Goal: Task Accomplishment & Management: Manage account settings

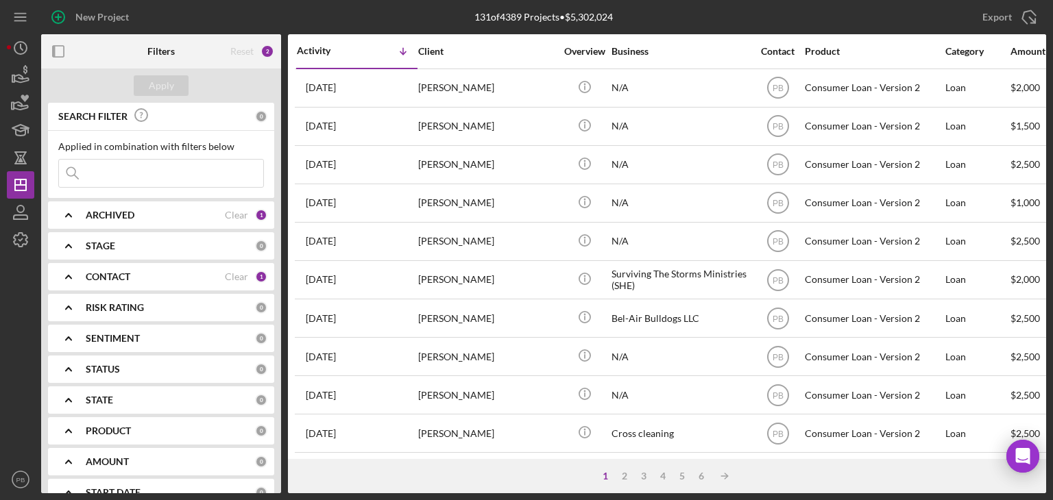
click at [490, 164] on div "towanna robinson" at bounding box center [486, 165] width 137 height 36
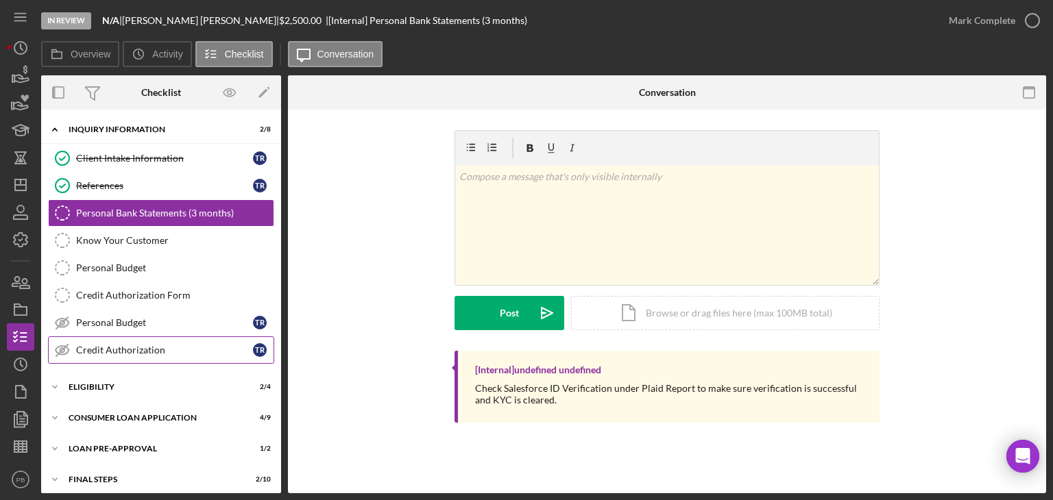
scroll to position [36, 0]
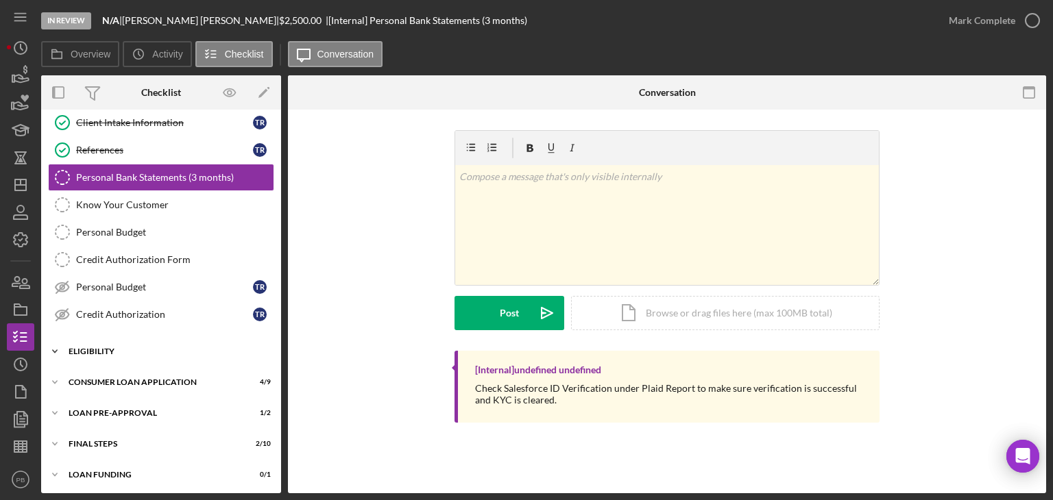
click at [108, 352] on div "Eligibility" at bounding box center [166, 352] width 195 height 8
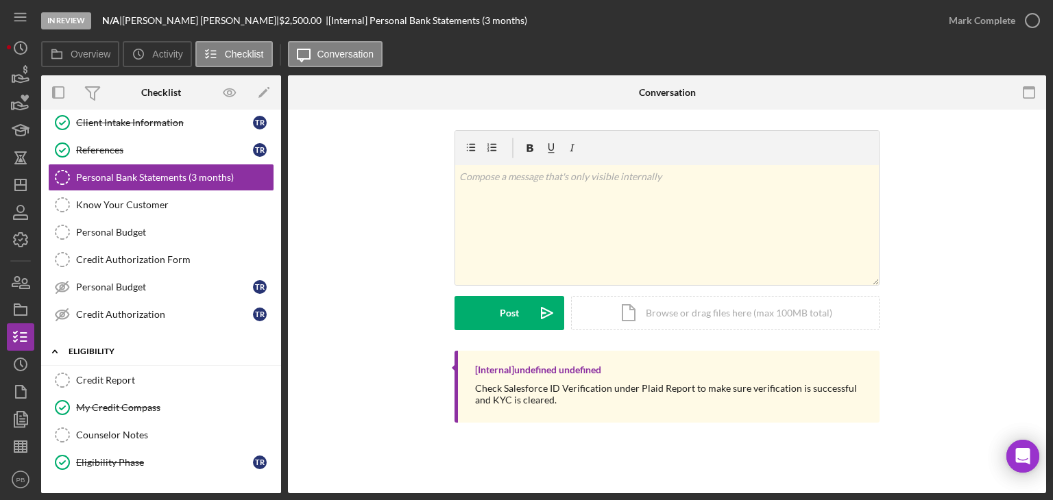
scroll to position [151, 0]
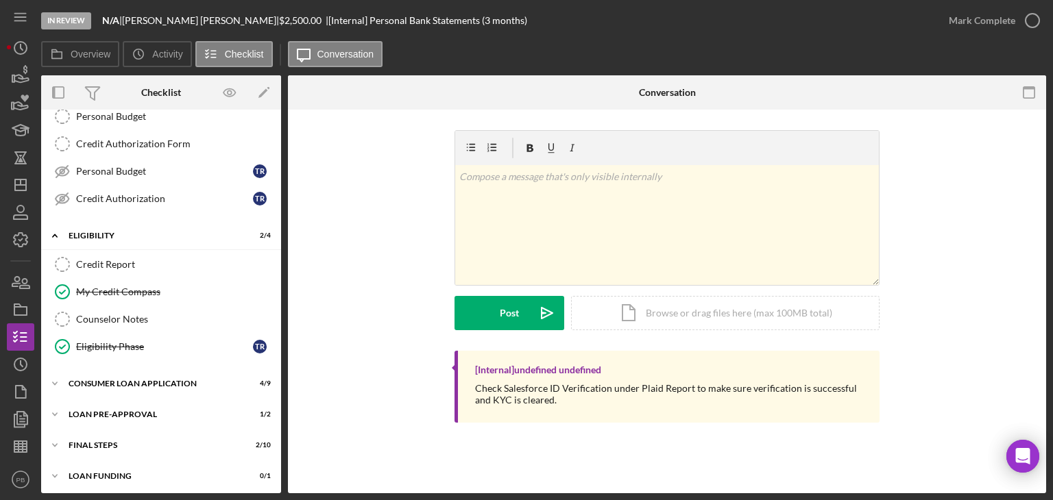
click at [125, 393] on div "Icon/Expander Consumer Loan Application 4 / 9" at bounding box center [161, 384] width 240 height 27
click at [130, 386] on div "Icon/Expander Consumer Loan Application 4 / 9" at bounding box center [161, 383] width 240 height 27
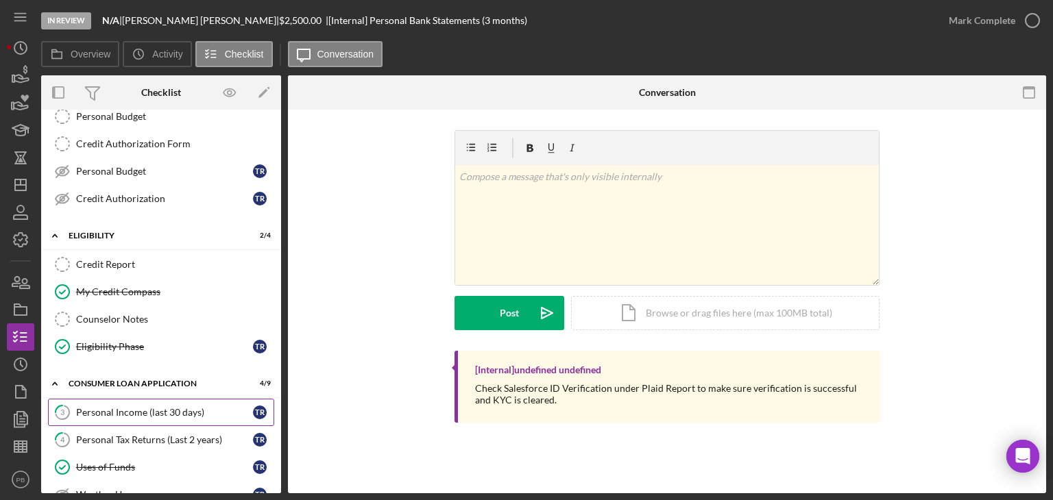
click at [136, 409] on div "Personal Income (last 30 days)" at bounding box center [164, 412] width 177 height 11
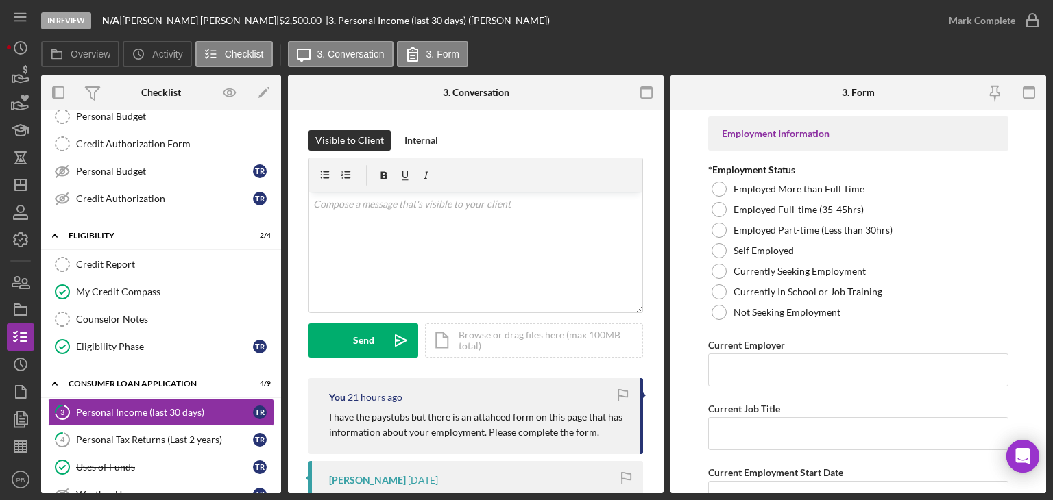
scroll to position [403, 0]
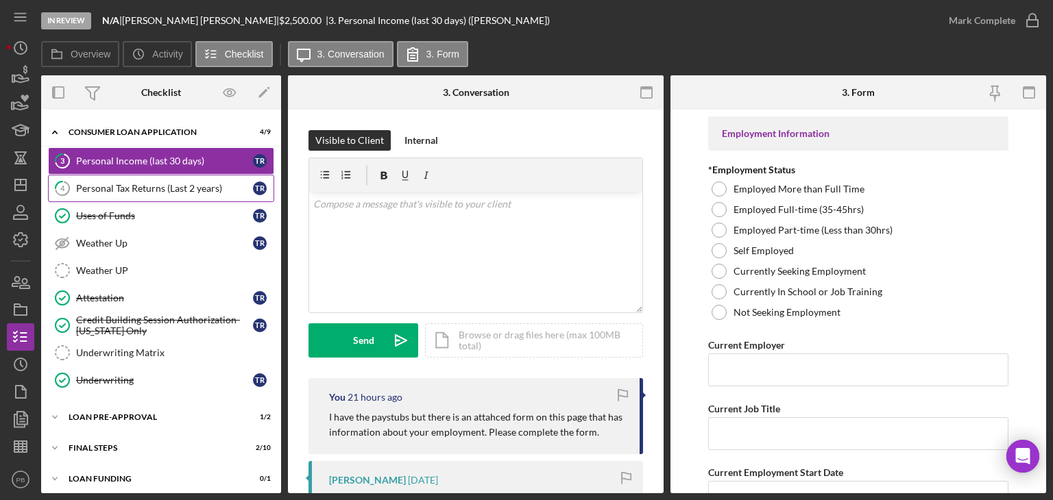
click at [132, 187] on div "Personal Tax Returns (Last 2 years)" at bounding box center [164, 188] width 177 height 11
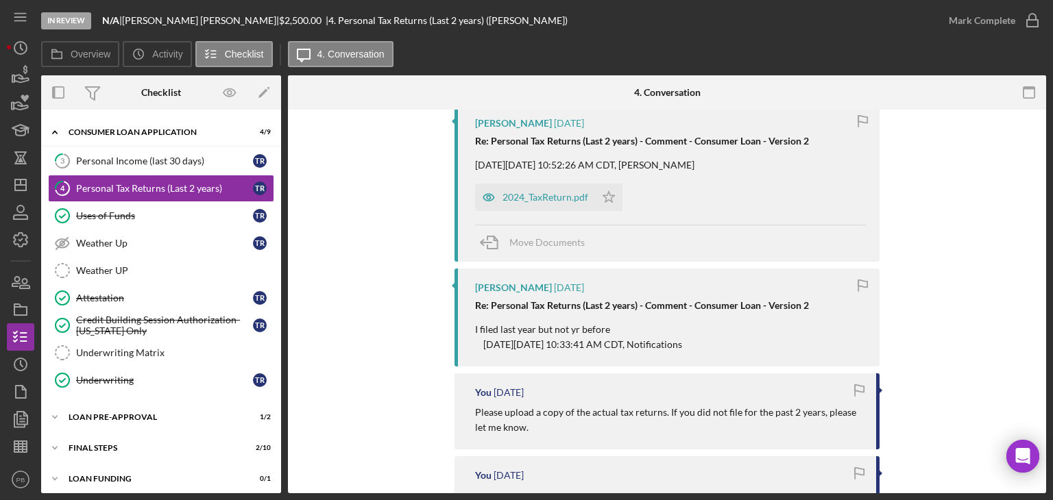
scroll to position [480, 0]
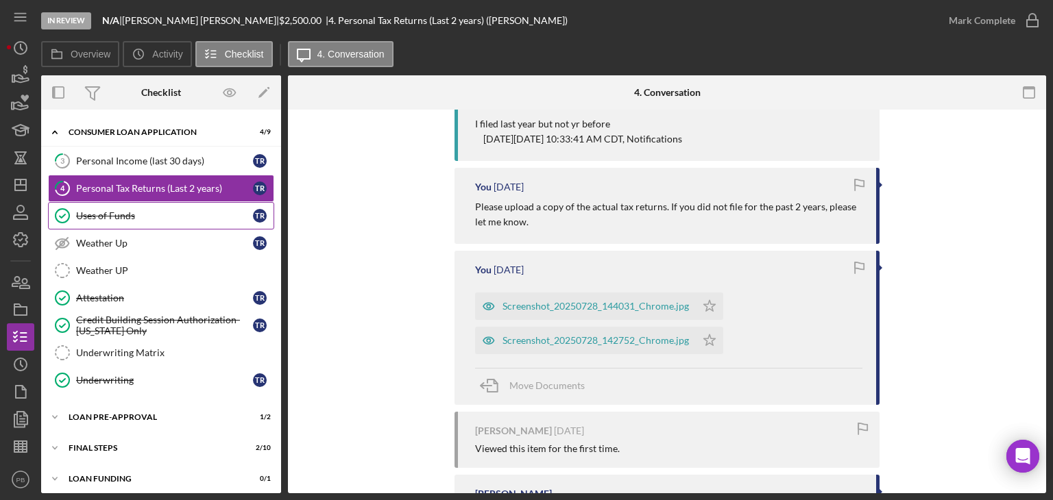
click at [107, 215] on div "Uses of Funds" at bounding box center [164, 215] width 177 height 11
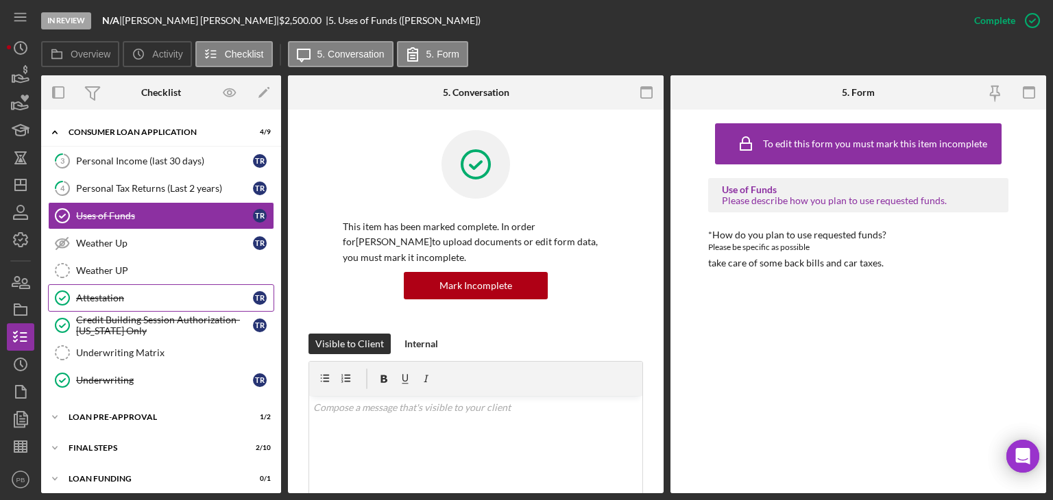
click at [111, 293] on div "Attestation" at bounding box center [164, 298] width 177 height 11
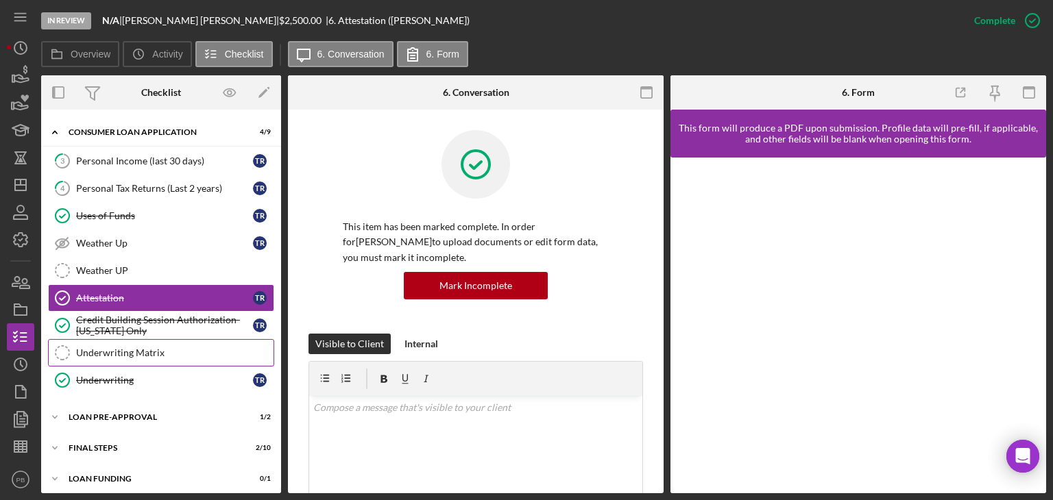
click at [125, 348] on div "Underwriting Matrix" at bounding box center [174, 353] width 197 height 11
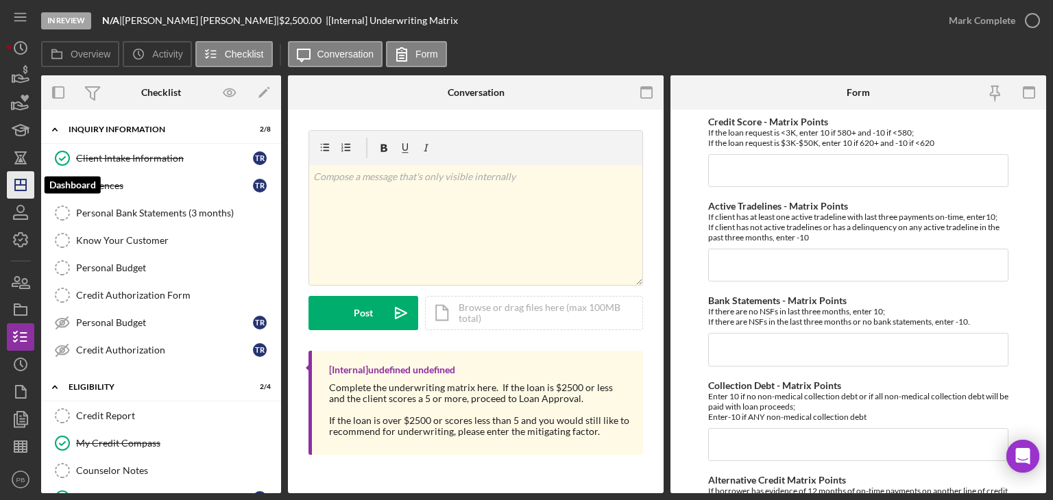
click at [25, 189] on polygon "button" at bounding box center [20, 185] width 11 height 11
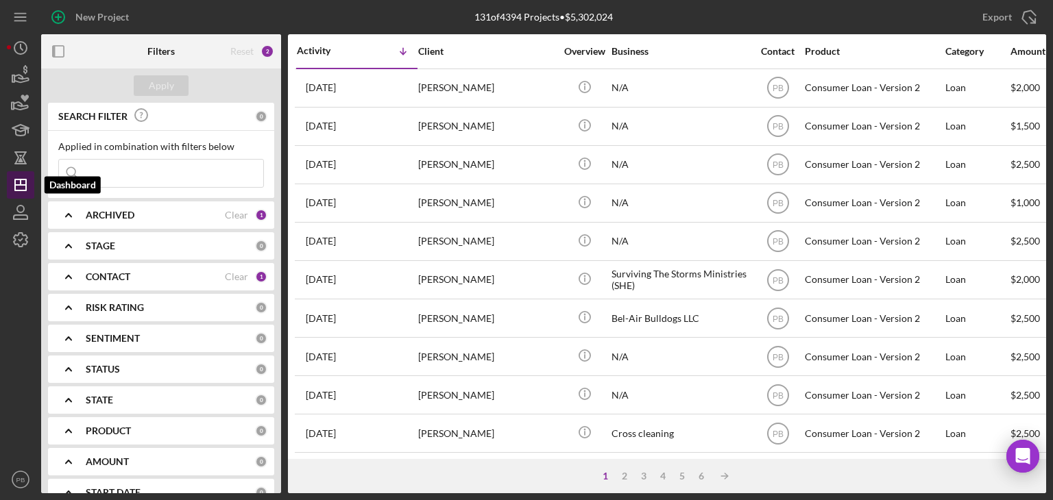
click at [24, 185] on line "button" at bounding box center [20, 185] width 11 height 0
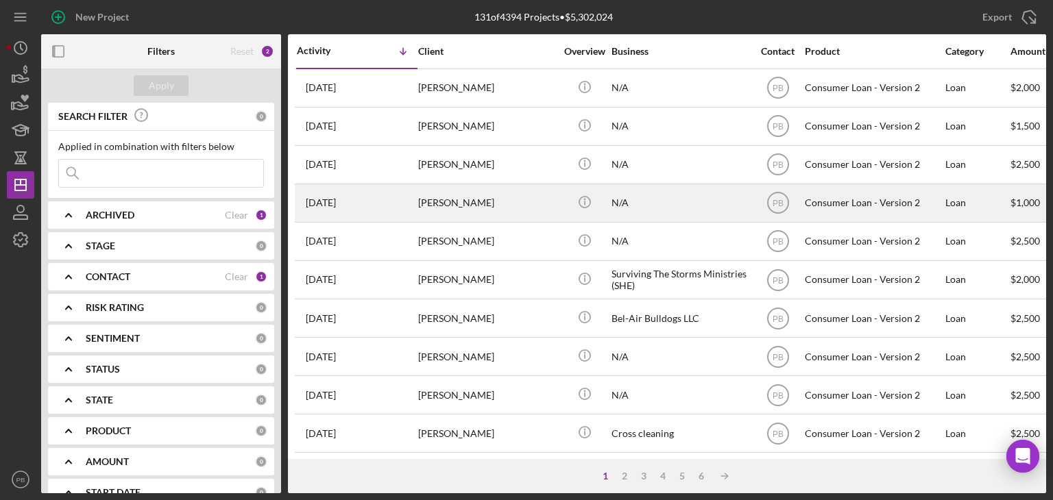
click at [466, 206] on div "[PERSON_NAME]" at bounding box center [486, 203] width 137 height 36
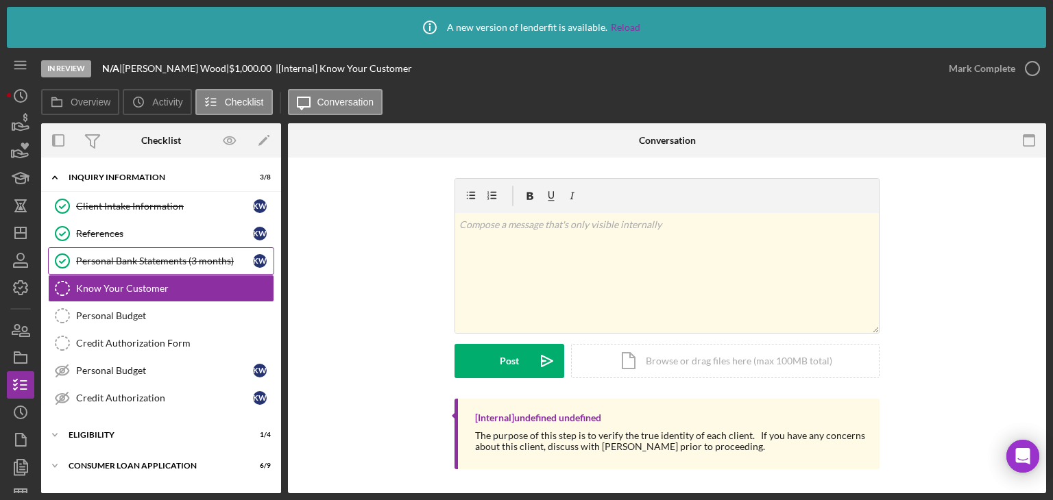
click at [145, 261] on div "Personal Bank Statements (3 months)" at bounding box center [164, 261] width 177 height 11
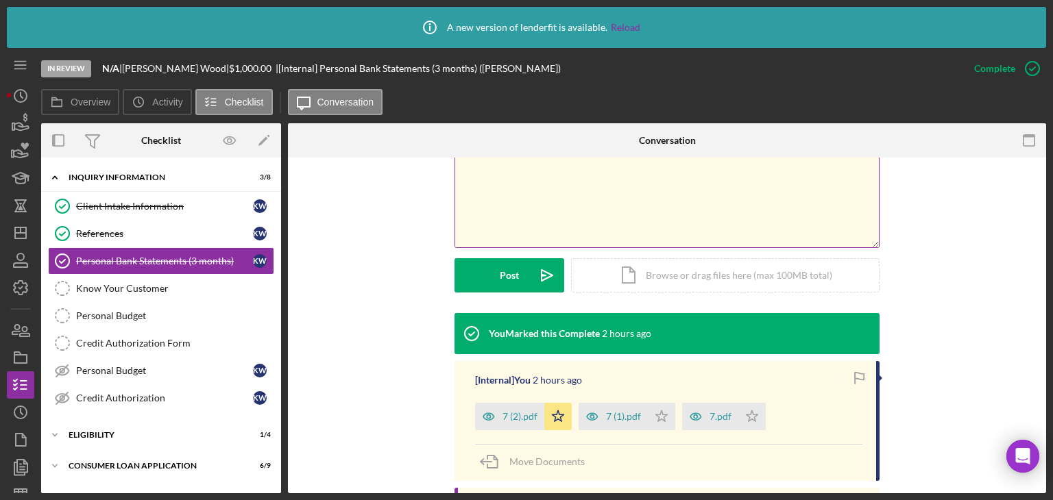
scroll to position [356, 0]
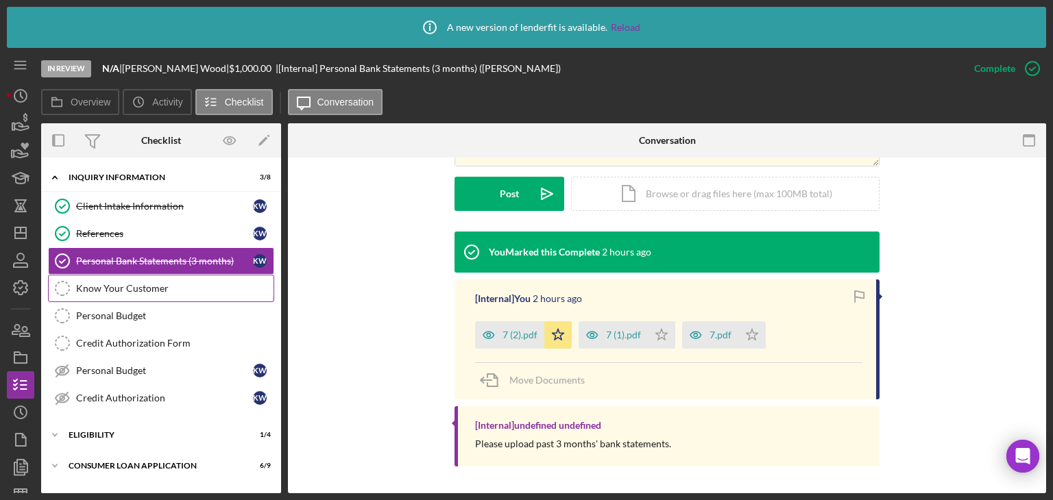
click at [117, 285] on div "Know Your Customer" at bounding box center [174, 288] width 197 height 11
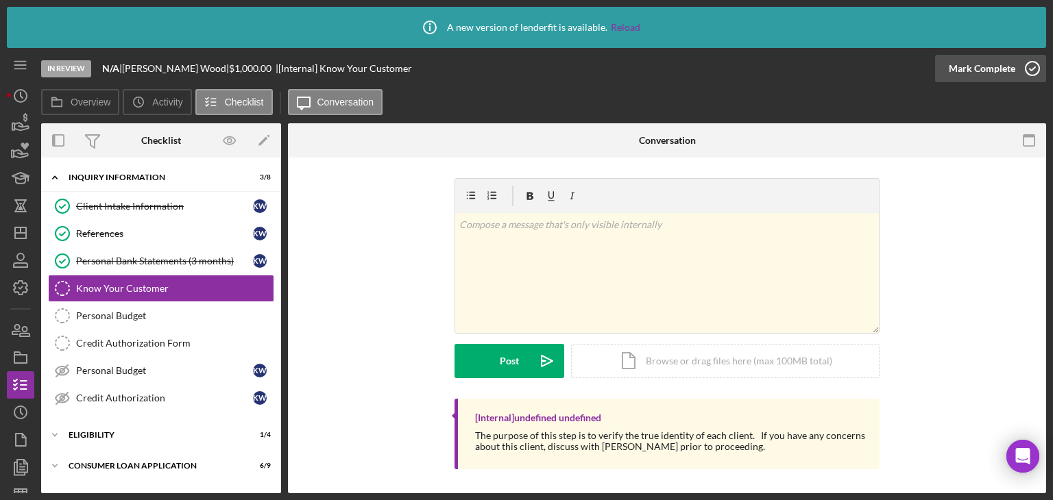
click at [998, 65] on div "Mark Complete" at bounding box center [982, 68] width 66 height 27
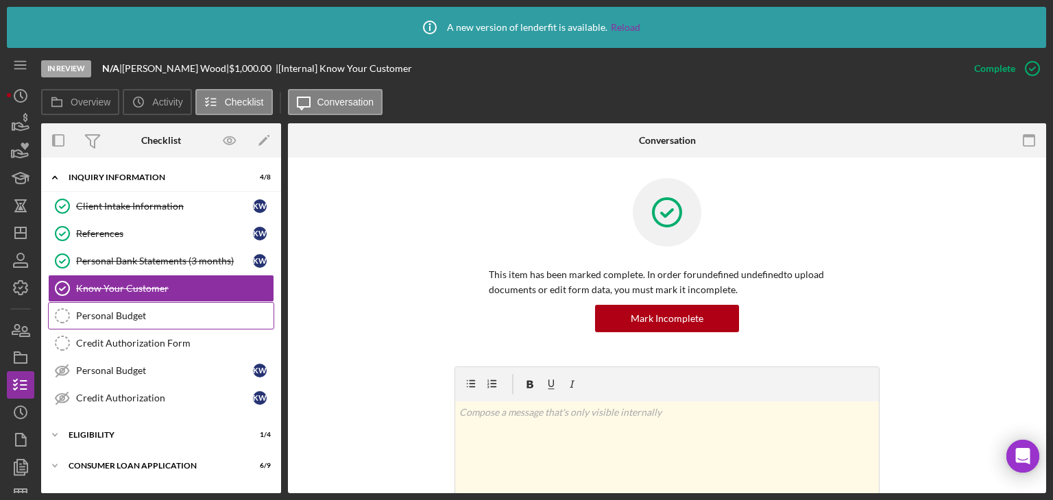
click at [154, 312] on div "Personal Budget" at bounding box center [174, 316] width 197 height 11
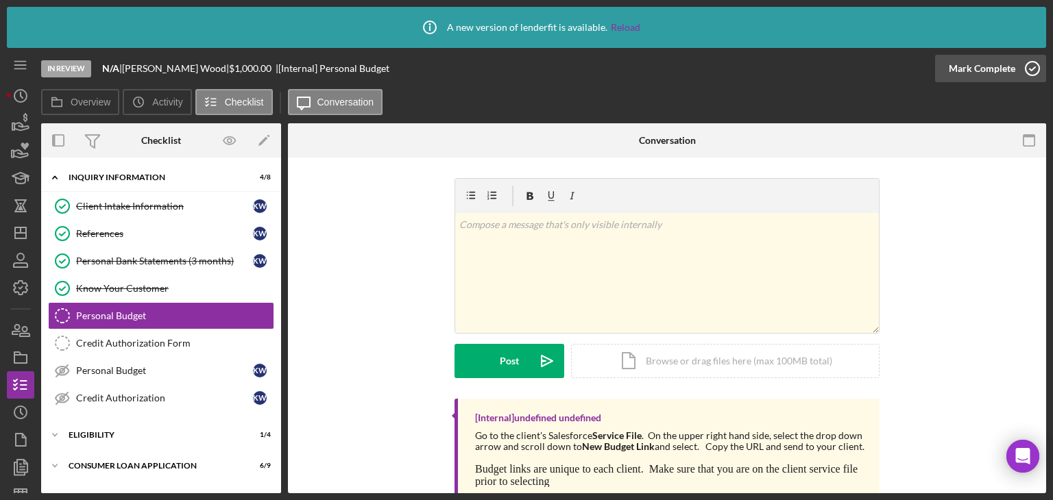
click at [970, 64] on div "Mark Complete" at bounding box center [982, 68] width 66 height 27
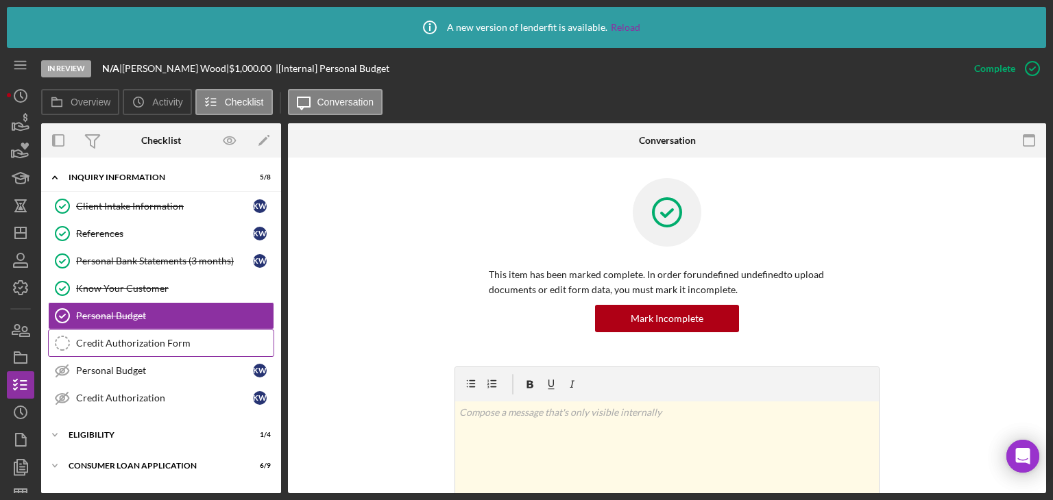
click at [126, 335] on link "Credit Authorization Form Credit Authorization Form" at bounding box center [161, 343] width 226 height 27
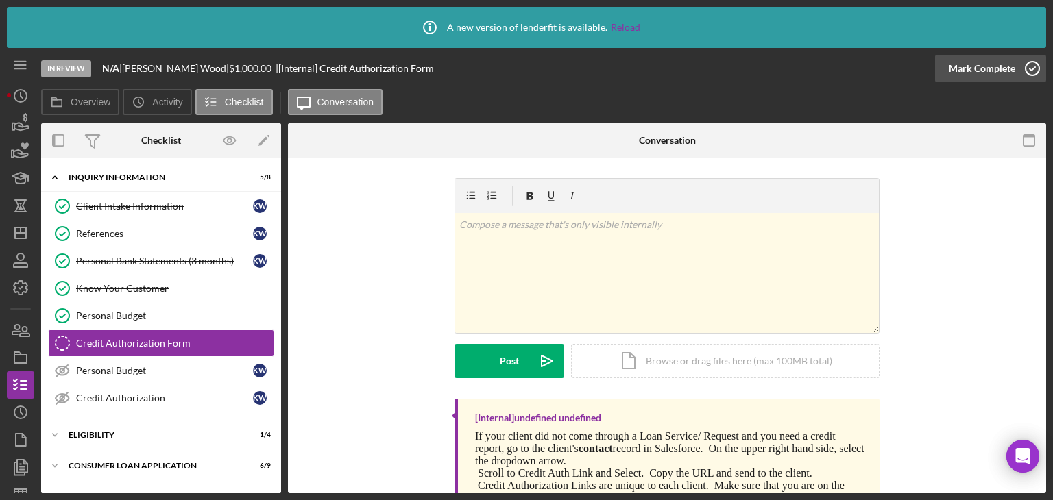
click at [985, 62] on div "Mark Complete" at bounding box center [982, 68] width 66 height 27
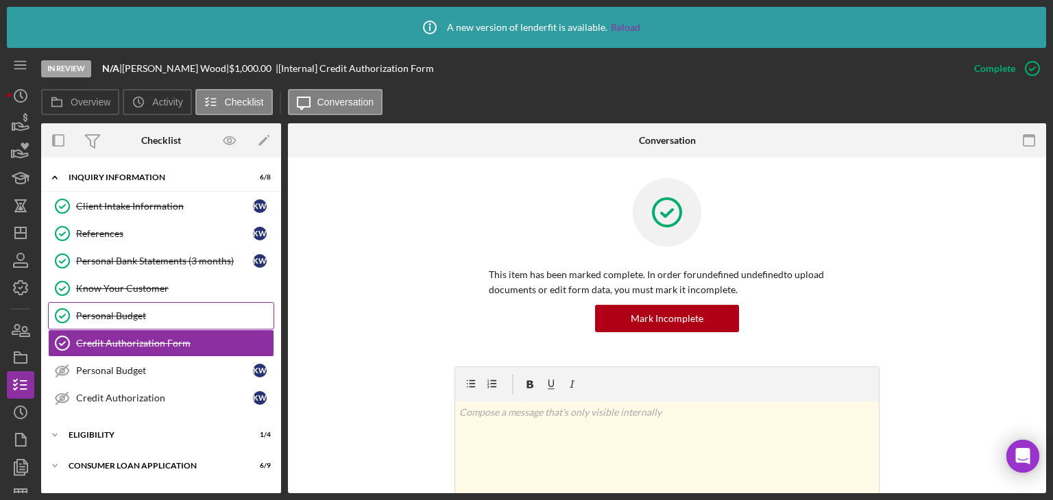
scroll to position [84, 0]
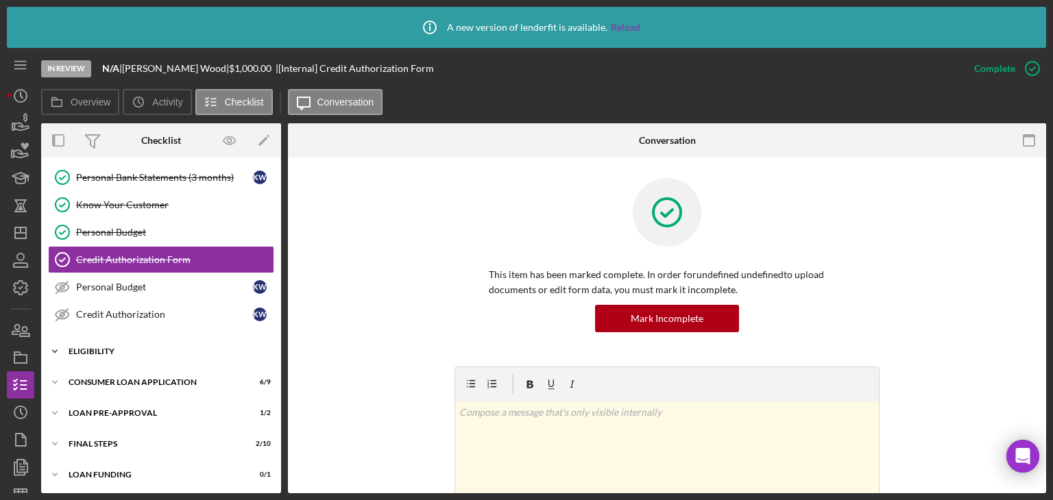
click at [110, 348] on div "Eligibility" at bounding box center [166, 352] width 195 height 8
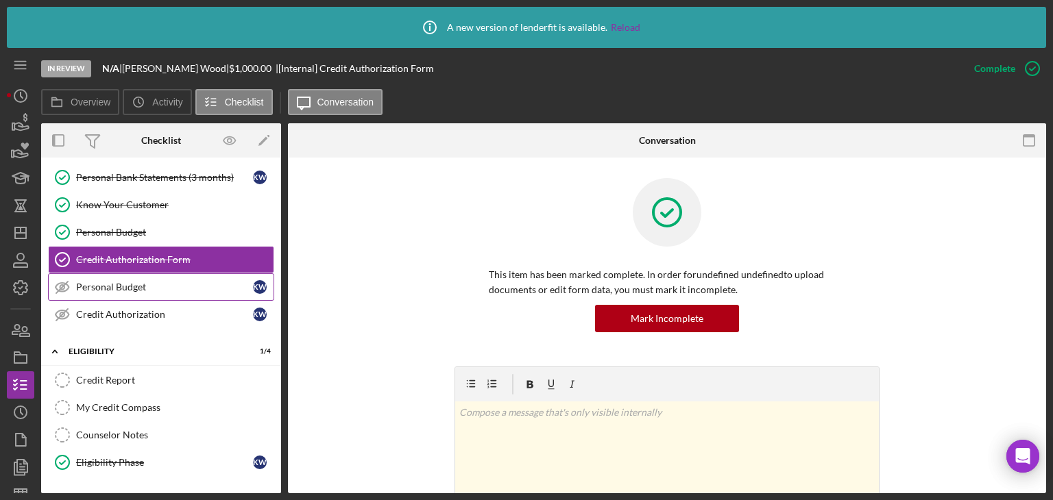
scroll to position [200, 0]
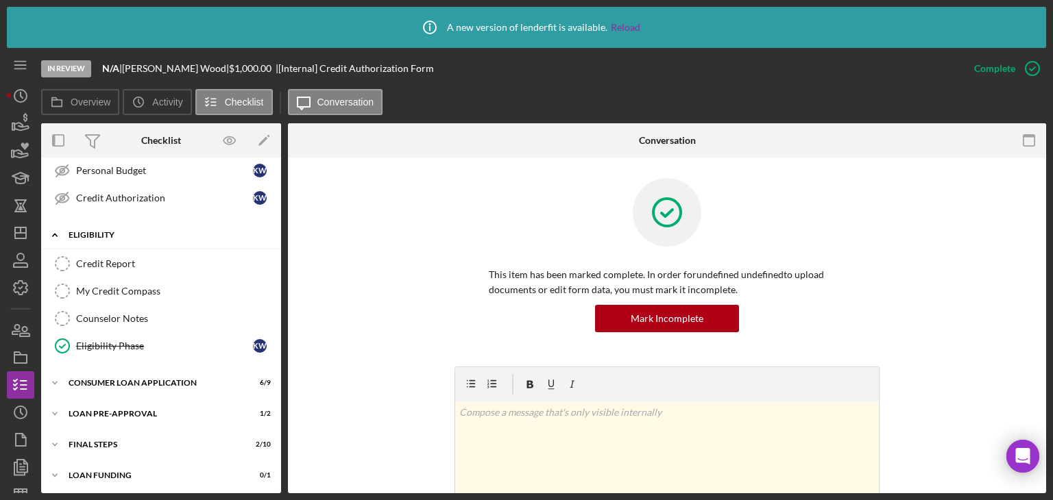
drag, startPoint x: 99, startPoint y: 257, endPoint x: 136, endPoint y: 242, distance: 40.0
click at [99, 258] on div "Credit Report" at bounding box center [174, 263] width 197 height 11
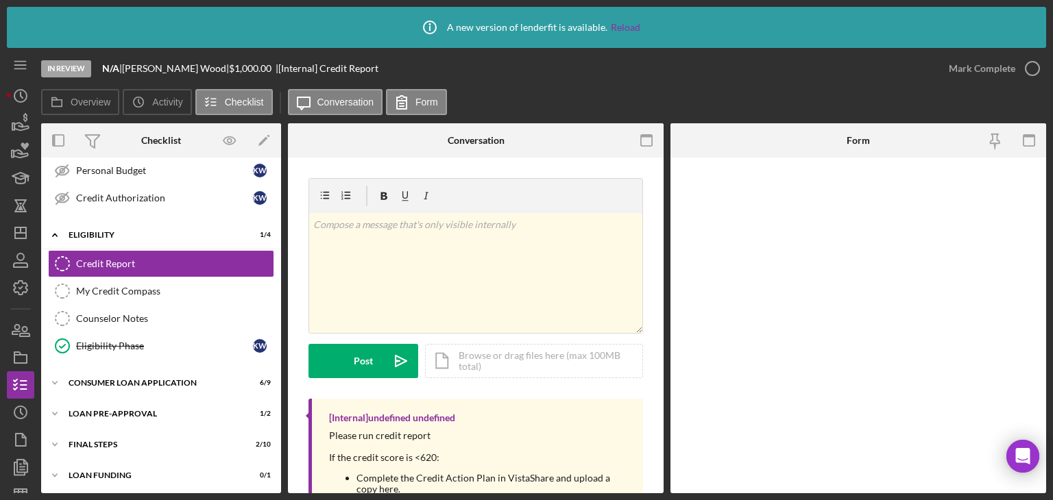
scroll to position [200, 0]
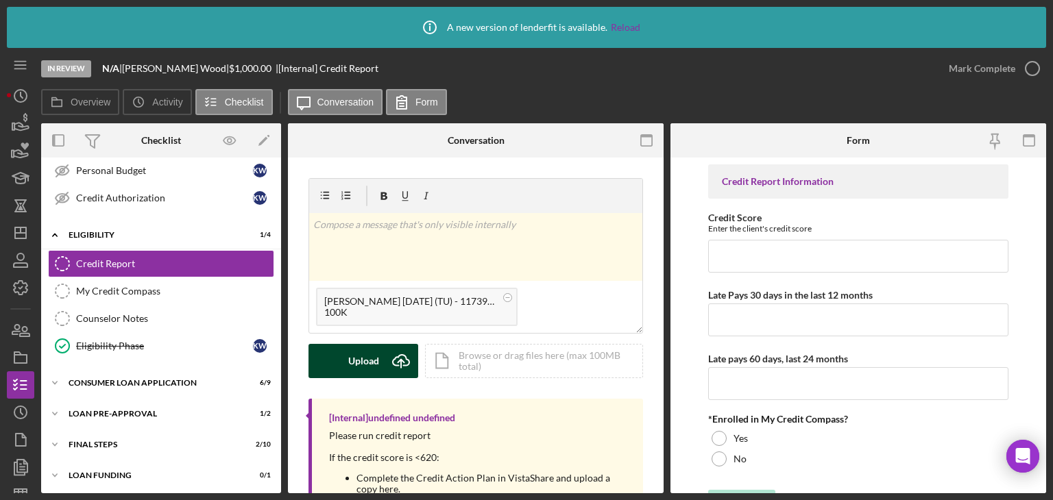
click at [356, 375] on div "Upload" at bounding box center [363, 361] width 31 height 34
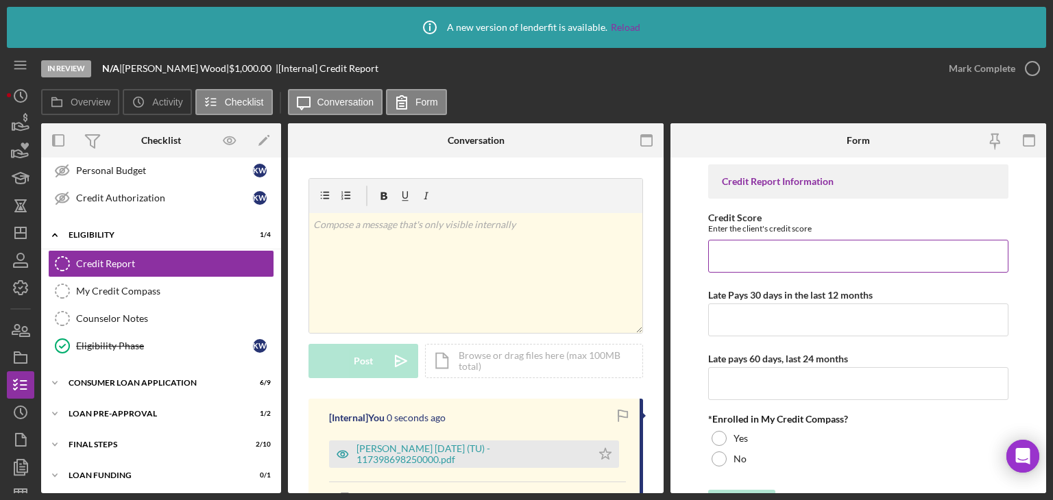
click at [771, 245] on input "Credit Score" at bounding box center [858, 256] width 300 height 33
type input "574"
click at [422, 456] on div "Wood, Kathleen 2025-08-12 (TU) - 117398698250000.pdf" at bounding box center [470, 455] width 228 height 22
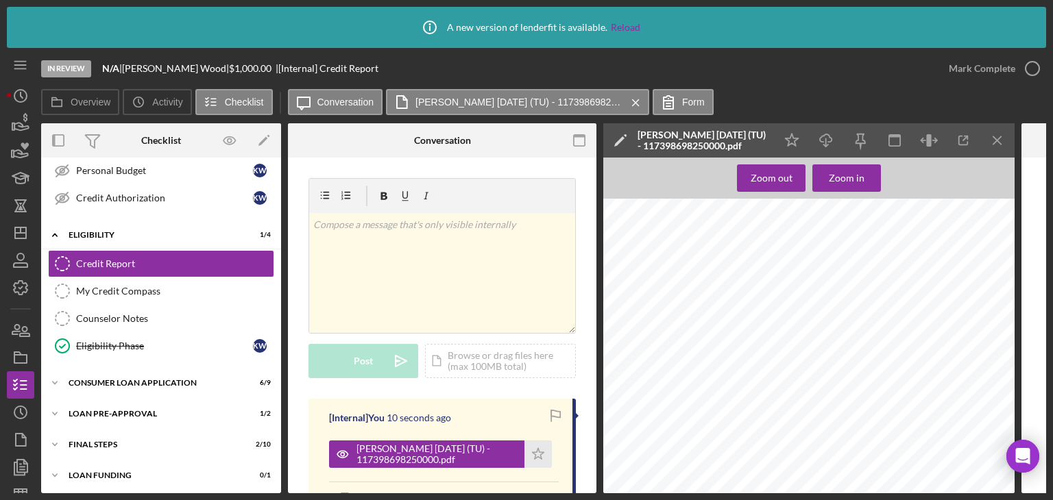
click at [998, 141] on line "button" at bounding box center [997, 140] width 8 height 8
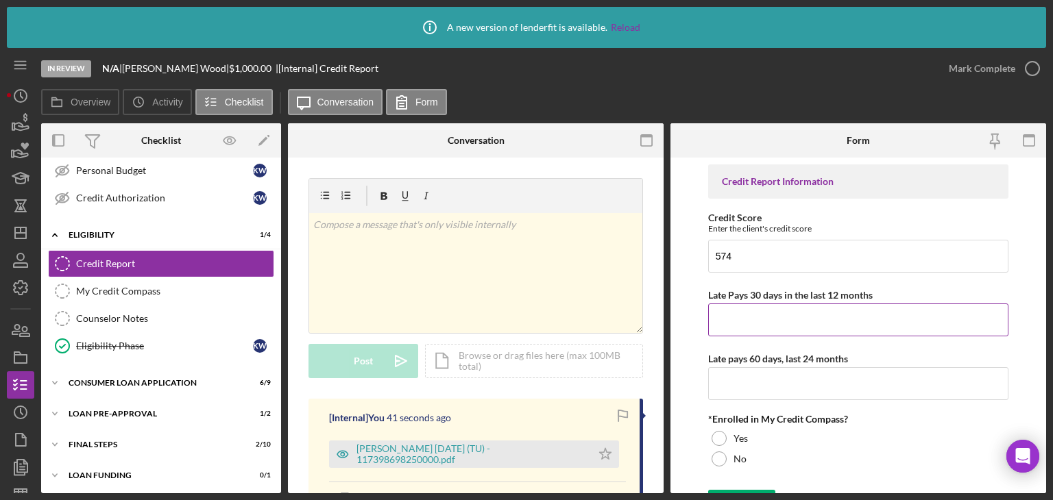
click at [768, 333] on input "Late Pays 30 days in the last 12 months" at bounding box center [858, 320] width 300 height 33
type input "0"
click at [764, 387] on input "Late pays 60 days, last 24 months" at bounding box center [858, 383] width 300 height 33
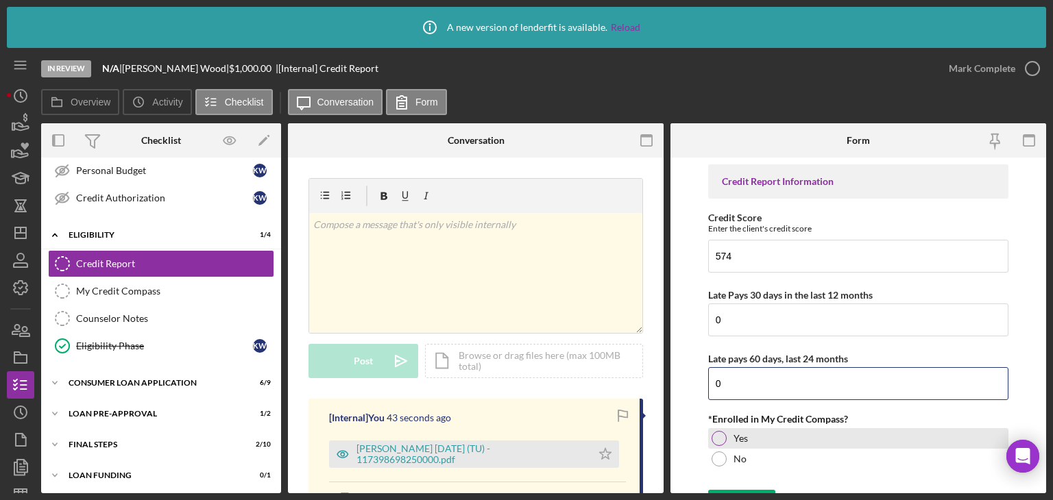
type input "0"
click at [714, 444] on div at bounding box center [719, 438] width 15 height 15
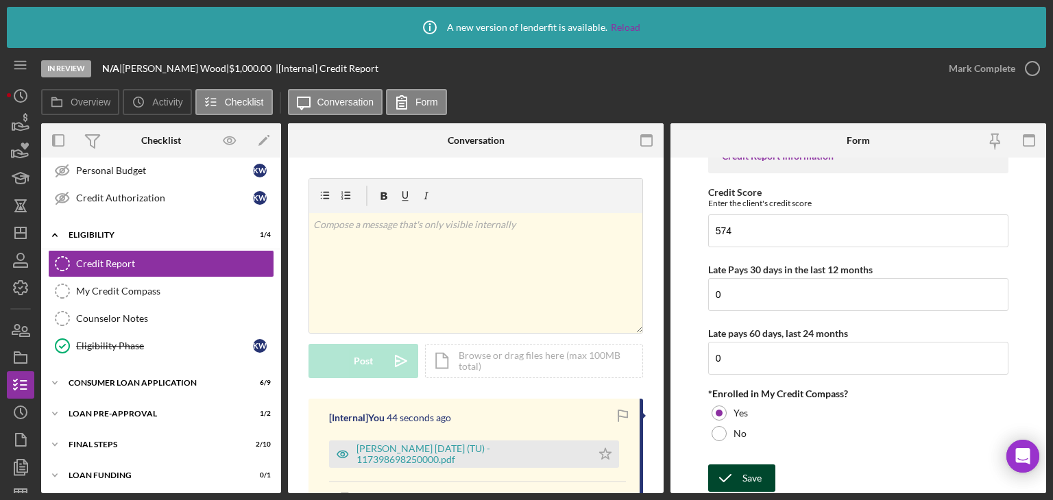
click at [749, 467] on div "Save" at bounding box center [751, 478] width 19 height 27
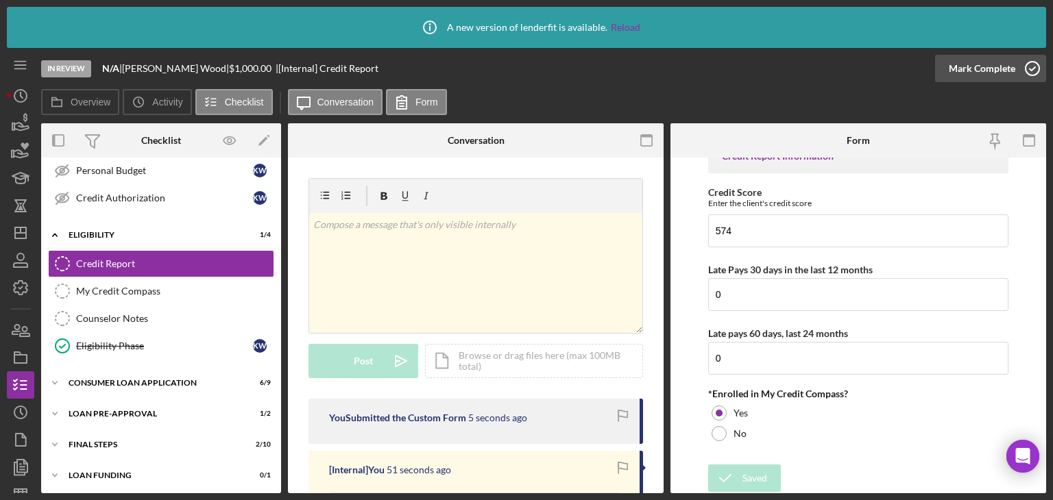
click at [978, 69] on div "Mark Complete" at bounding box center [982, 68] width 66 height 27
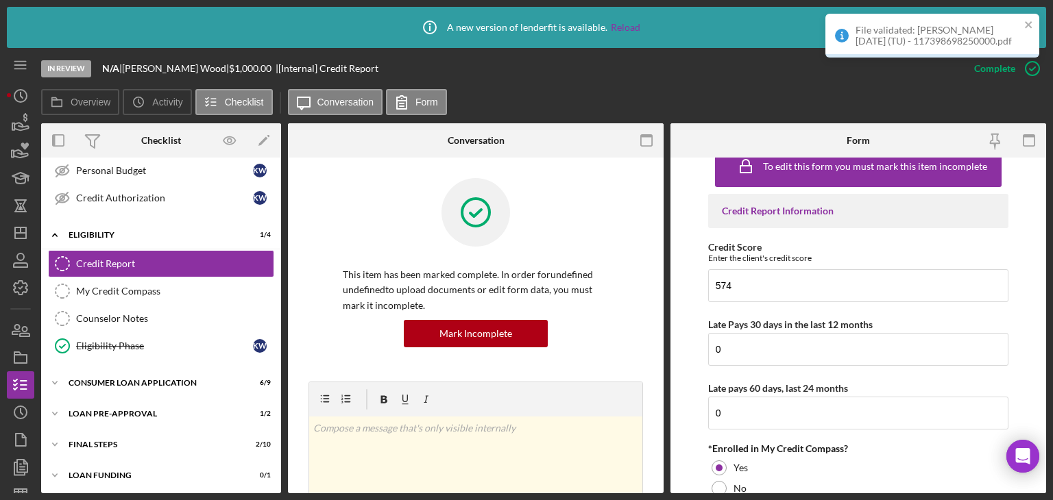
scroll to position [80, 0]
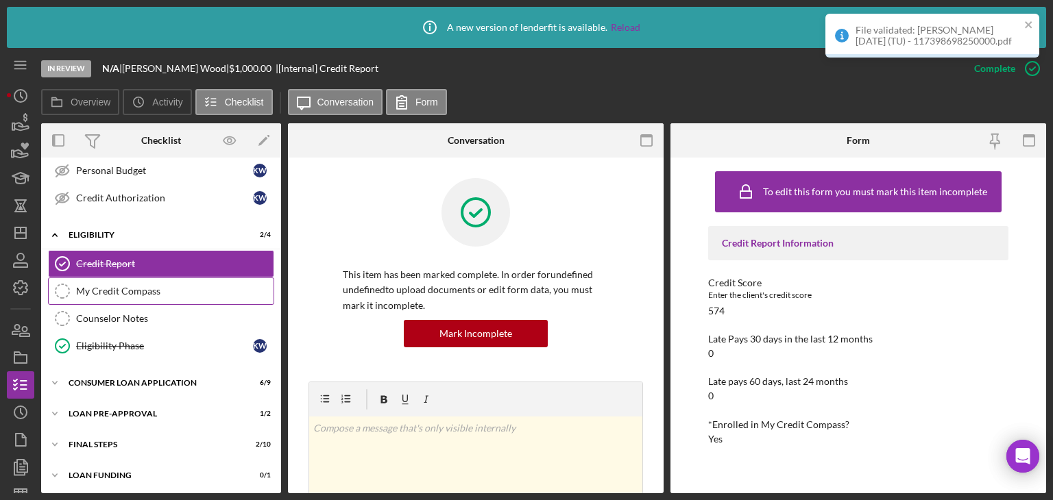
click at [131, 296] on link "My Credit Compass My Credit Compass" at bounding box center [161, 291] width 226 height 27
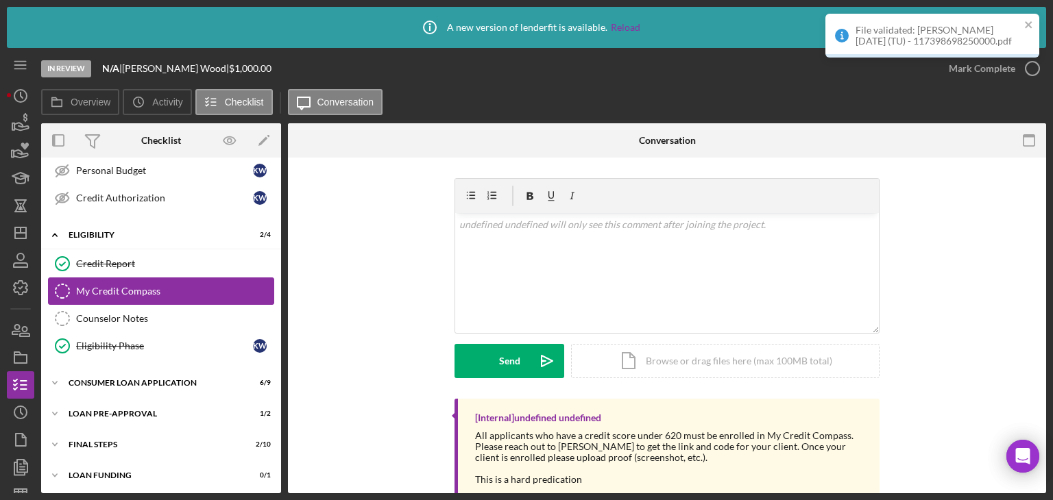
scroll to position [200, 0]
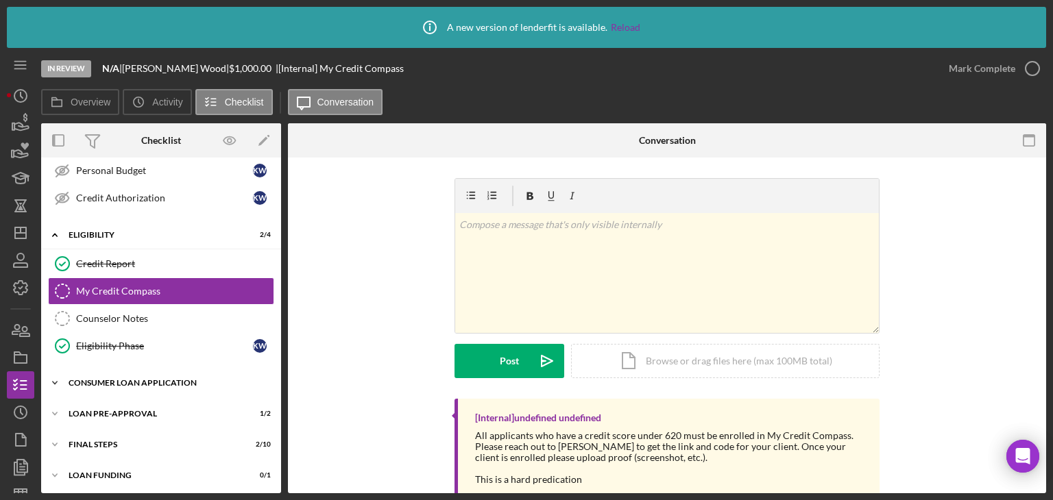
click at [122, 374] on div "Icon/Expander Consumer Loan Application 6 / 9" at bounding box center [161, 382] width 240 height 27
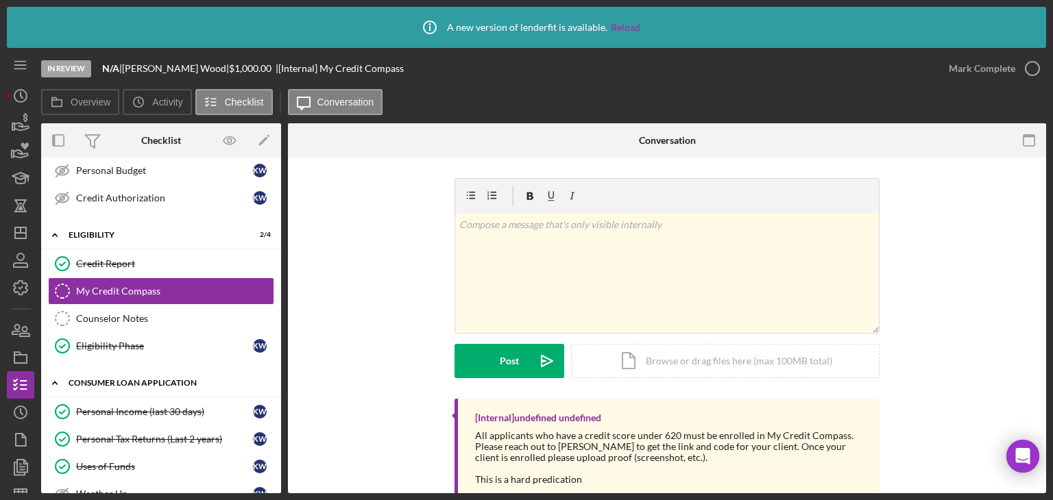
scroll to position [406, 0]
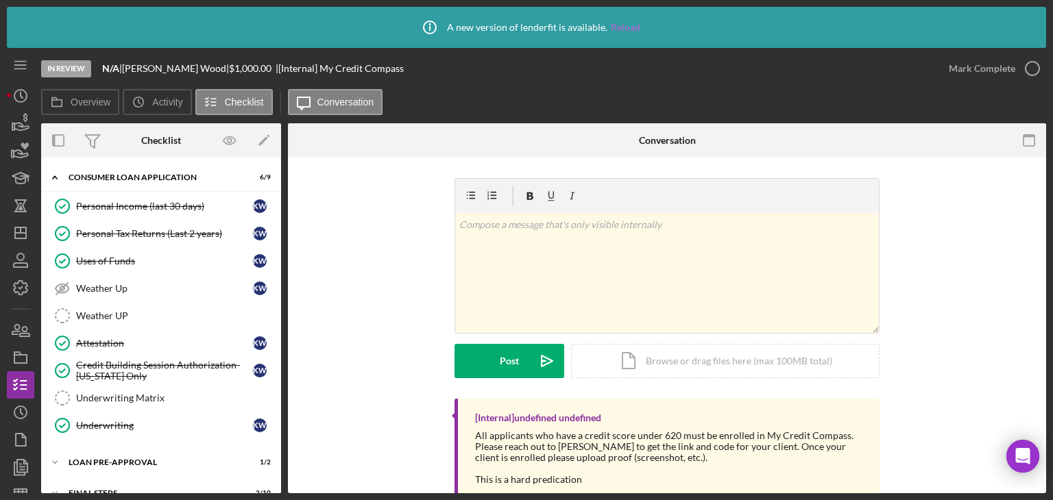
click at [624, 29] on link "Reload" at bounding box center [625, 27] width 29 height 11
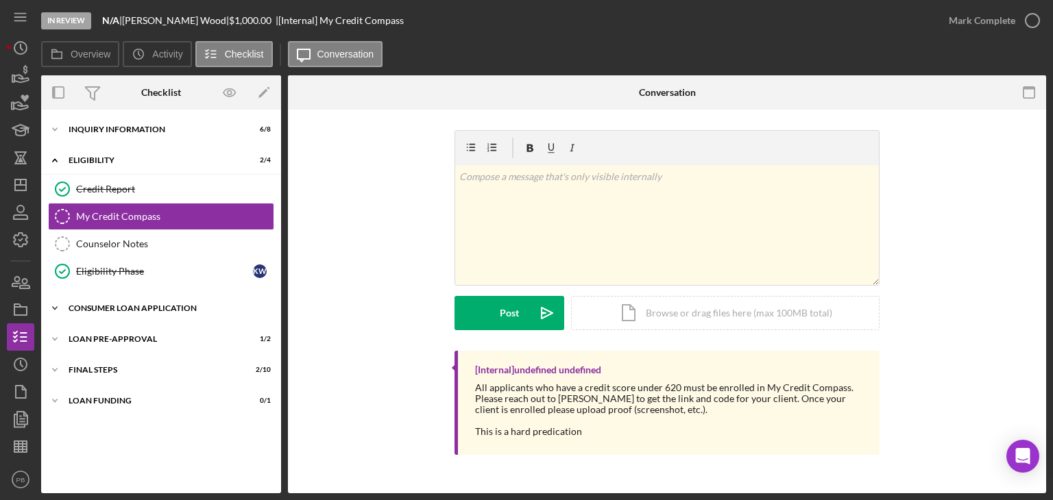
click at [125, 302] on div "Icon/Expander Consumer Loan Application 6 / 9" at bounding box center [161, 308] width 240 height 27
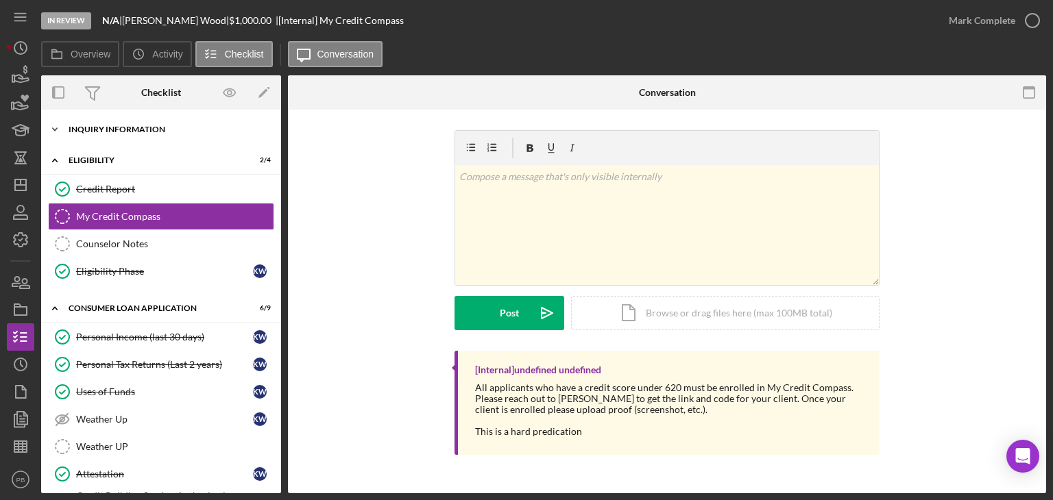
click at [110, 130] on div "Inquiry Information" at bounding box center [166, 129] width 195 height 8
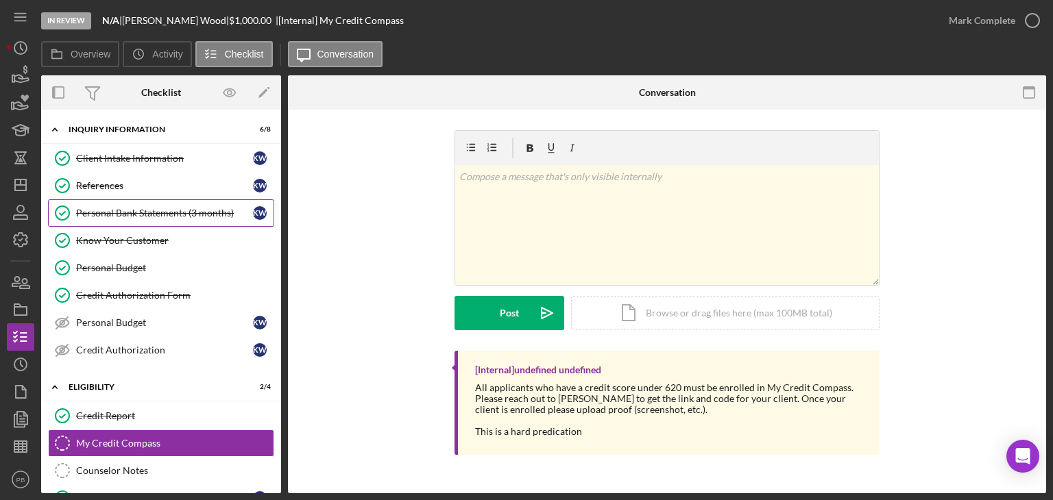
click at [140, 209] on div "Personal Bank Statements (3 months)" at bounding box center [164, 213] width 177 height 11
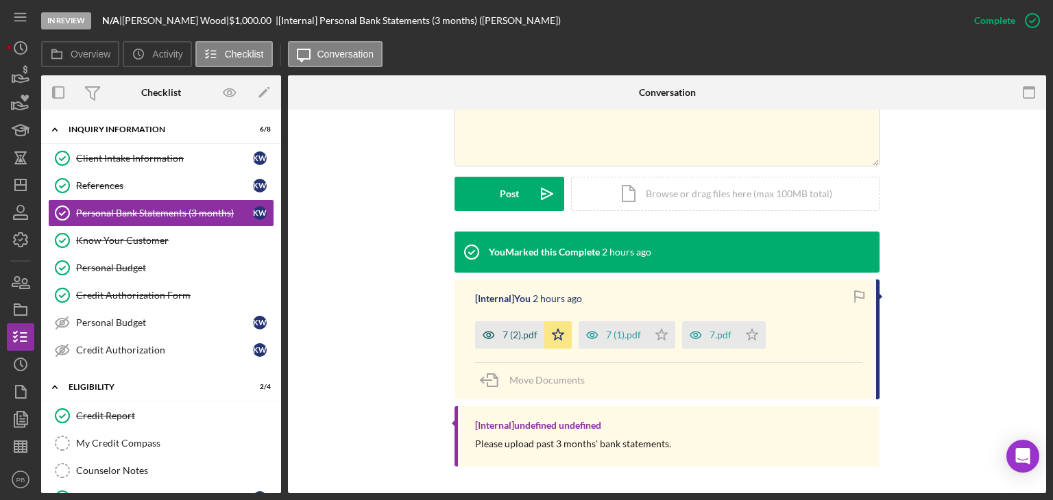
click at [504, 345] on div "7 (2).pdf" at bounding box center [509, 335] width 69 height 27
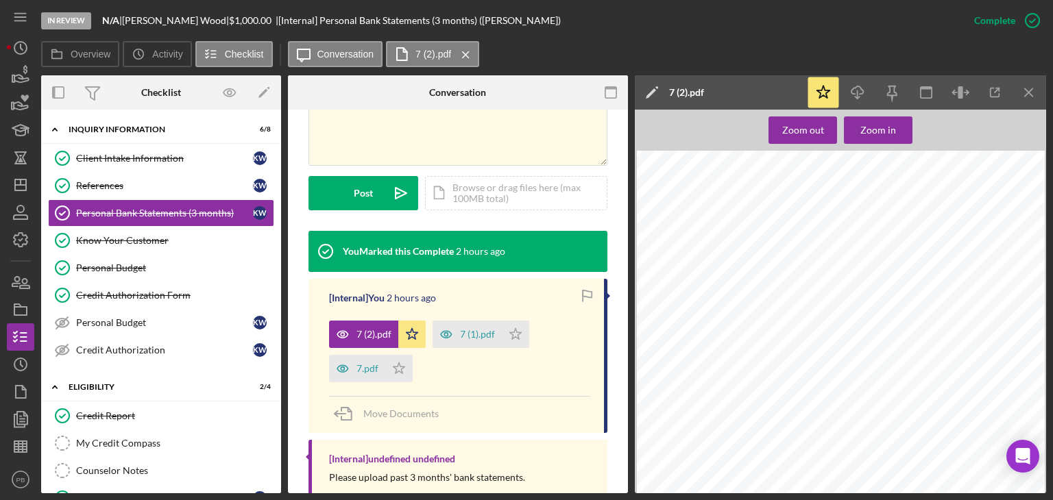
scroll to position [3290, 0]
click at [1031, 95] on line "button" at bounding box center [1029, 92] width 8 height 8
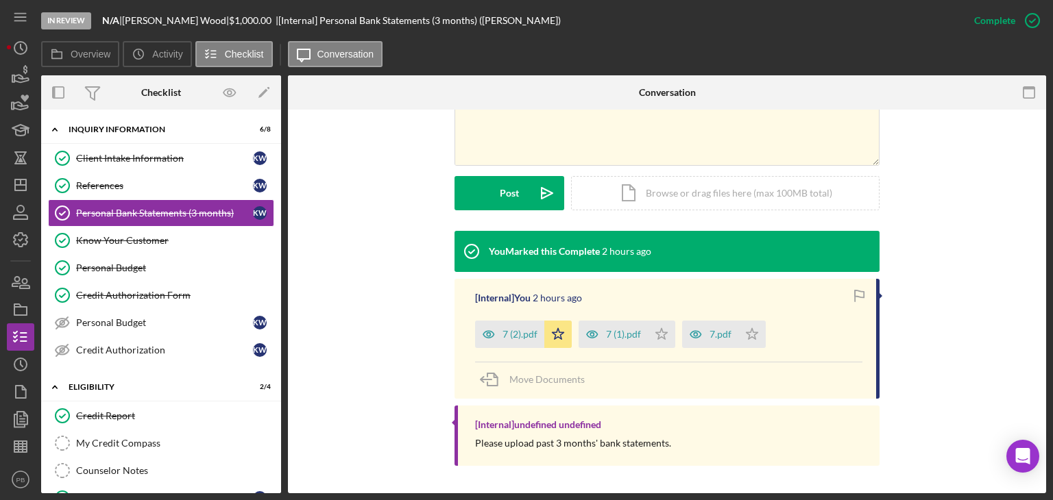
scroll to position [308, 0]
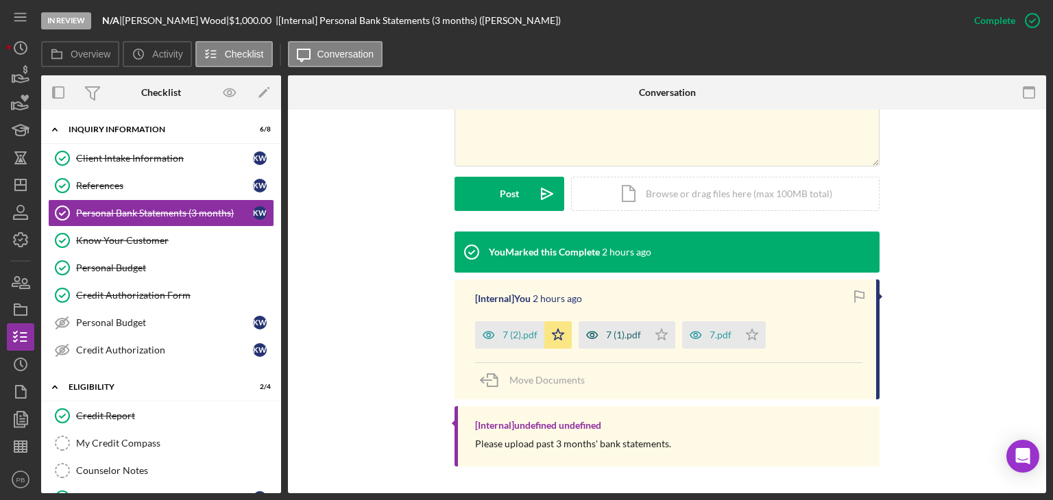
click at [627, 336] on div "7 (1).pdf" at bounding box center [623, 335] width 35 height 11
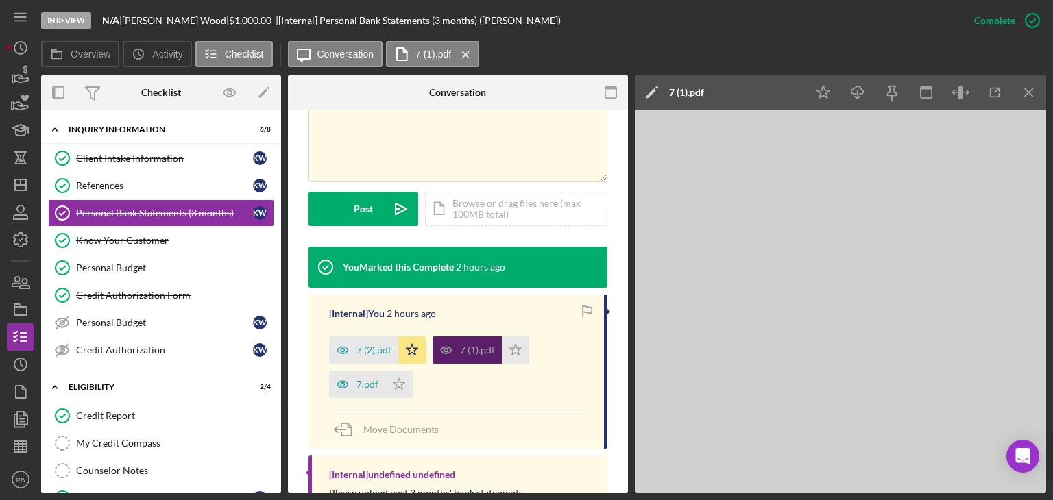
scroll to position [324, 0]
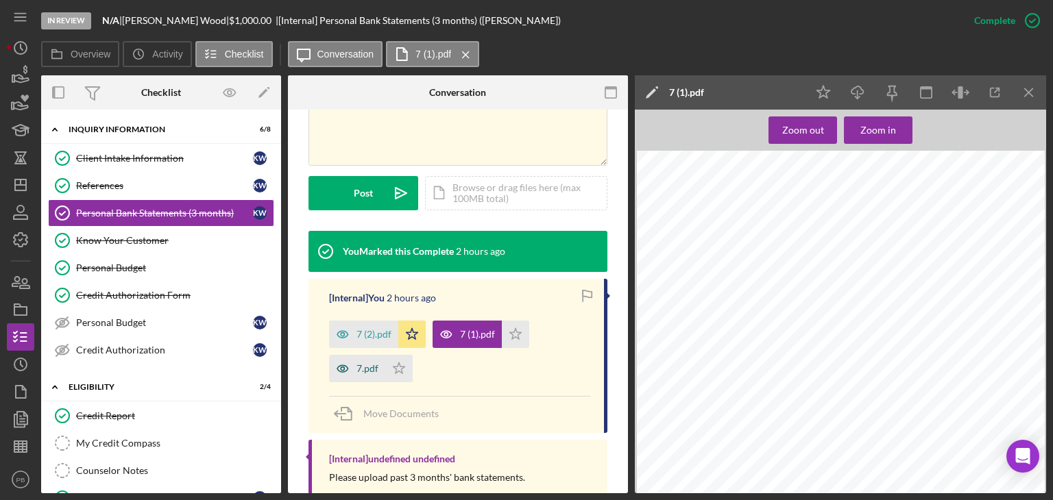
click at [364, 373] on div "7.pdf" at bounding box center [367, 368] width 22 height 11
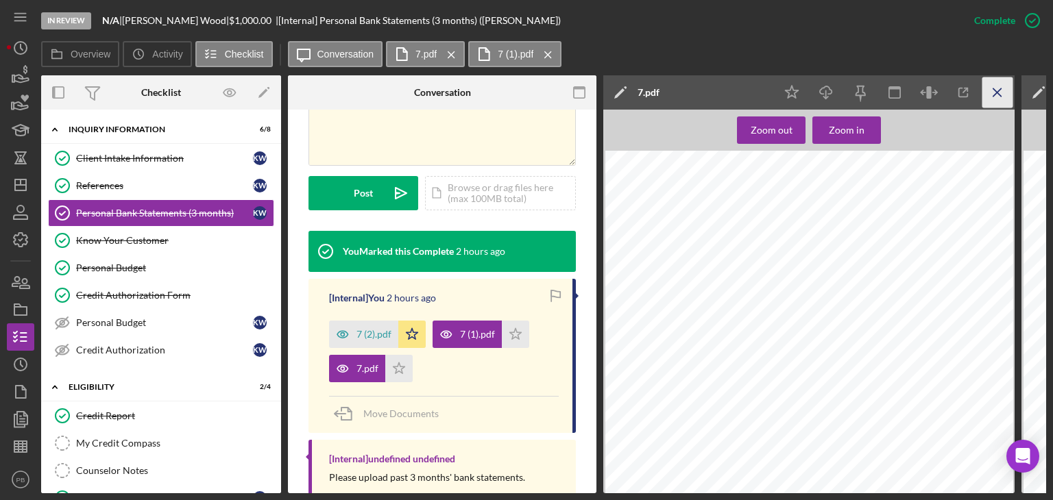
click at [997, 89] on icon "Icon/Menu Close" at bounding box center [997, 92] width 31 height 31
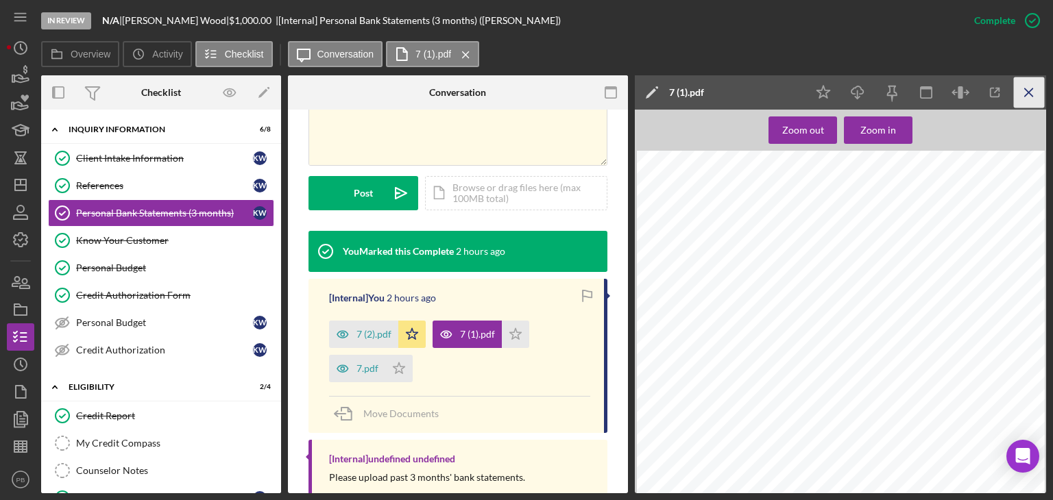
click at [1027, 95] on icon "Icon/Menu Close" at bounding box center [1029, 92] width 31 height 31
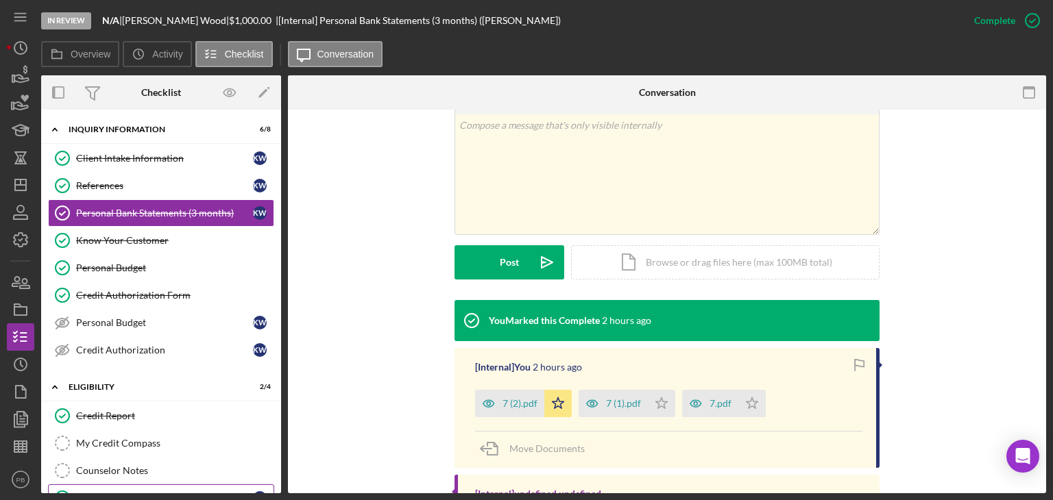
scroll to position [274, 0]
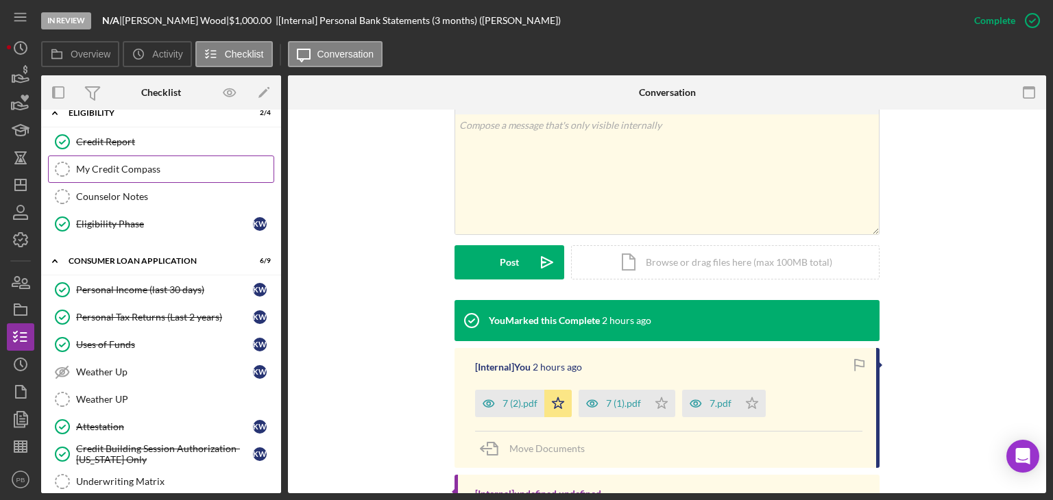
click at [116, 164] on div "My Credit Compass" at bounding box center [174, 169] width 197 height 11
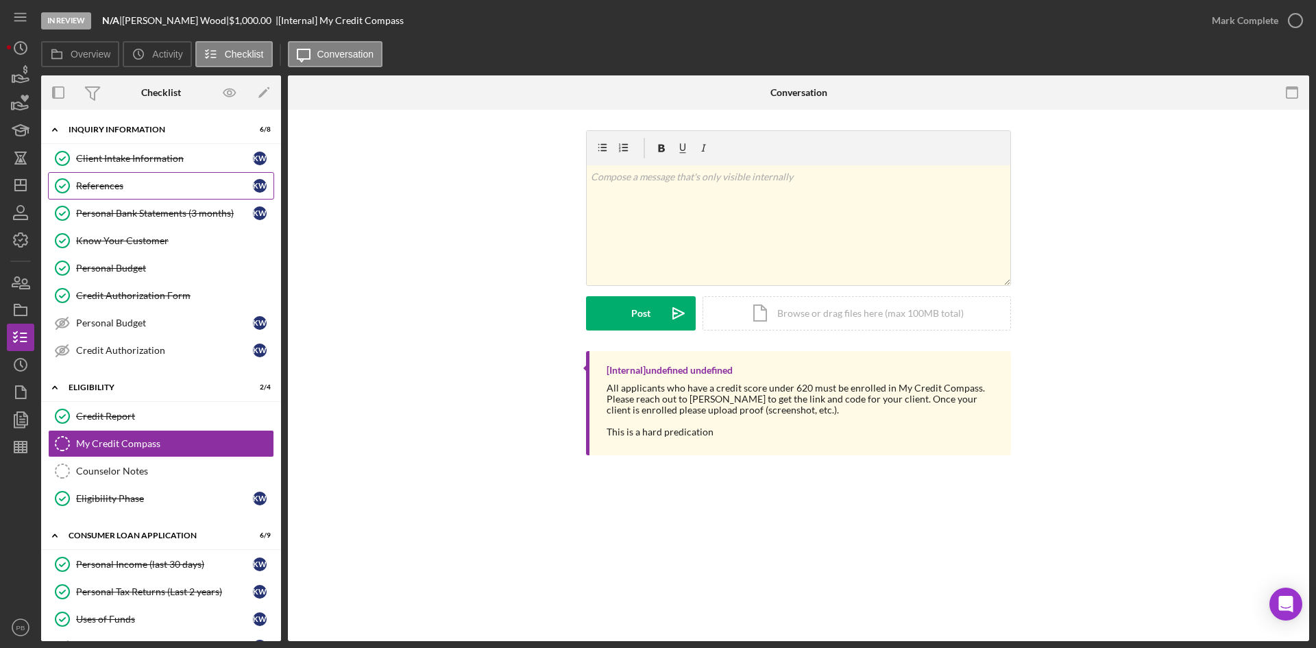
click at [110, 188] on div "References" at bounding box center [164, 185] width 177 height 11
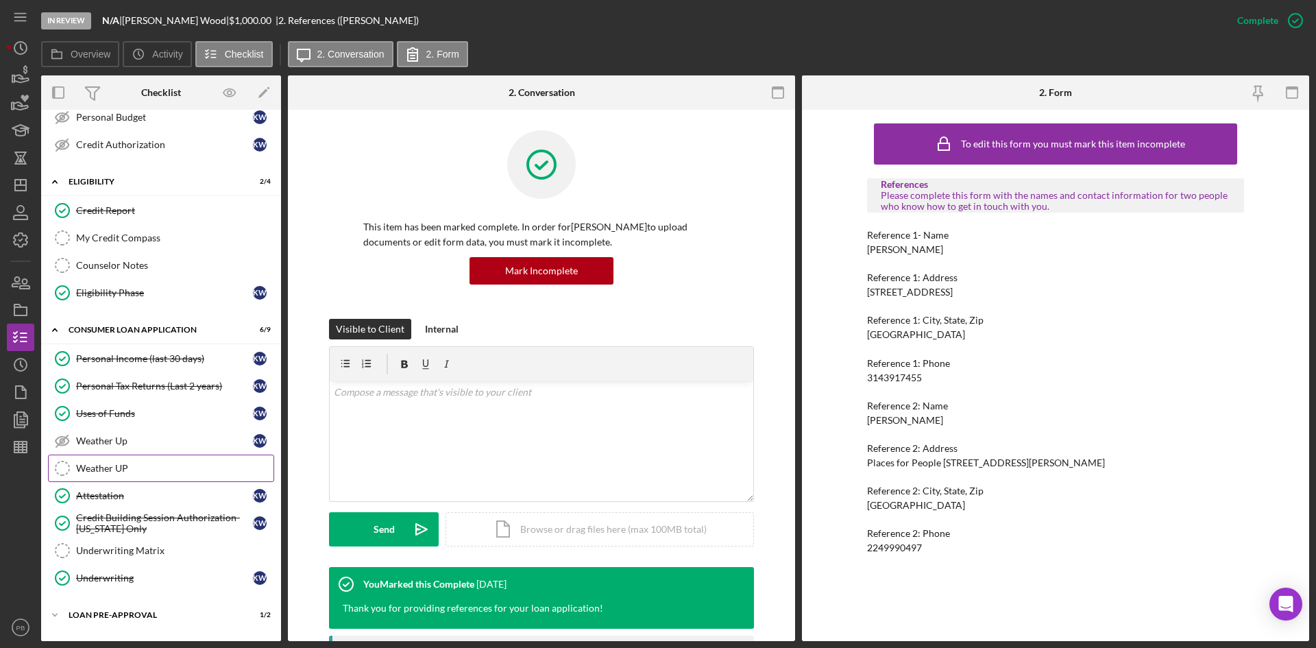
scroll to position [263, 0]
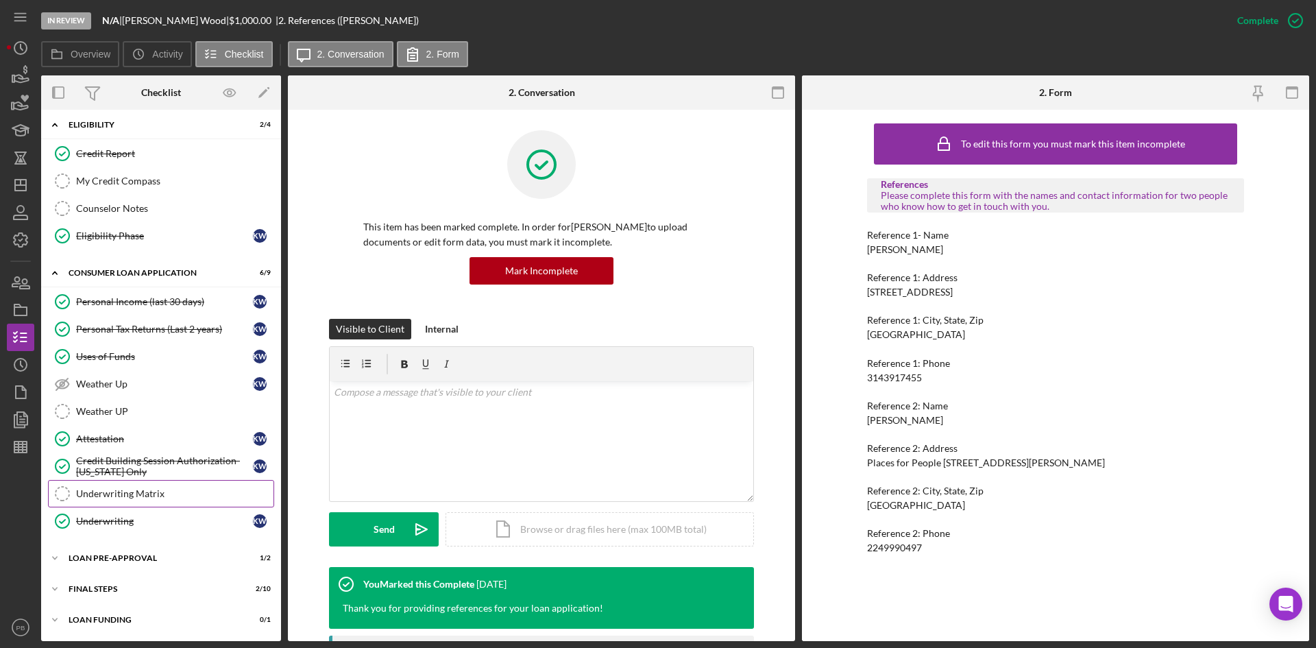
click at [117, 493] on div "Underwriting Matrix" at bounding box center [174, 493] width 197 height 11
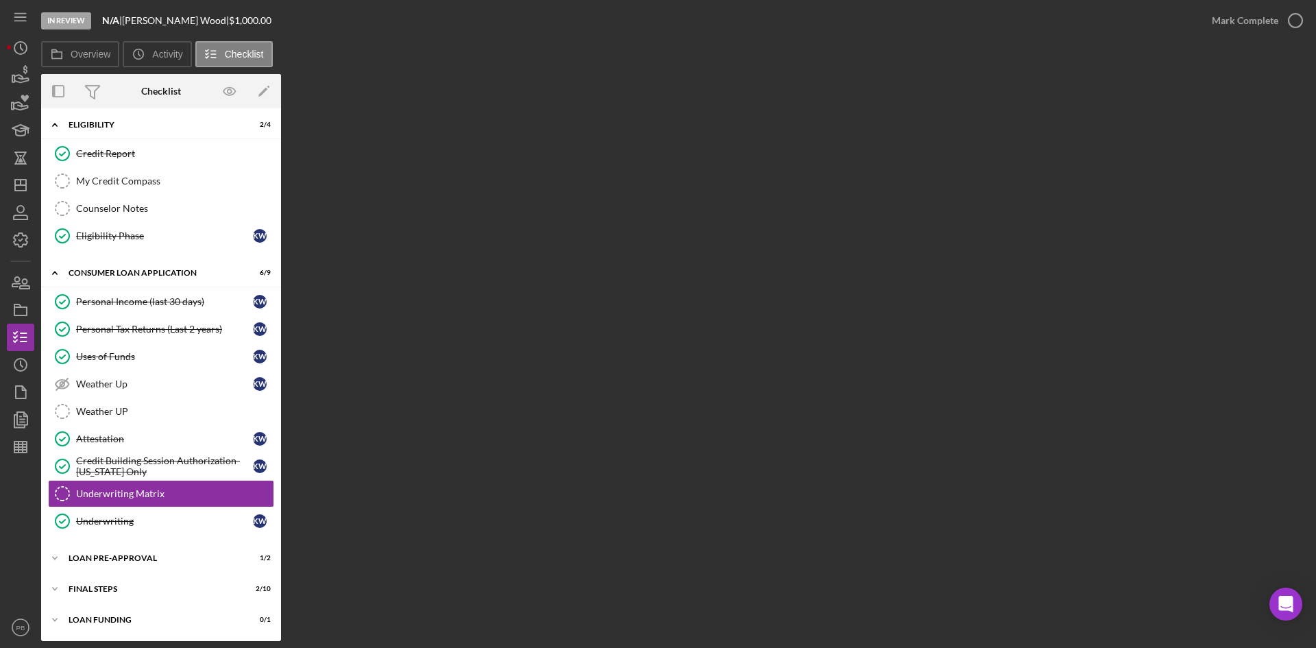
scroll to position [263, 0]
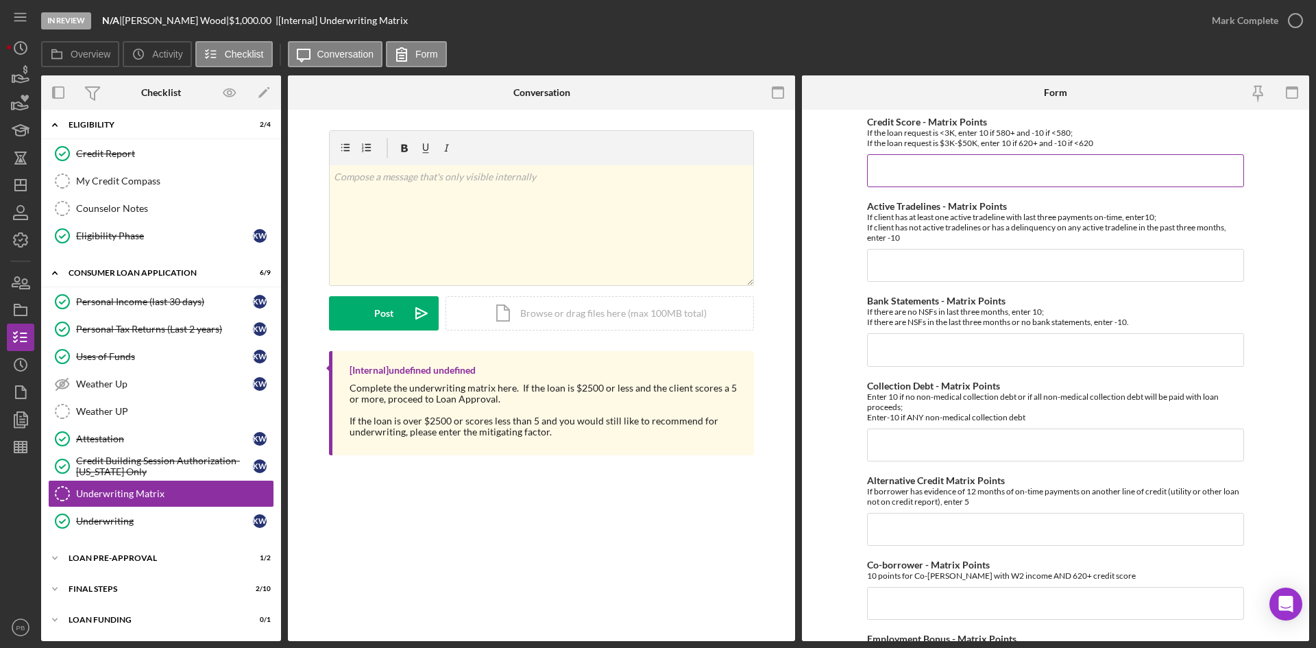
click at [985, 173] on input "Credit Score - Matrix Points" at bounding box center [1055, 170] width 377 height 33
type input "-10"
click at [953, 262] on input "Active Tradelines - Matrix Points" at bounding box center [1055, 265] width 377 height 33
type input "10"
click at [917, 352] on input "Bank Statements - Matrix Points" at bounding box center [1055, 349] width 377 height 33
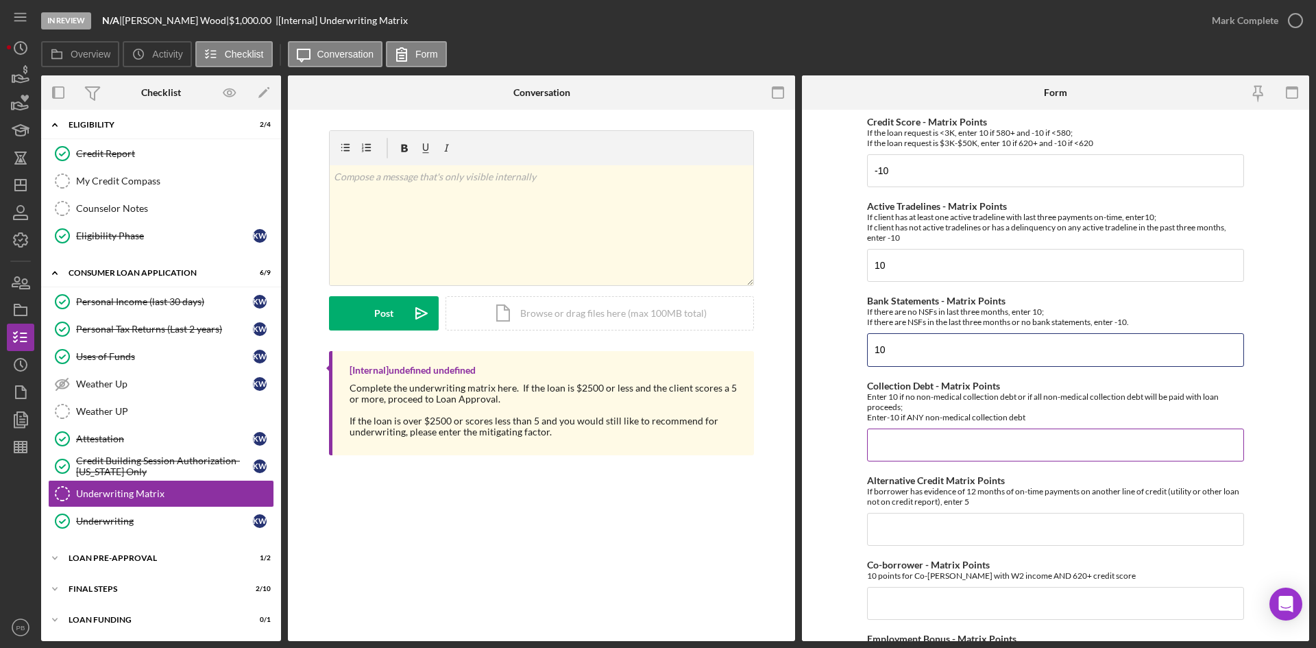
type input "10"
click at [914, 429] on input "Collection Debt - Matrix Points" at bounding box center [1055, 444] width 377 height 33
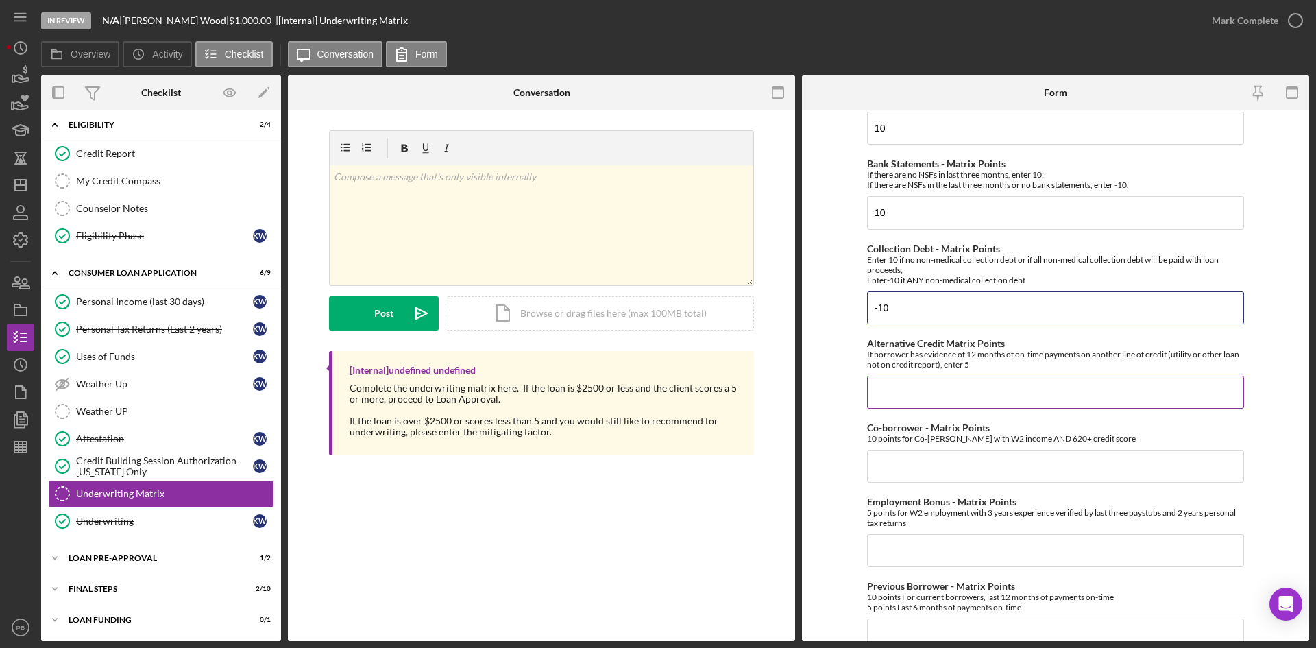
type input "-10"
click at [912, 381] on input "Alternative Credit Matrix Points" at bounding box center [1055, 392] width 377 height 33
type input "0"
click at [914, 450] on div "Co-borrower - Matrix Points 10 points for Co-signor with W2 income AND 620+ cre…" at bounding box center [1055, 452] width 377 height 60
click at [904, 463] on input "Co-borrower - Matrix Points" at bounding box center [1055, 466] width 377 height 33
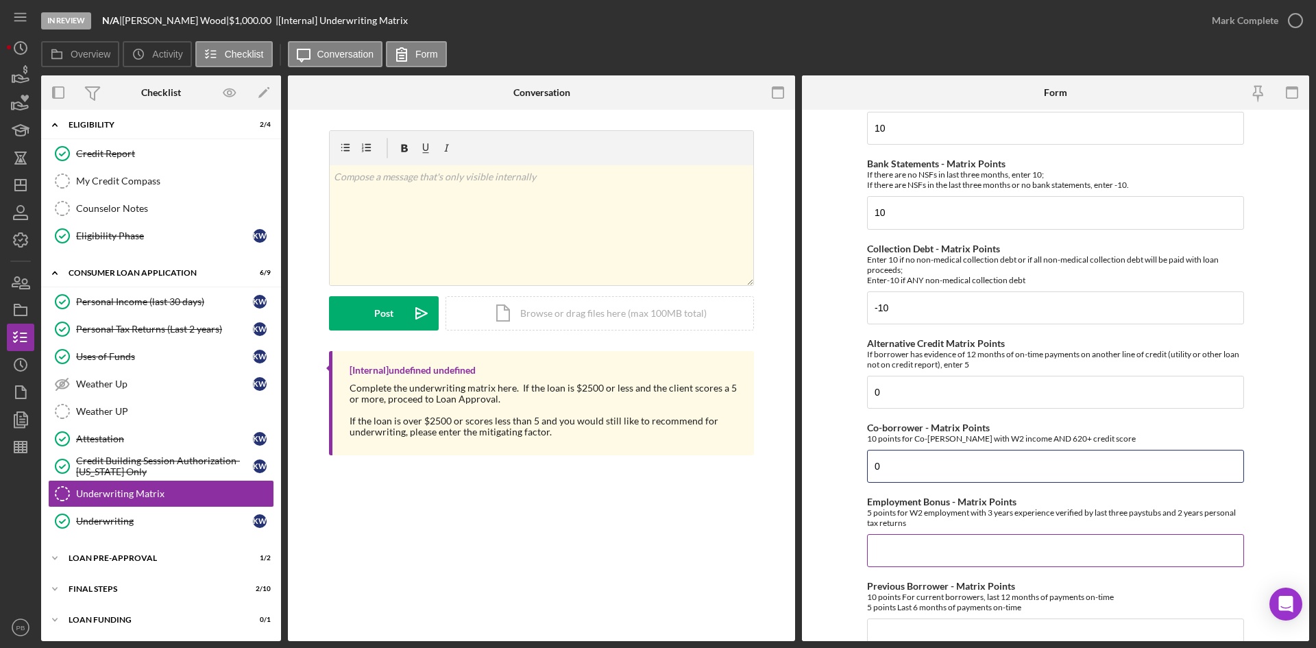
type input "0"
click at [904, 500] on input "Employment Bonus - Matrix Points" at bounding box center [1055, 550] width 377 height 33
type input "6"
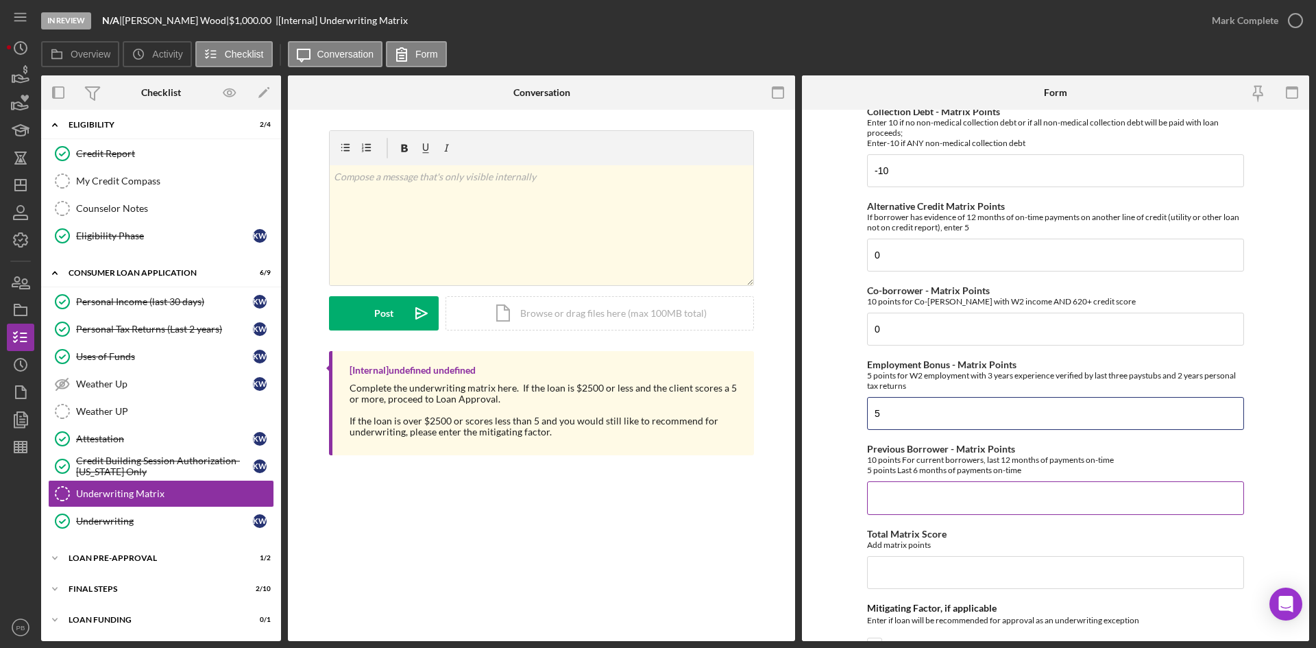
type input "5"
click at [916, 491] on input "Previous Borrower - Matrix Points" at bounding box center [1055, 497] width 377 height 33
type input "0"
click at [918, 500] on div "Total Matrix Score Add matrix points" at bounding box center [1055, 559] width 377 height 60
click at [918, 500] on input "Total Matrix Score" at bounding box center [1055, 572] width 377 height 33
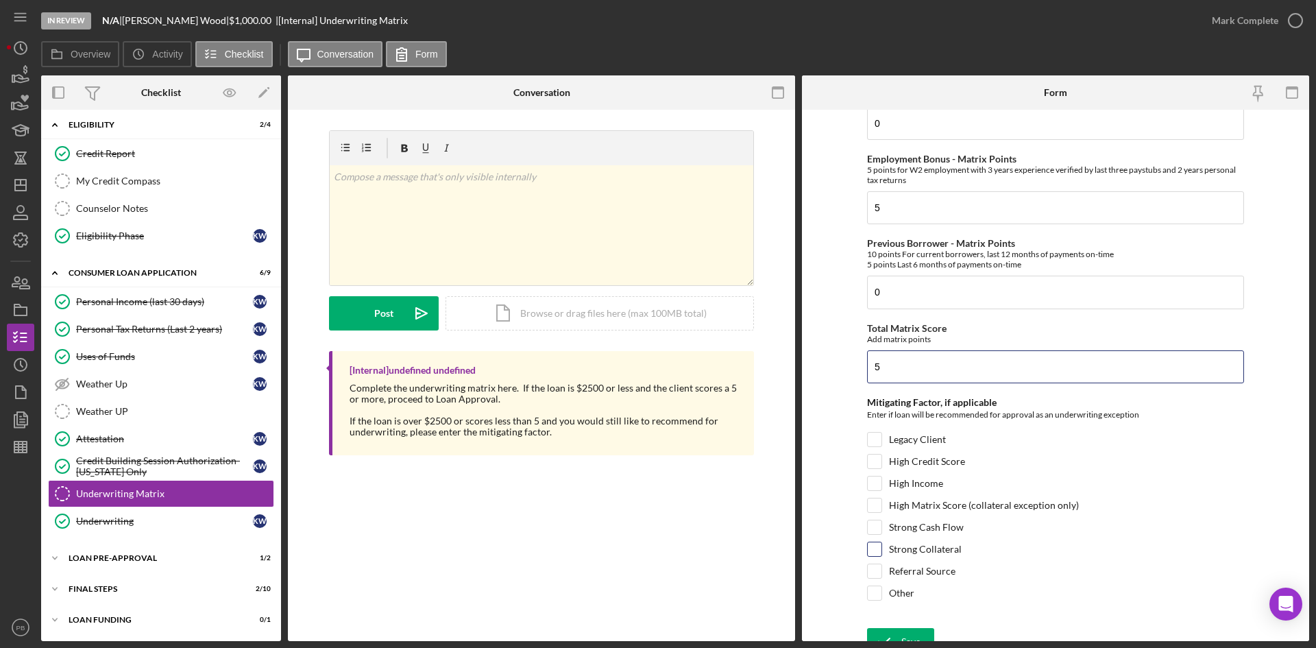
scroll to position [496, 0]
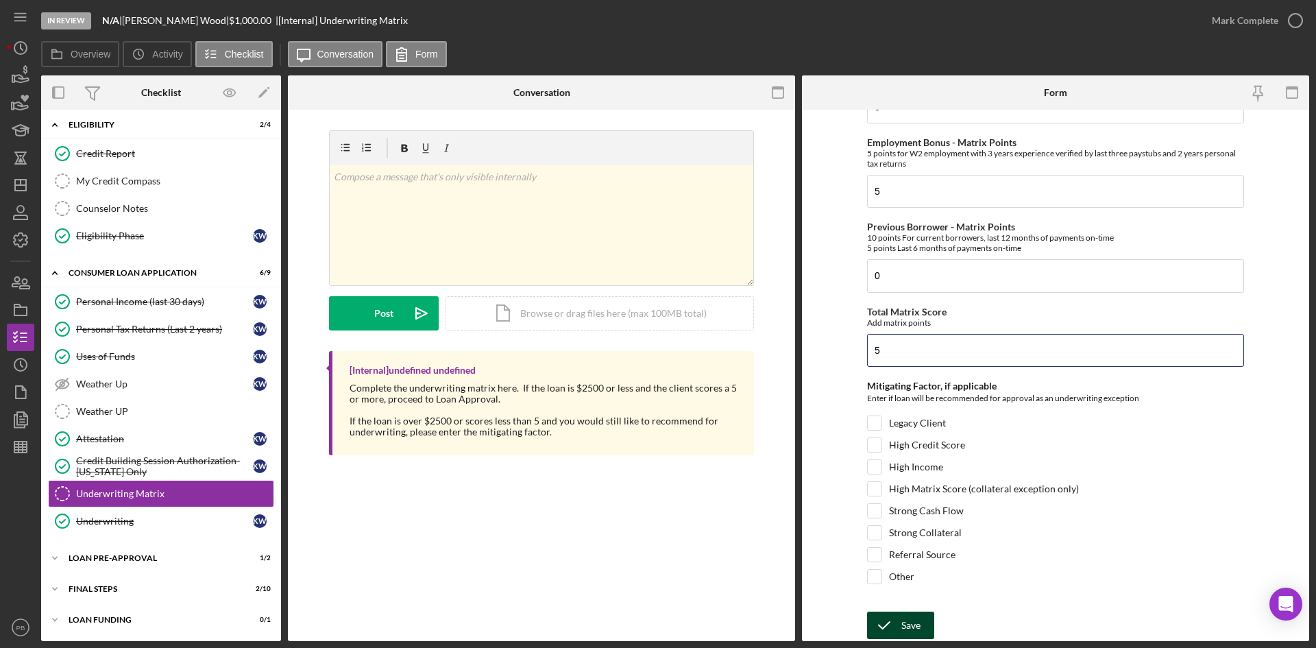
type input "5"
click at [904, 500] on div "Save" at bounding box center [910, 624] width 19 height 27
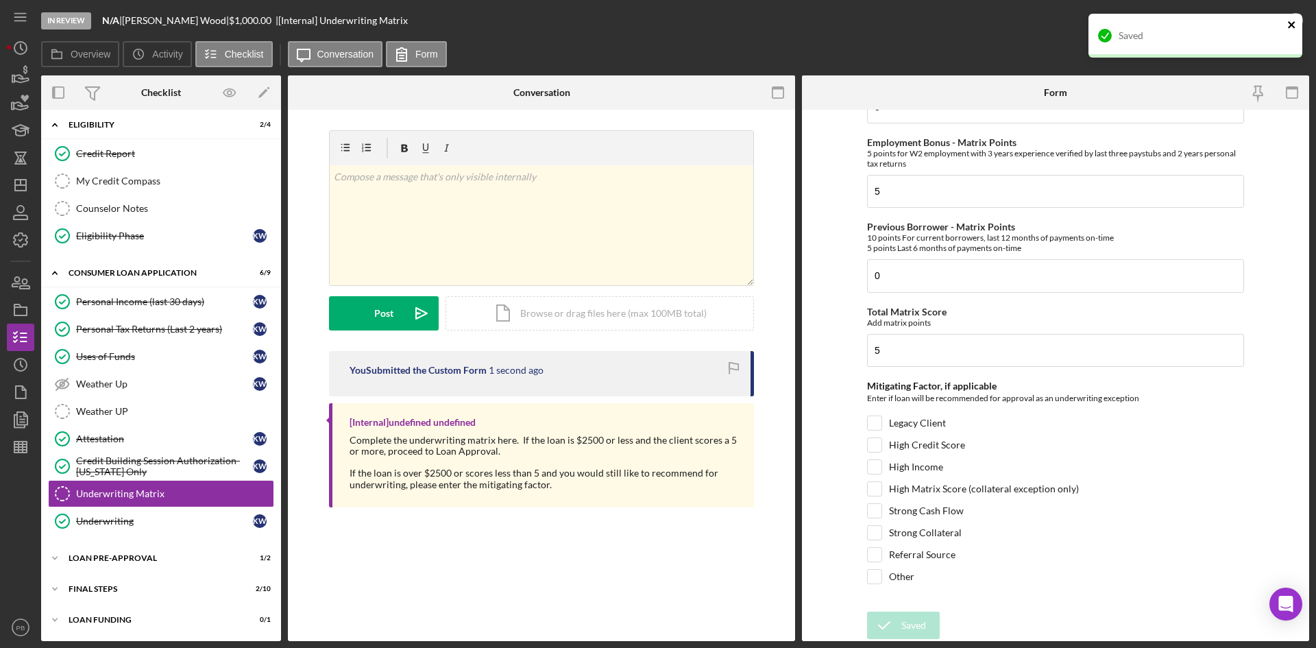
click at [1052, 26] on icon "close" at bounding box center [1291, 24] width 7 height 7
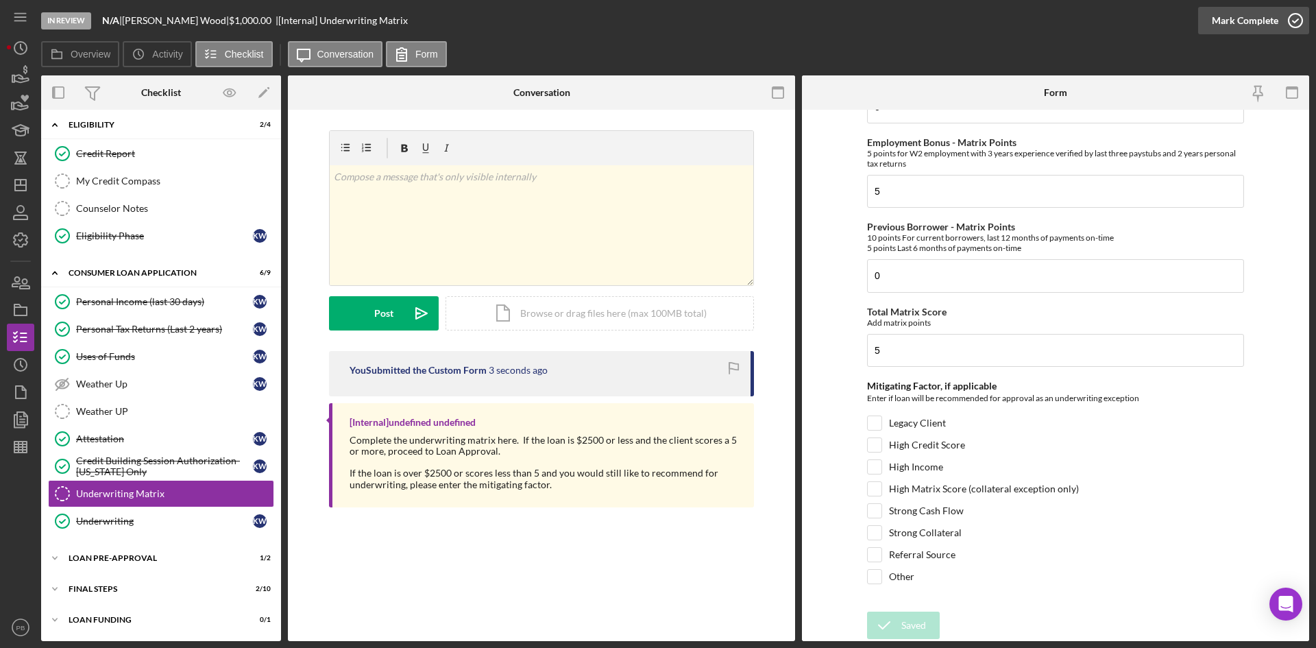
click at [1052, 23] on div "Mark Complete" at bounding box center [1245, 20] width 66 height 27
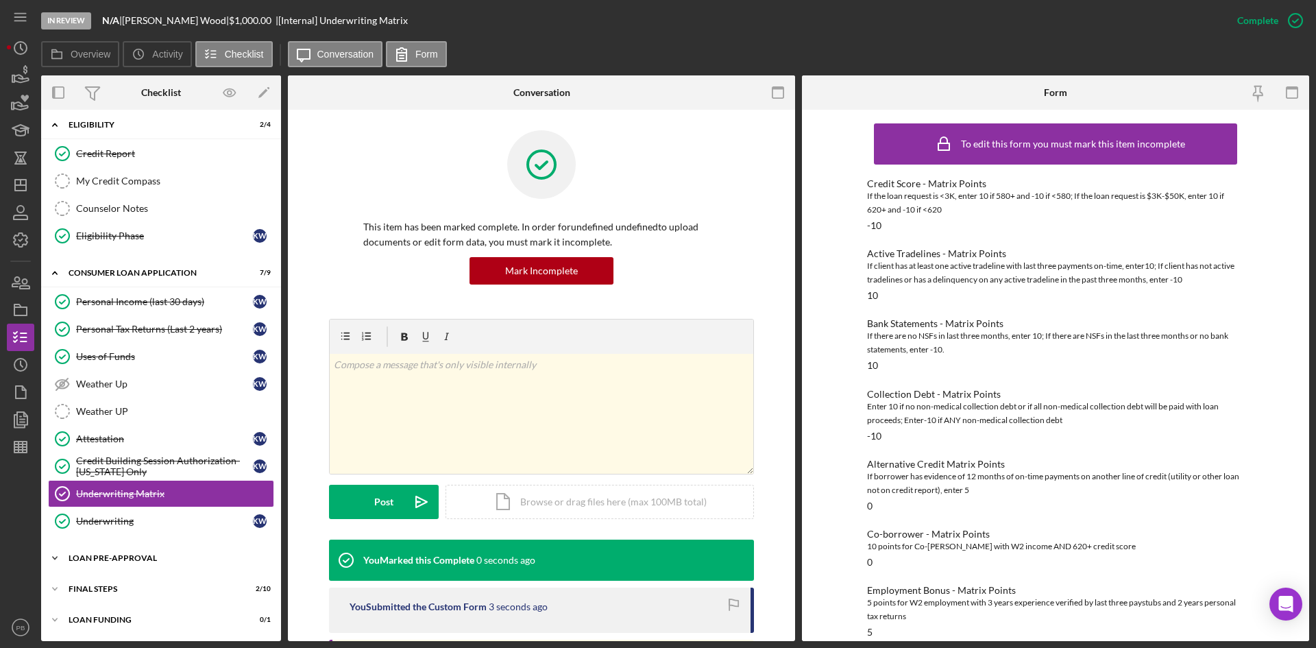
click at [117, 500] on div "Icon/Expander Loan Pre-Approval 1 / 2" at bounding box center [161, 557] width 240 height 27
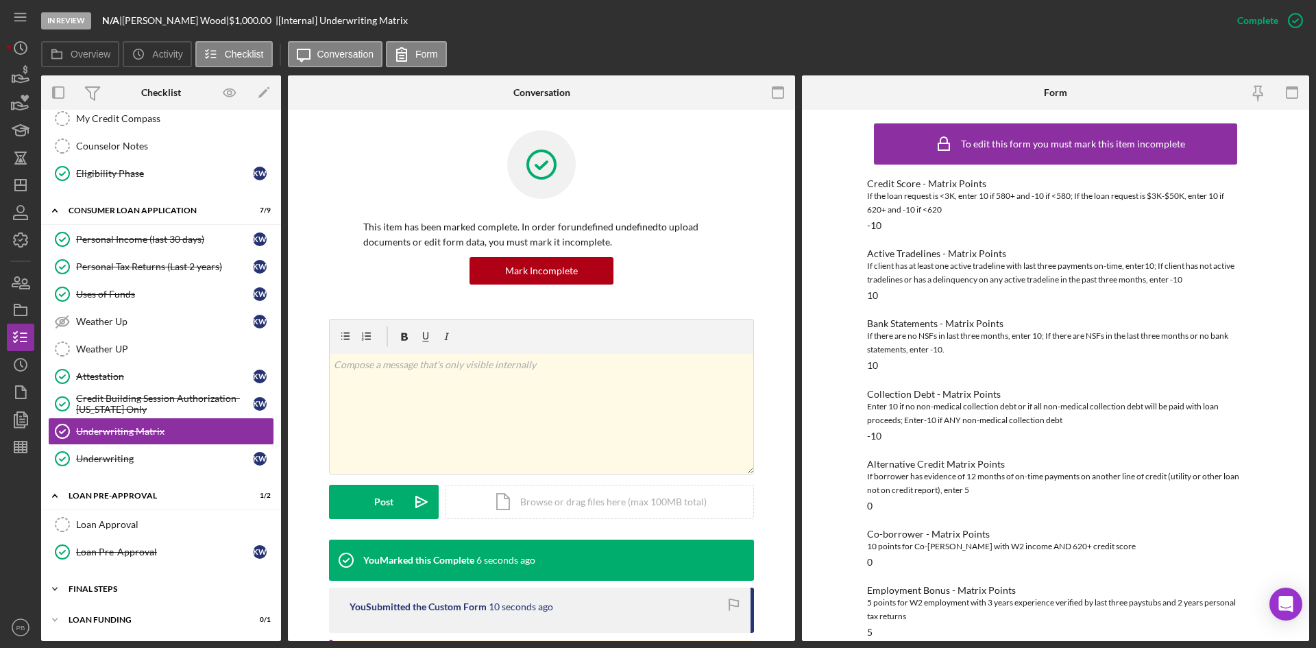
click at [88, 500] on div "FINAL STEPS" at bounding box center [166, 589] width 195 height 8
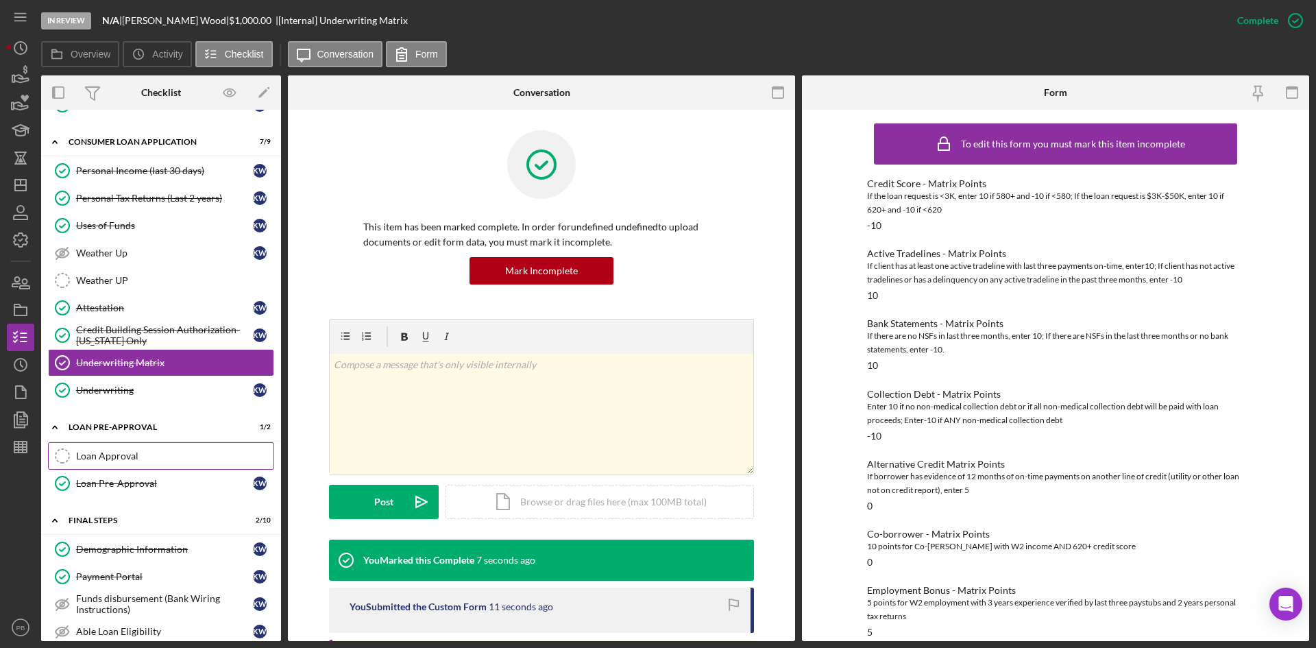
click at [116, 452] on div "Loan Approval" at bounding box center [174, 455] width 197 height 11
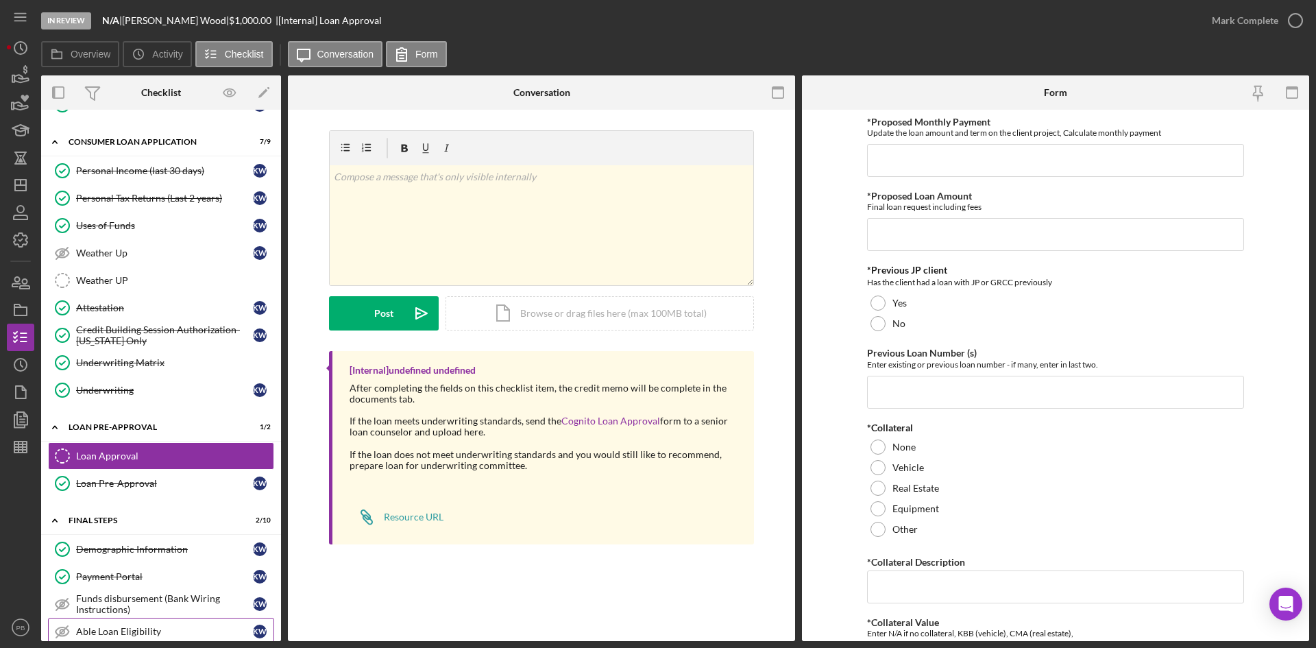
scroll to position [599, 0]
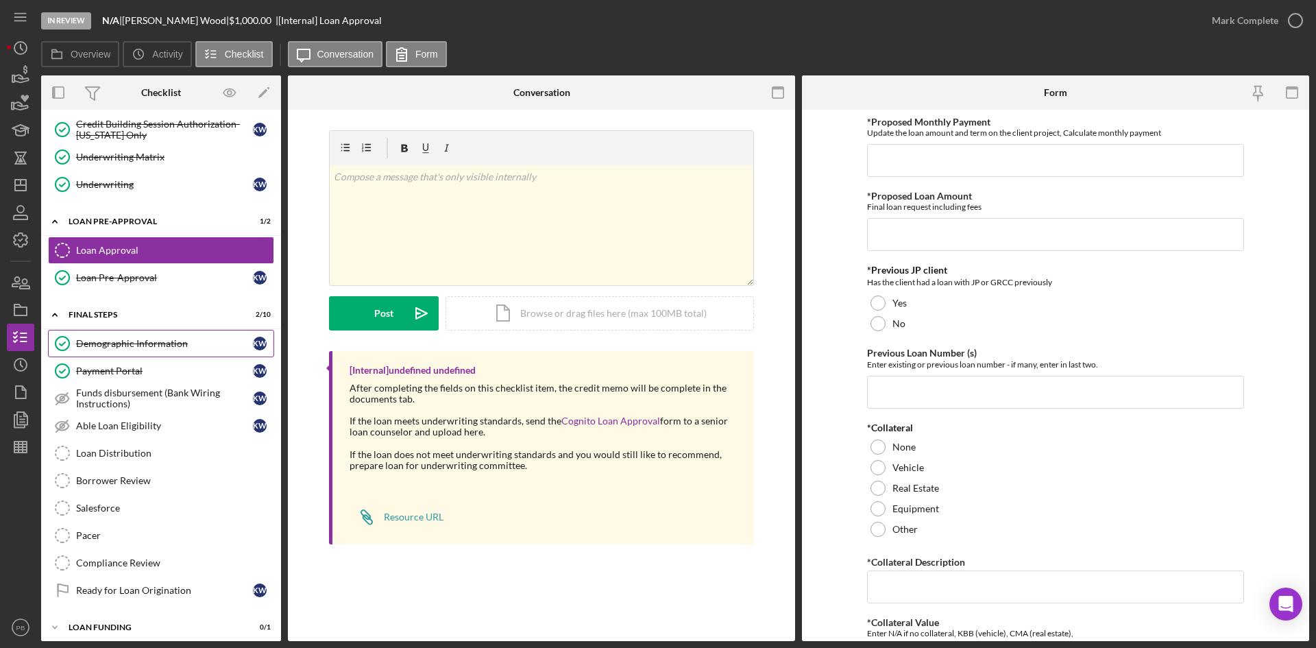
click at [125, 345] on div "Demographic Information" at bounding box center [164, 343] width 177 height 11
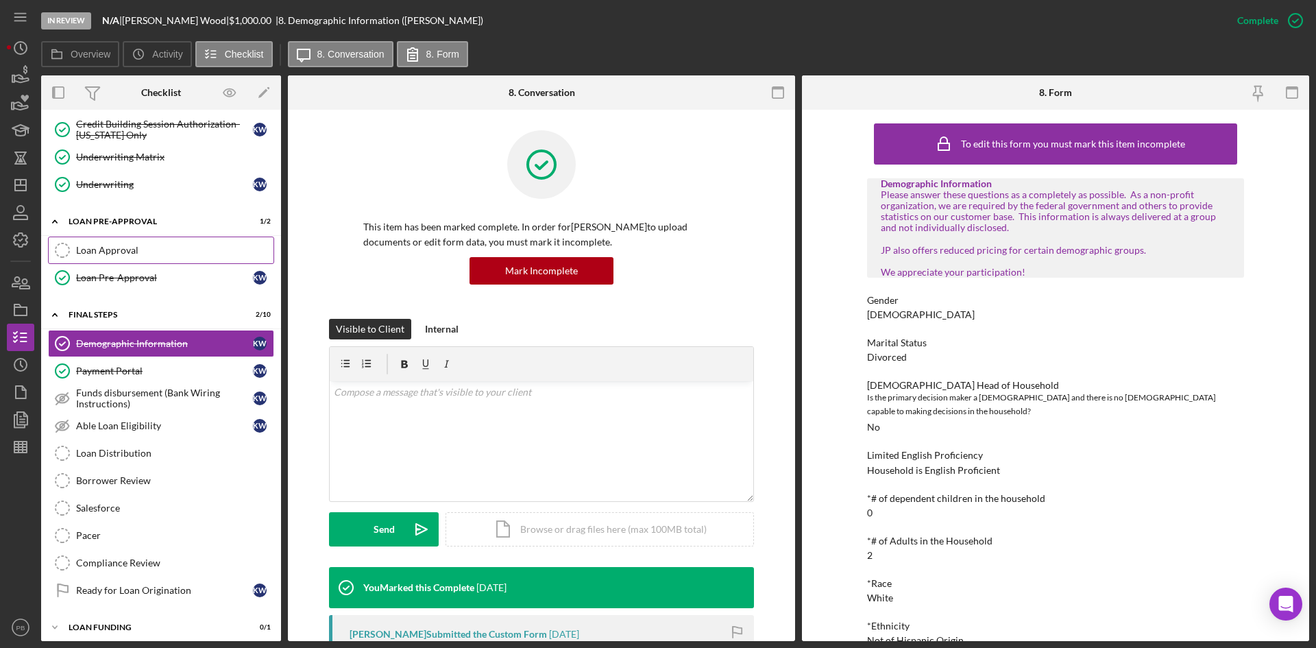
click at [125, 250] on div "Loan Approval" at bounding box center [174, 250] width 197 height 11
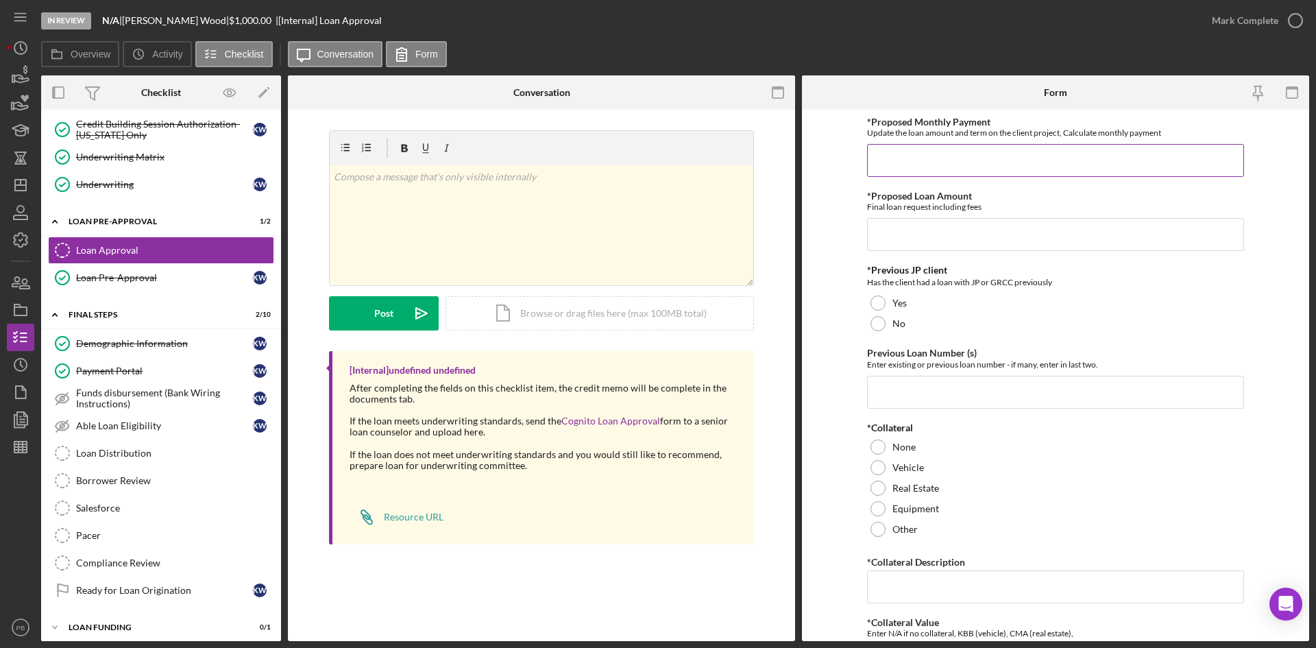
click at [1012, 149] on input "*Proposed Monthly Payment" at bounding box center [1055, 160] width 377 height 33
type input "$60"
click at [939, 236] on input "*Proposed Loan Amount" at bounding box center [1055, 234] width 377 height 33
type input "$1,150"
click at [878, 320] on div at bounding box center [878, 323] width 15 height 15
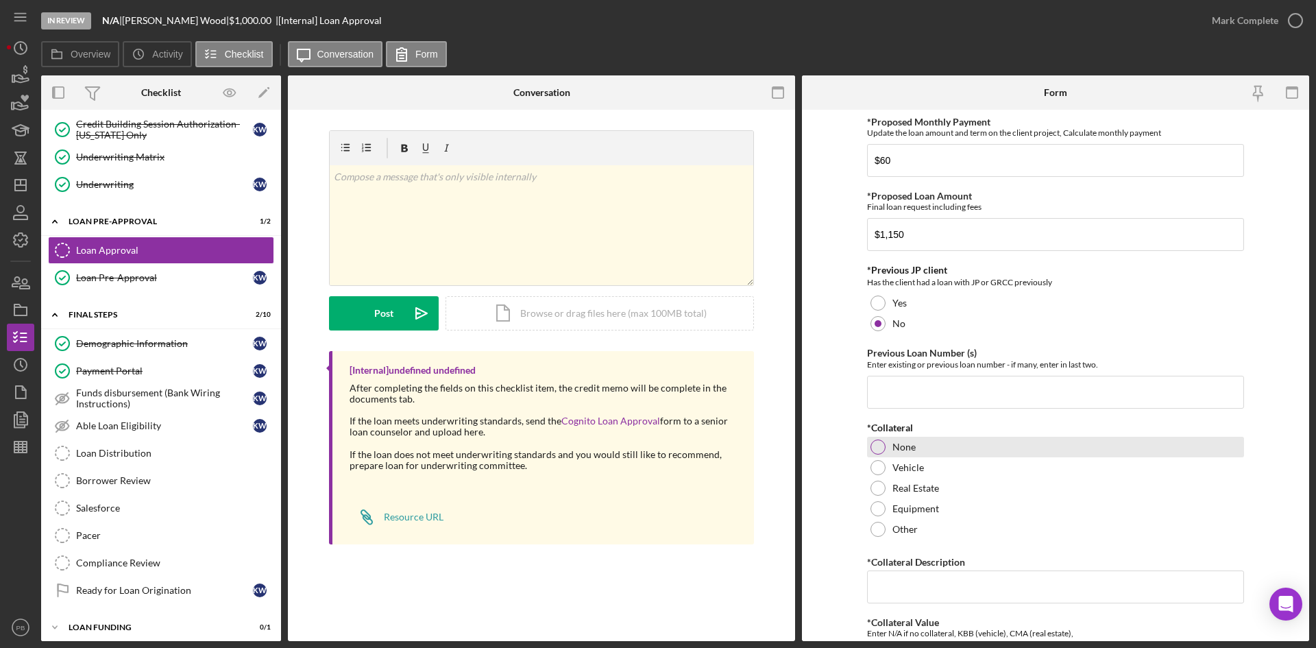
click at [873, 450] on div at bounding box center [878, 446] width 15 height 15
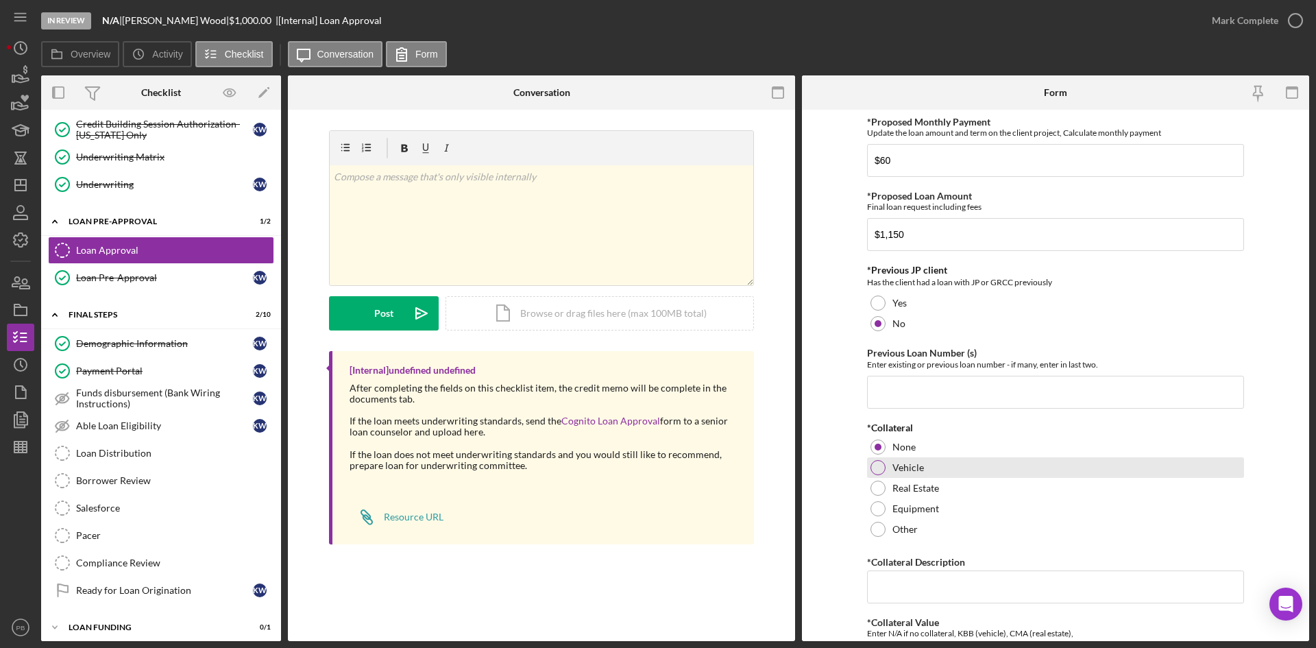
scroll to position [137, 0]
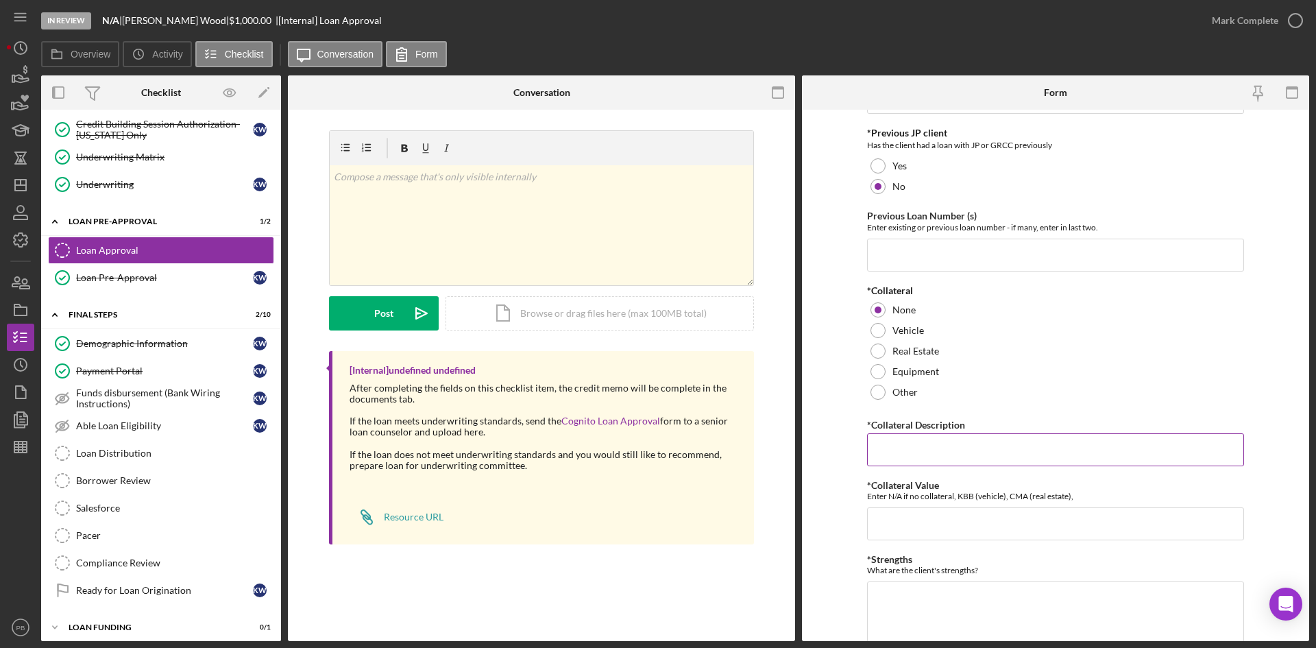
click at [901, 448] on input "*Collateral Description" at bounding box center [1055, 449] width 377 height 33
type input "NA"
click at [936, 500] on input "*Collateral Value" at bounding box center [1055, 523] width 377 height 33
type input "NA"
type textarea "Good credit history. Good income."
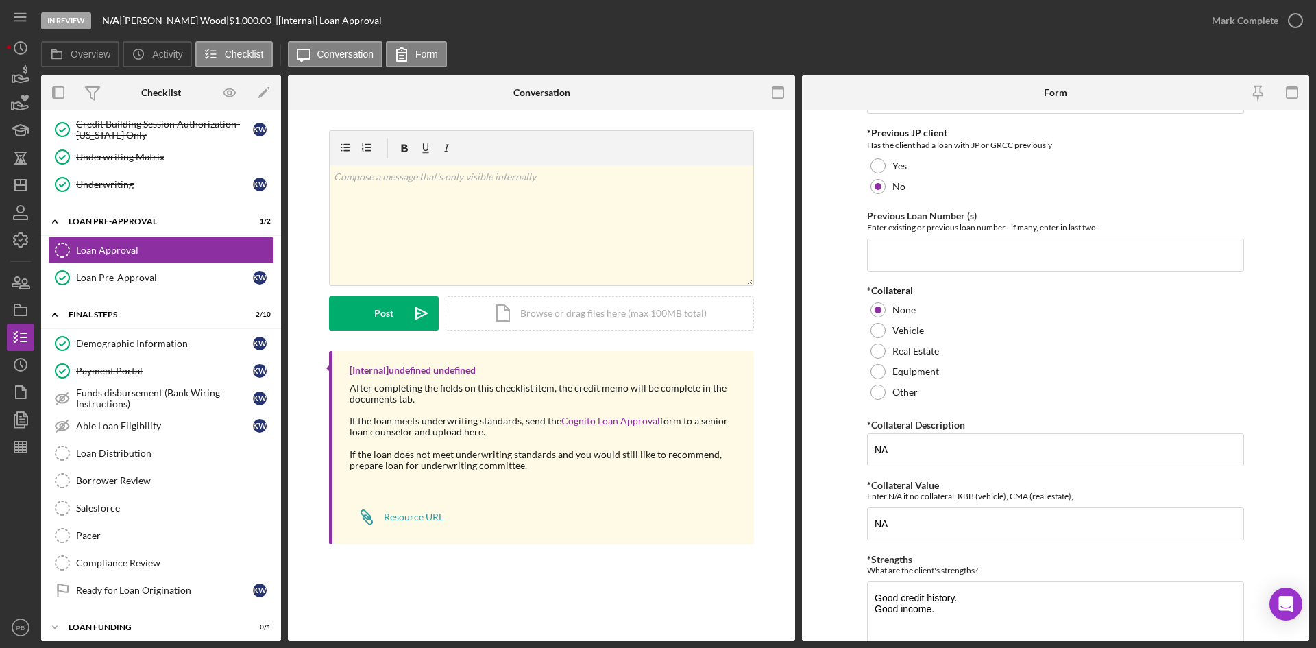
scroll to position [379, 0]
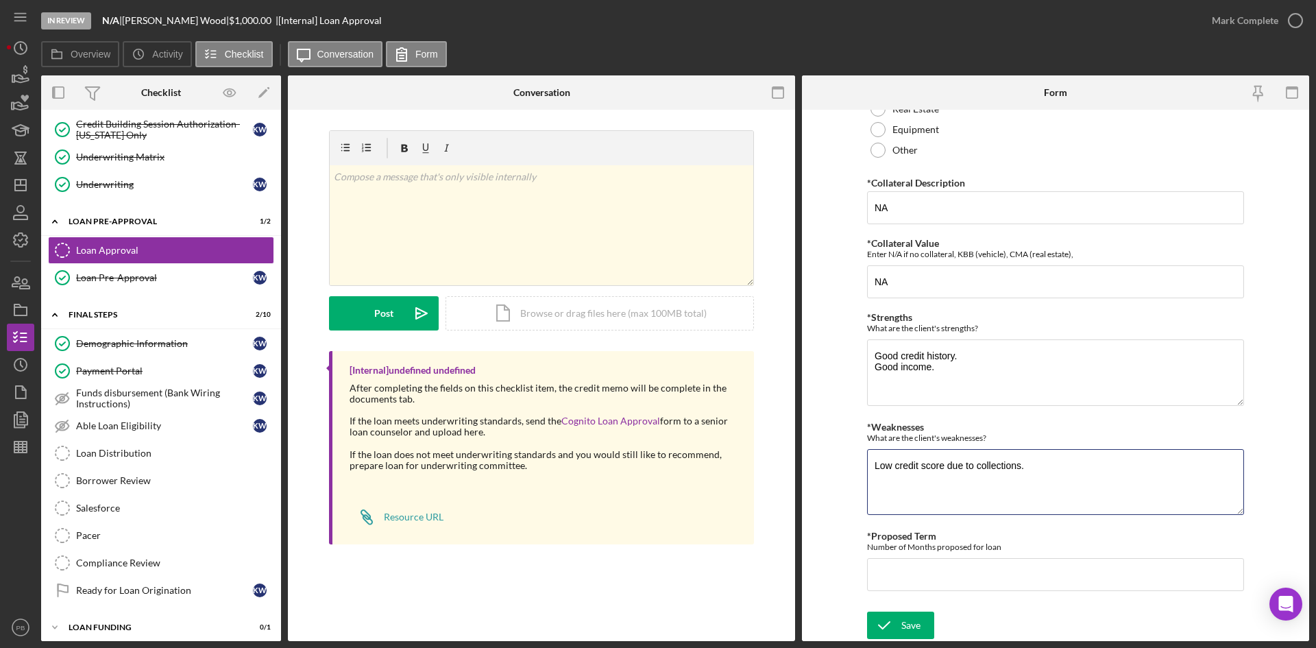
type textarea "Low credit score due to collections."
type input "24"
click at [895, 500] on icon "submit" at bounding box center [884, 625] width 34 height 34
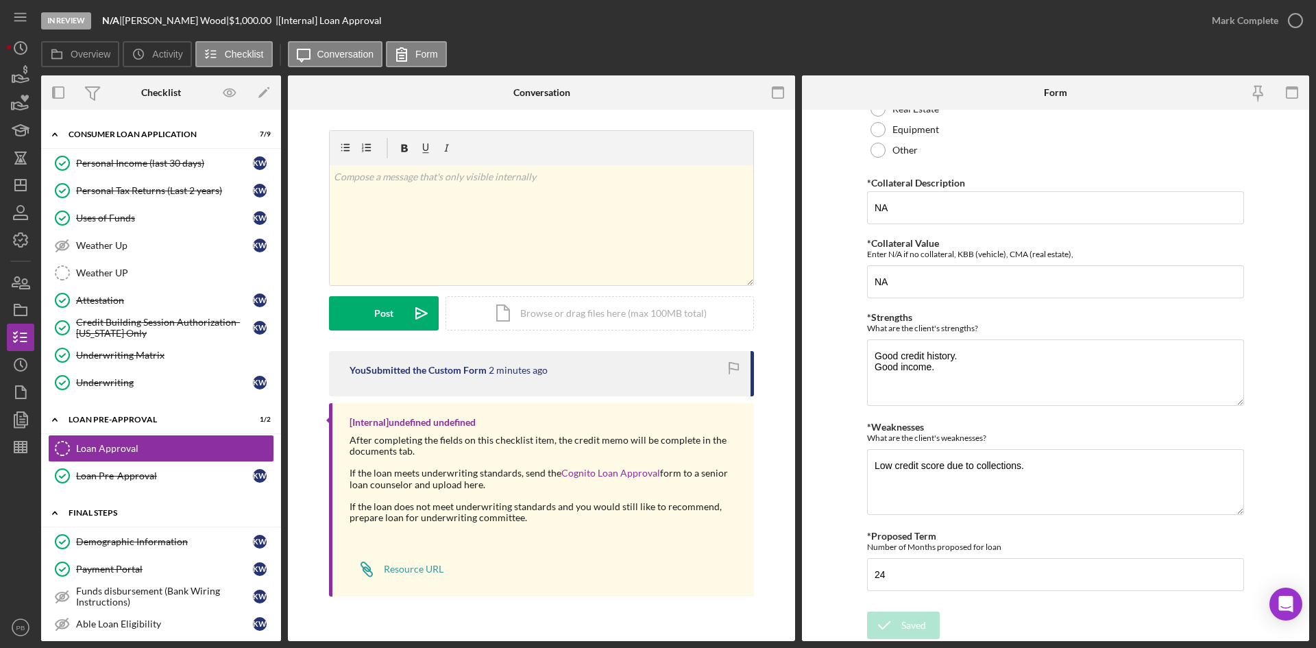
scroll to position [607, 0]
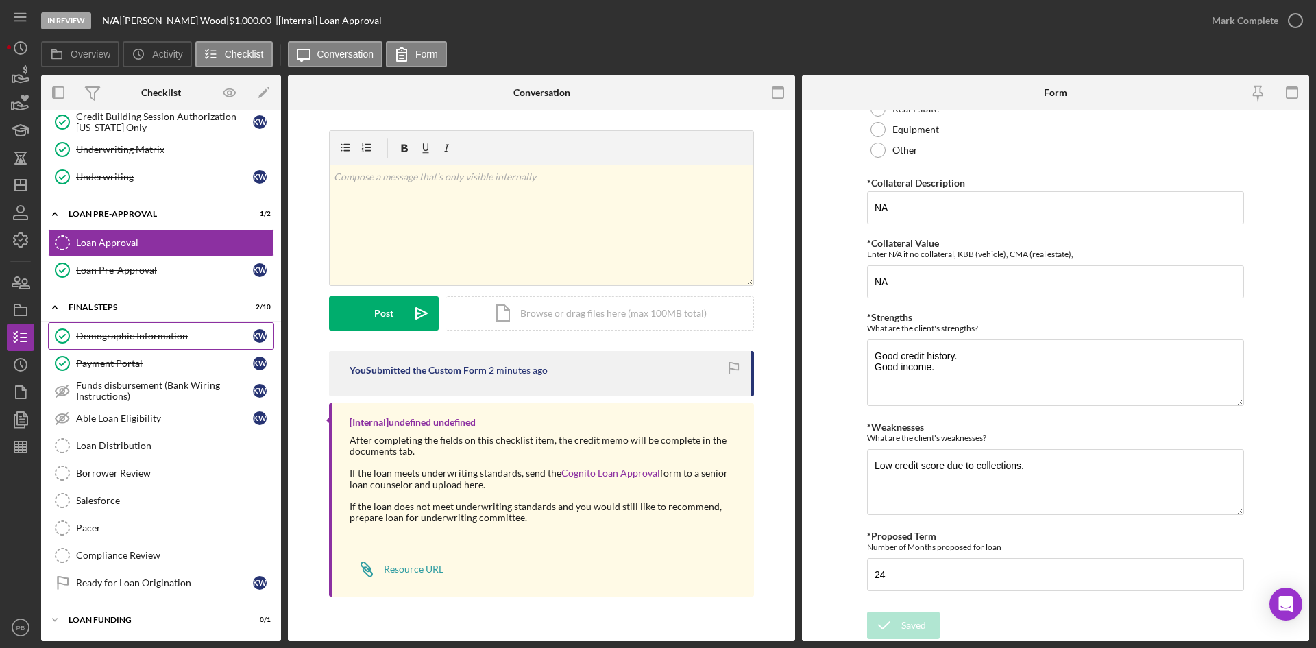
click at [145, 337] on div "Demographic Information" at bounding box center [164, 335] width 177 height 11
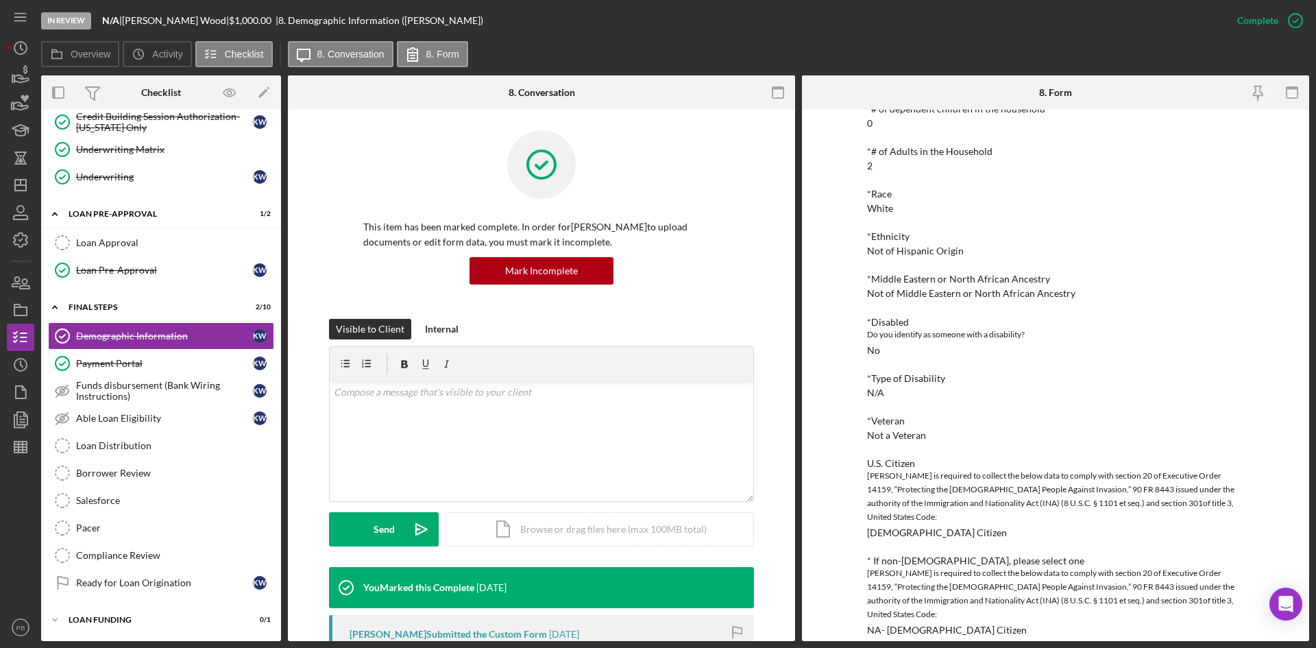
scroll to position [264, 0]
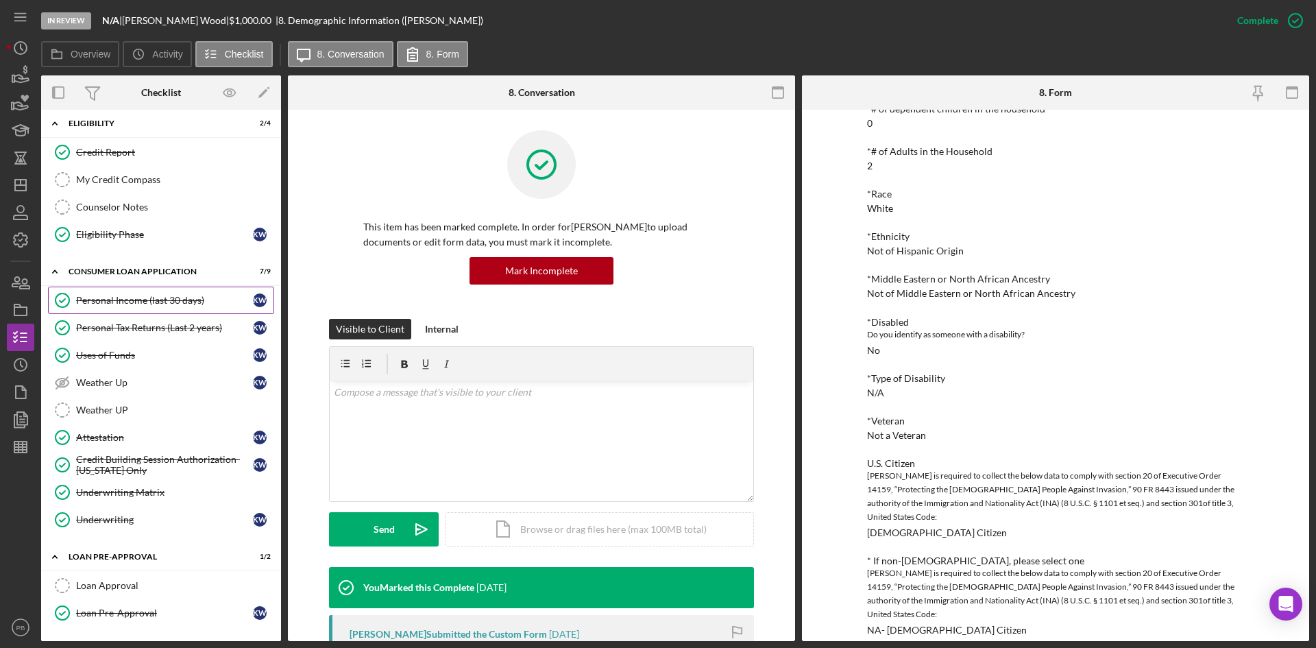
click at [127, 298] on div "Personal Income (last 30 days)" at bounding box center [164, 300] width 177 height 11
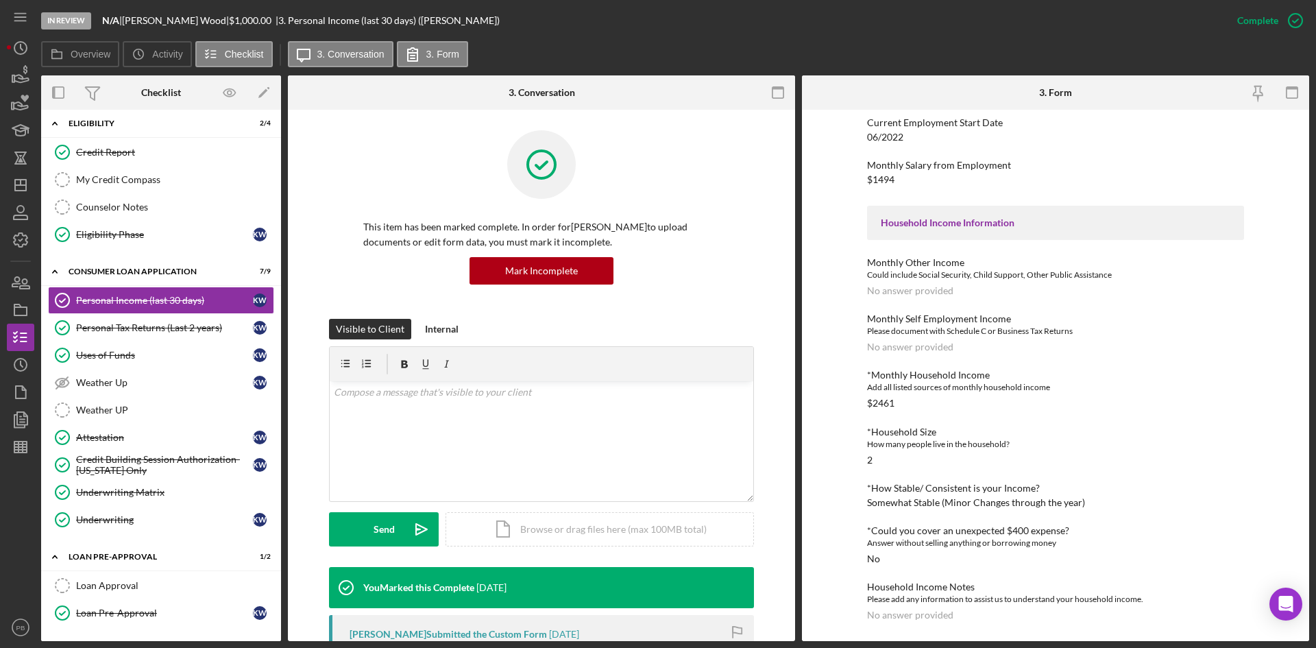
scroll to position [607, 0]
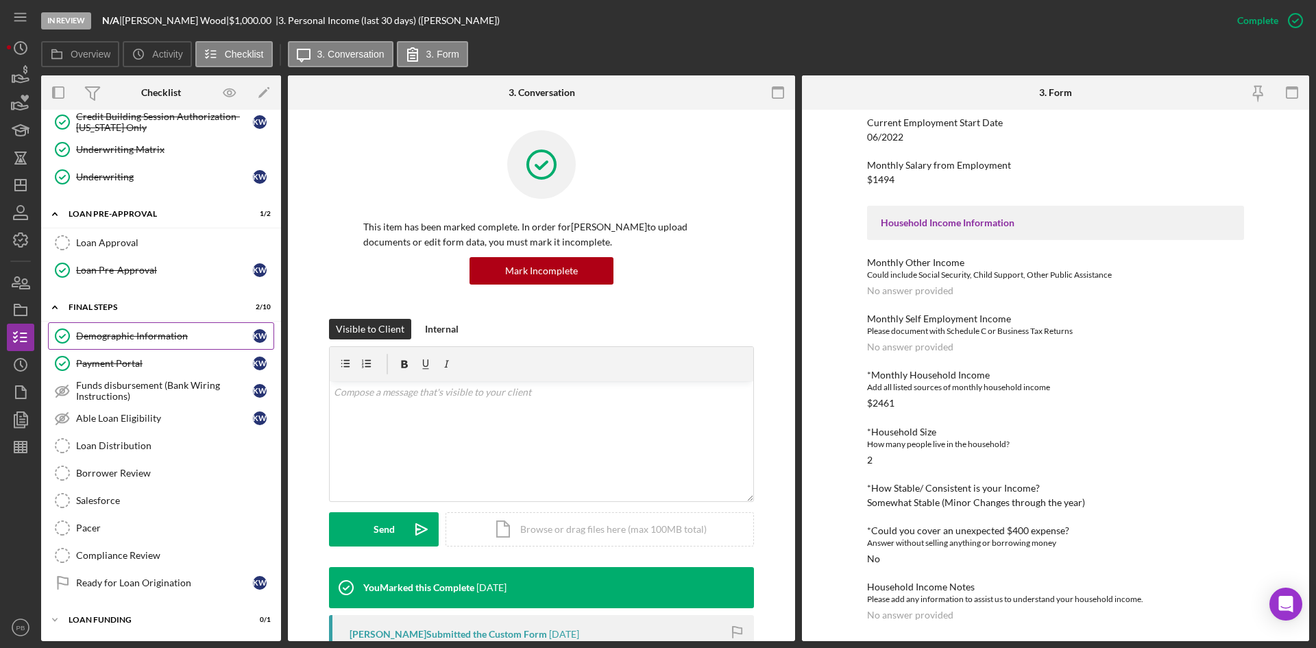
drag, startPoint x: 128, startPoint y: 339, endPoint x: 158, endPoint y: 339, distance: 30.2
click at [128, 339] on div "Demographic Information" at bounding box center [164, 335] width 177 height 11
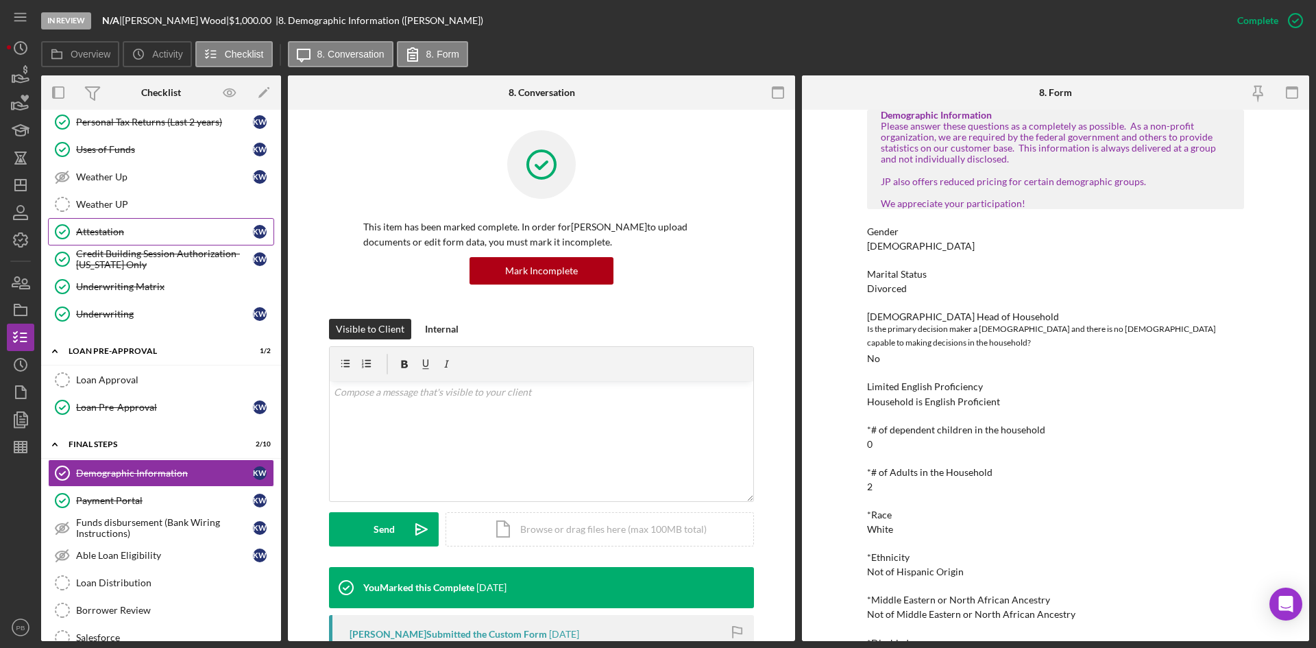
scroll to position [401, 0]
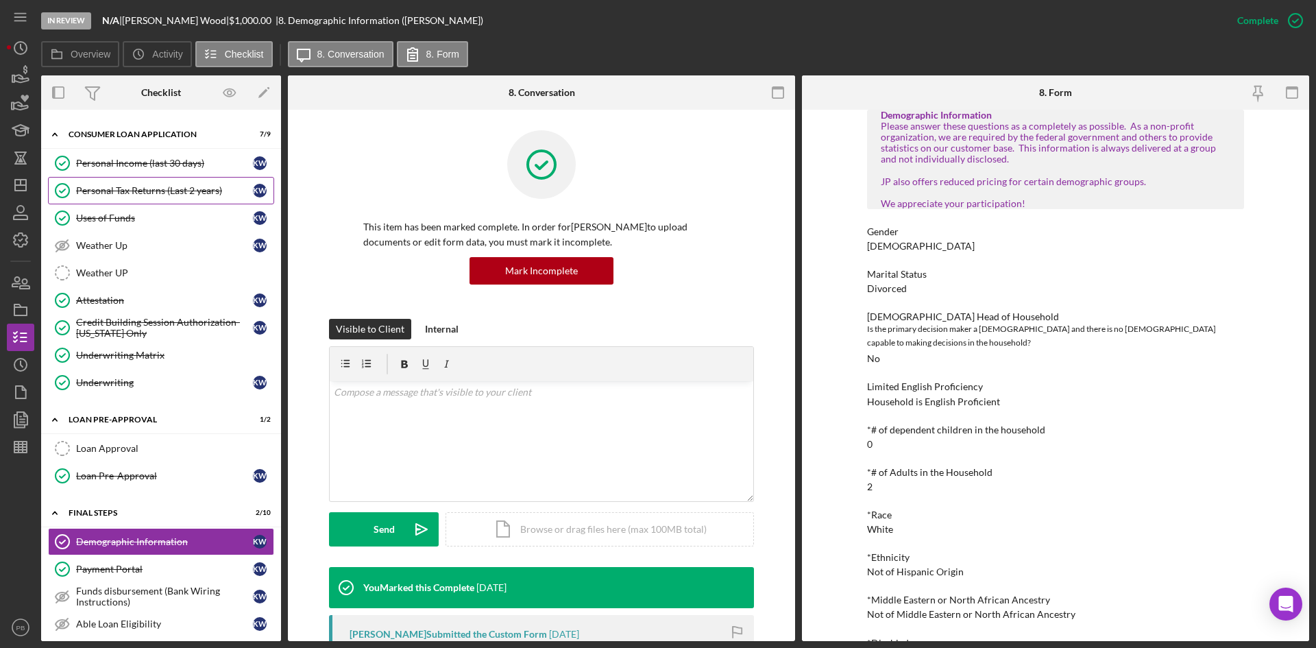
drag, startPoint x: 139, startPoint y: 169, endPoint x: 53, endPoint y: 194, distance: 89.4
click at [139, 169] on div "Personal Income (last 30 days)" at bounding box center [164, 163] width 177 height 11
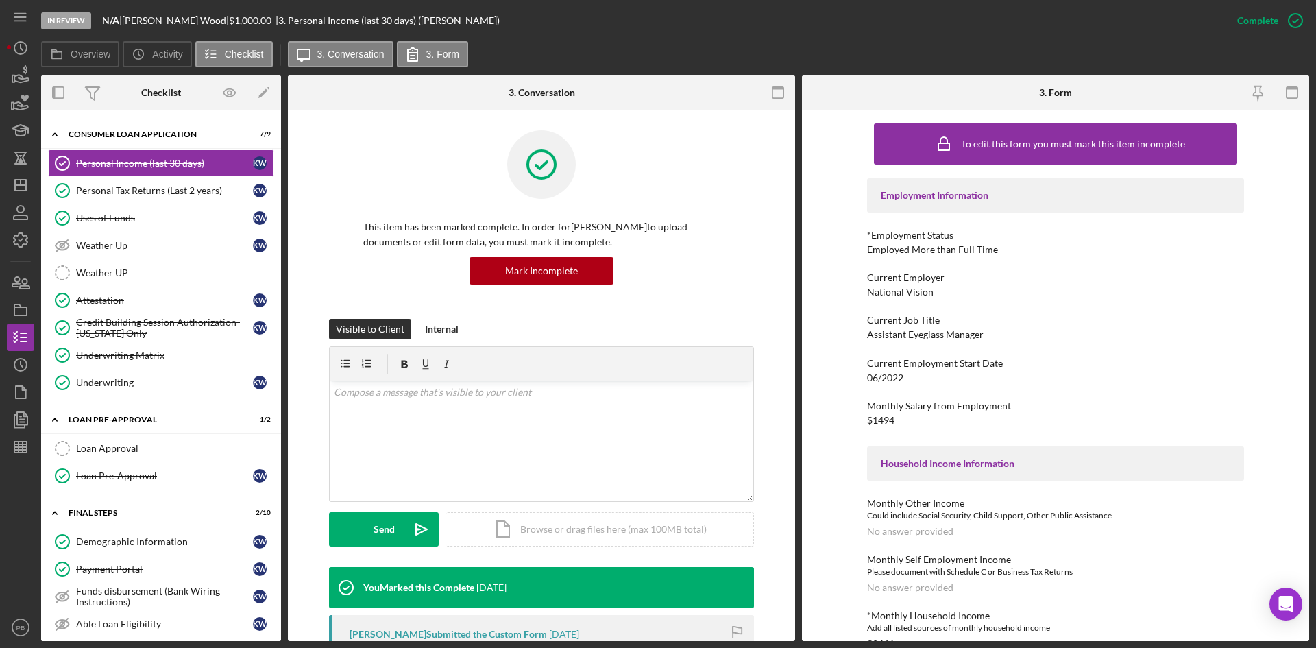
drag, startPoint x: 1238, startPoint y: 330, endPoint x: 1073, endPoint y: 280, distance: 172.6
click at [1052, 280] on div "Current Employer" at bounding box center [1055, 277] width 377 height 11
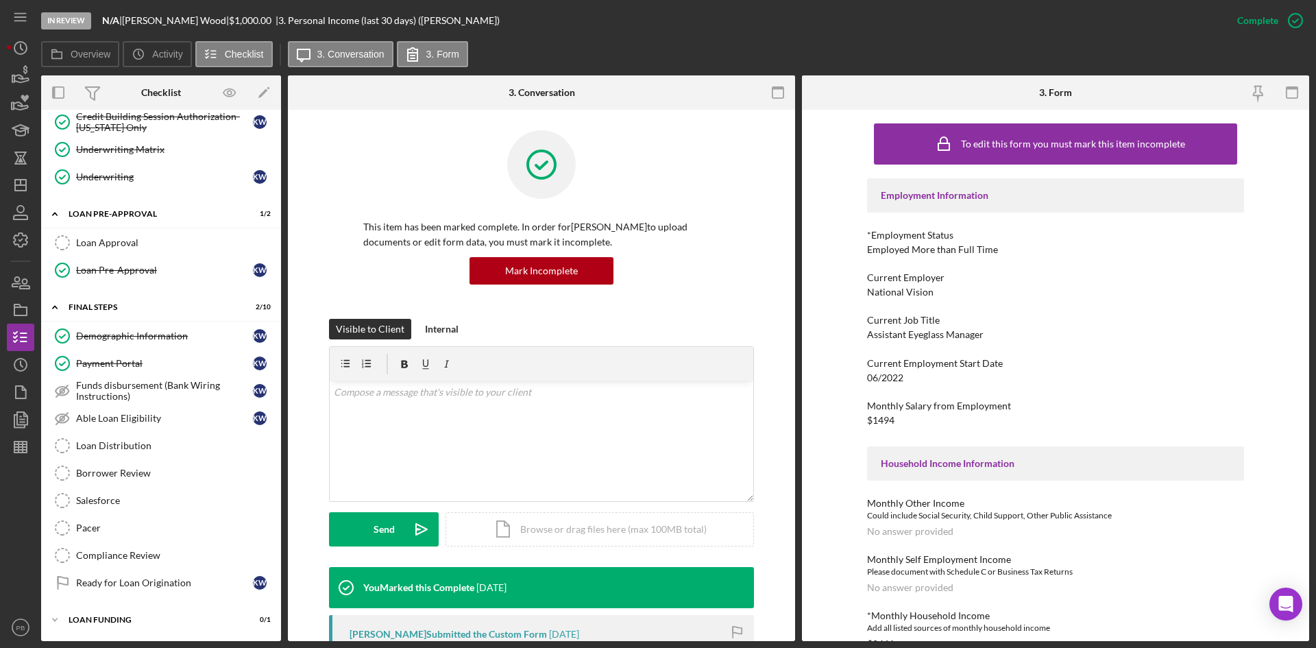
drag, startPoint x: 123, startPoint y: 326, endPoint x: 507, endPoint y: 339, distance: 384.1
click at [123, 326] on link "Demographic Information Demographic Information K W" at bounding box center [161, 335] width 226 height 27
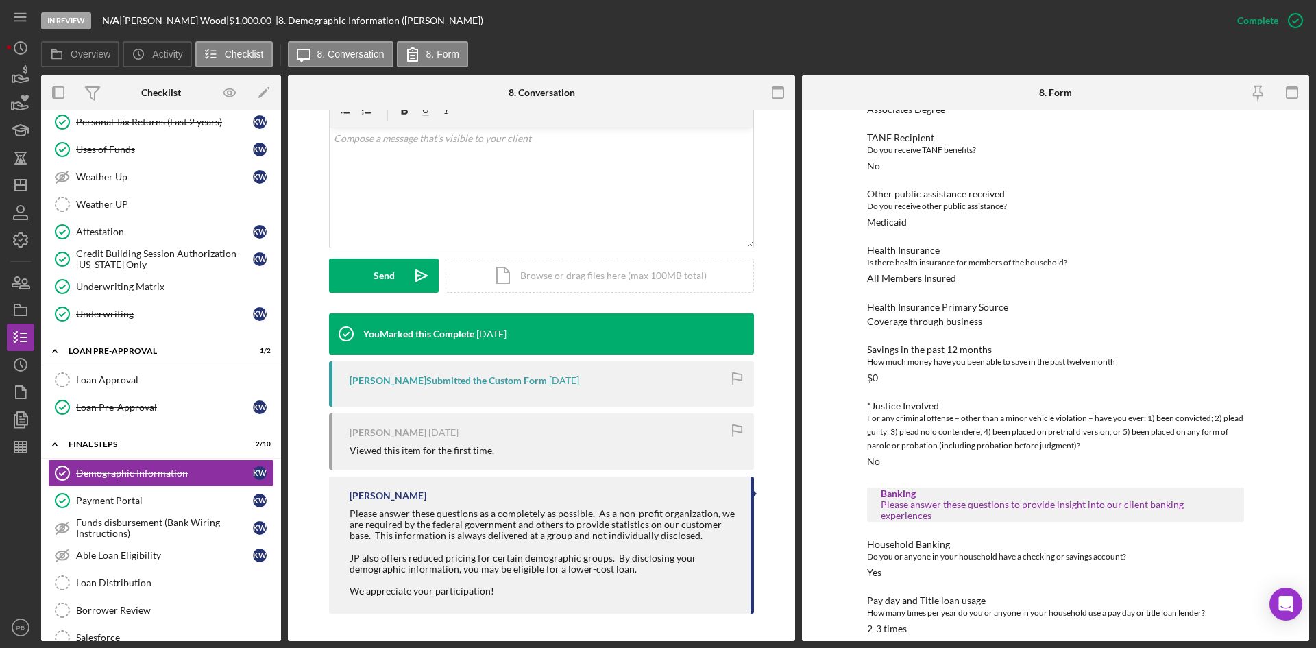
scroll to position [401, 0]
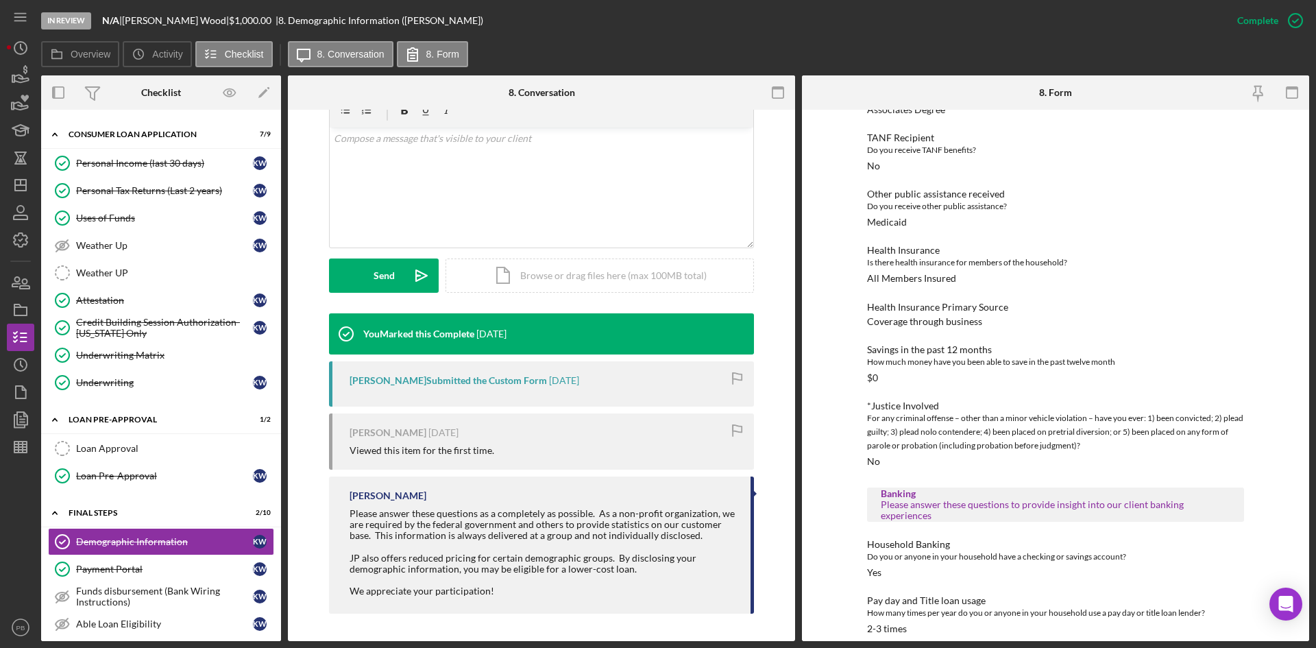
drag, startPoint x: 142, startPoint y: 158, endPoint x: 764, endPoint y: 173, distance: 622.6
click at [142, 158] on div "Personal Income (last 30 days)" at bounding box center [164, 163] width 177 height 11
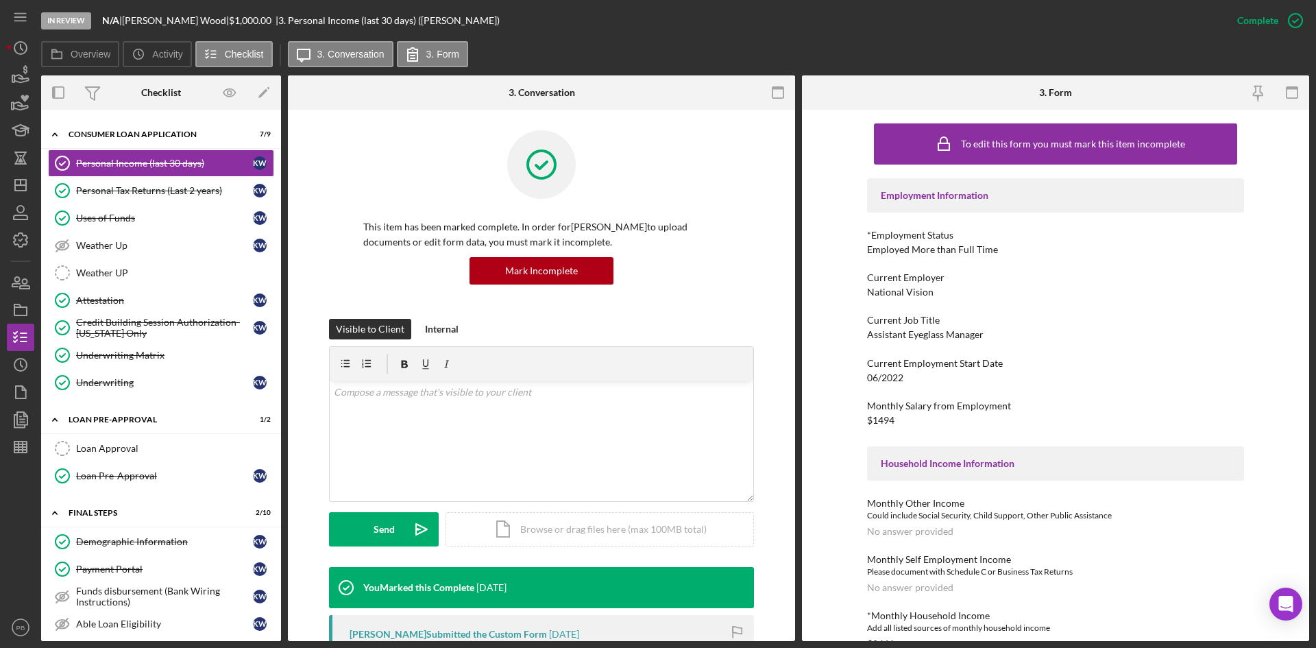
drag, startPoint x: 123, startPoint y: 537, endPoint x: 1162, endPoint y: 422, distance: 1045.5
click at [123, 500] on div "Demographic Information" at bounding box center [164, 541] width 177 height 11
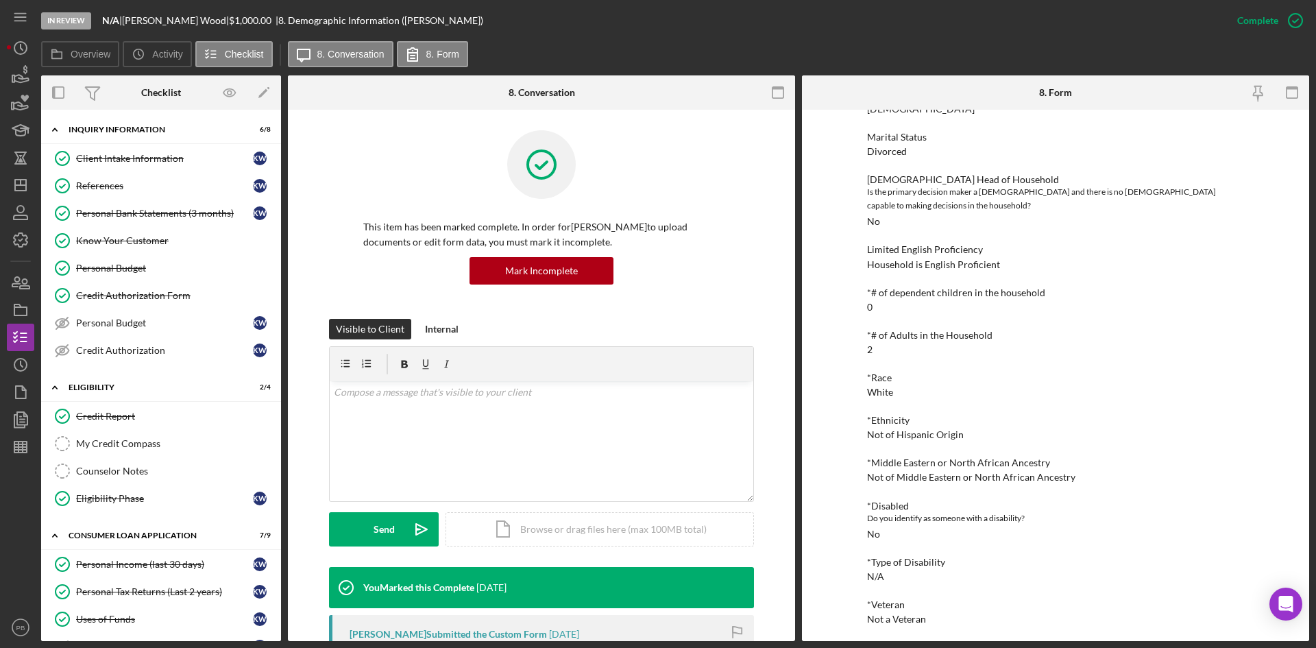
drag, startPoint x: 134, startPoint y: 159, endPoint x: 601, endPoint y: 204, distance: 469.6
click at [134, 159] on div "Client Intake Information" at bounding box center [164, 158] width 177 height 11
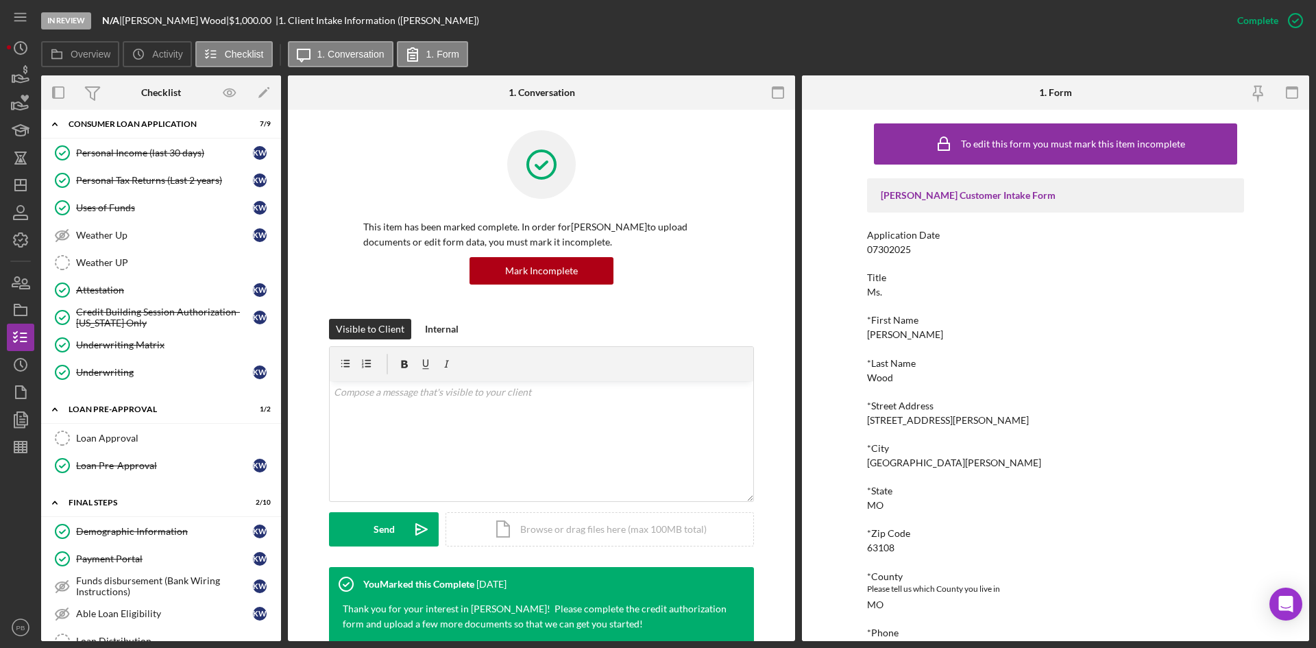
scroll to position [607, 0]
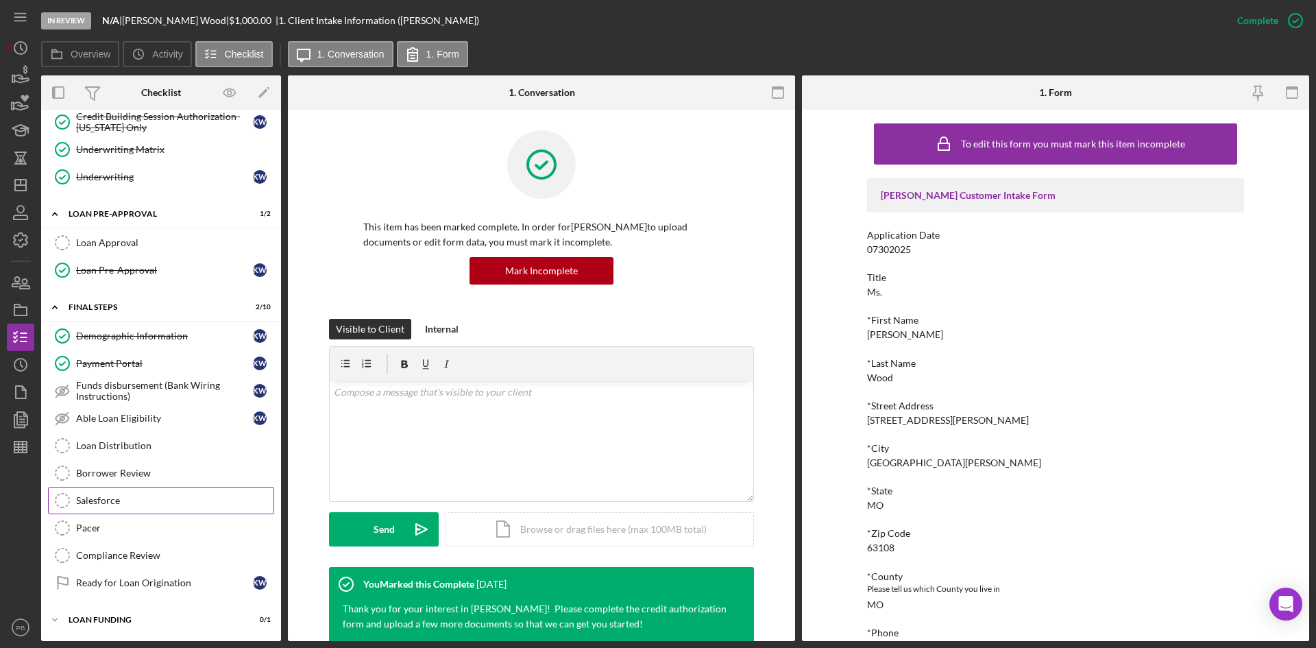
click at [111, 500] on div "Salesforce" at bounding box center [174, 500] width 197 height 11
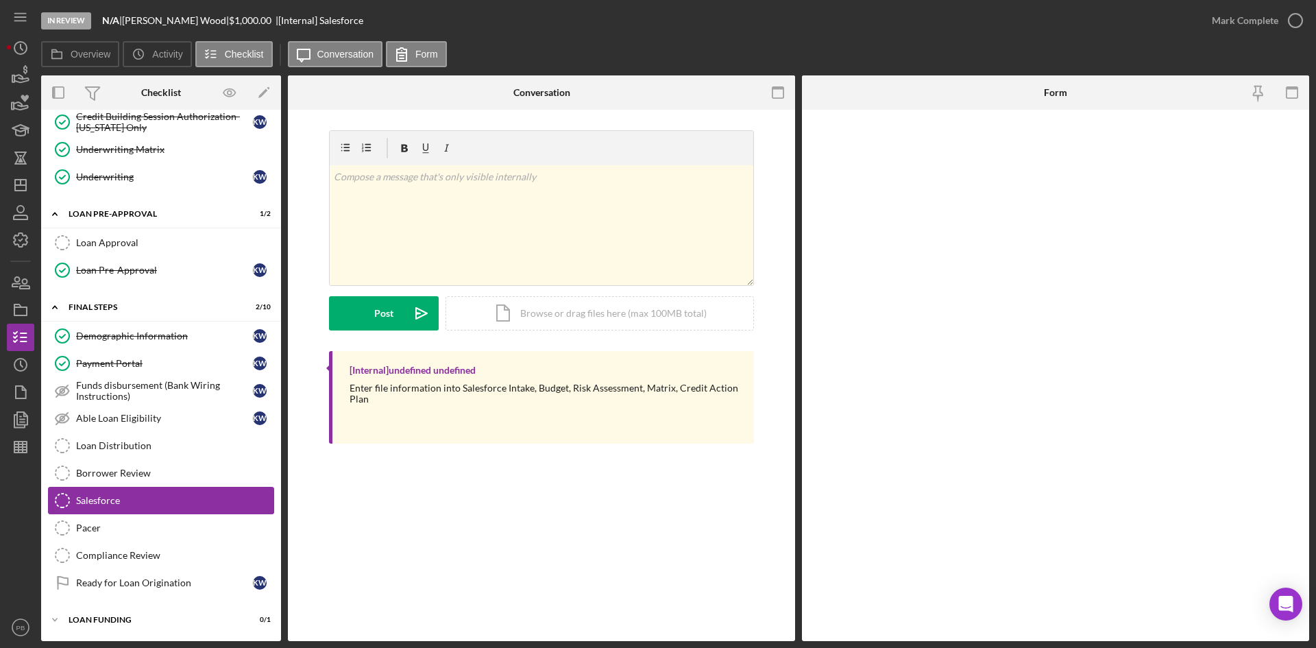
scroll to position [607, 0]
click at [979, 143] on input "*Salesforce ID" at bounding box center [1055, 150] width 377 height 33
paste input "a0wPC00000287ftYAA"
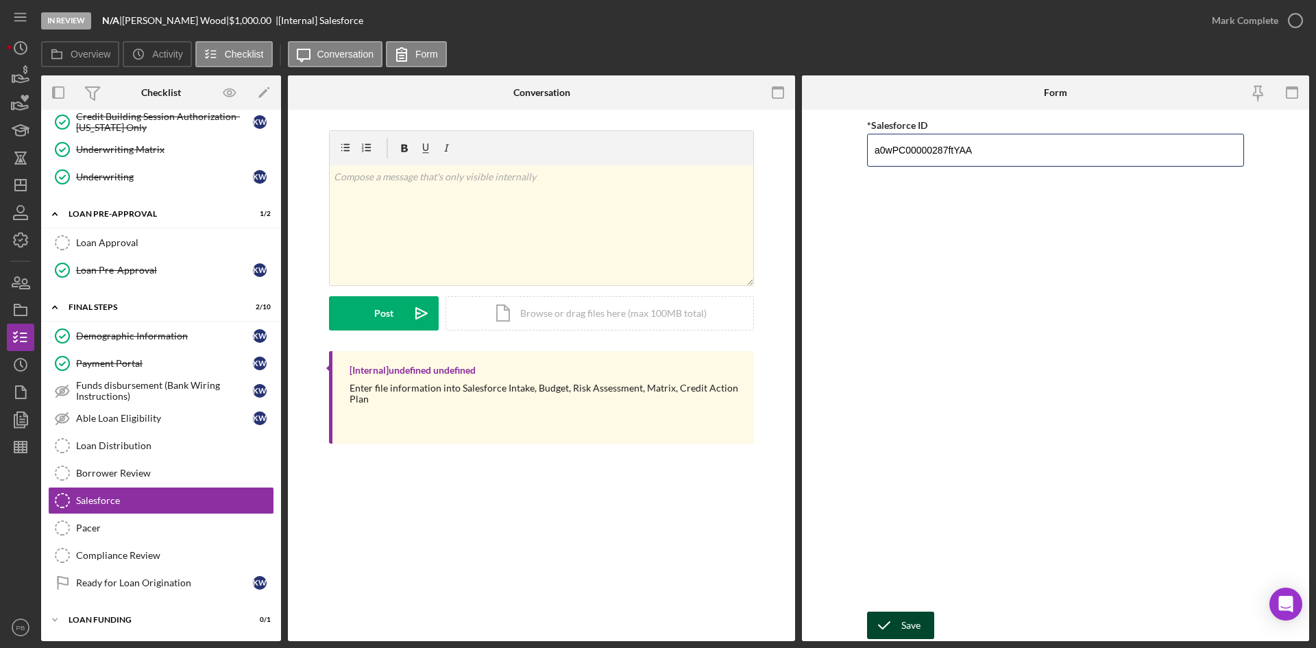
type input "a0wPC00000287ftYAA"
click at [914, 500] on div "Save" at bounding box center [910, 624] width 19 height 27
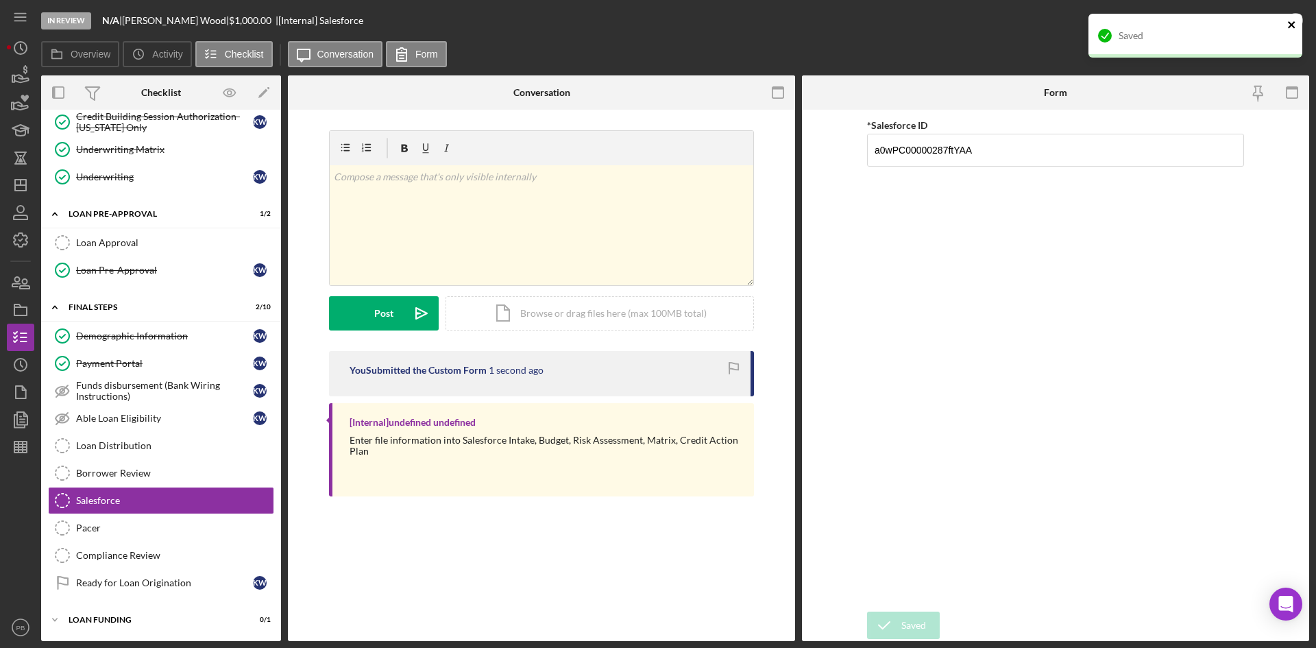
click at [1052, 23] on icon "close" at bounding box center [1291, 24] width 7 height 7
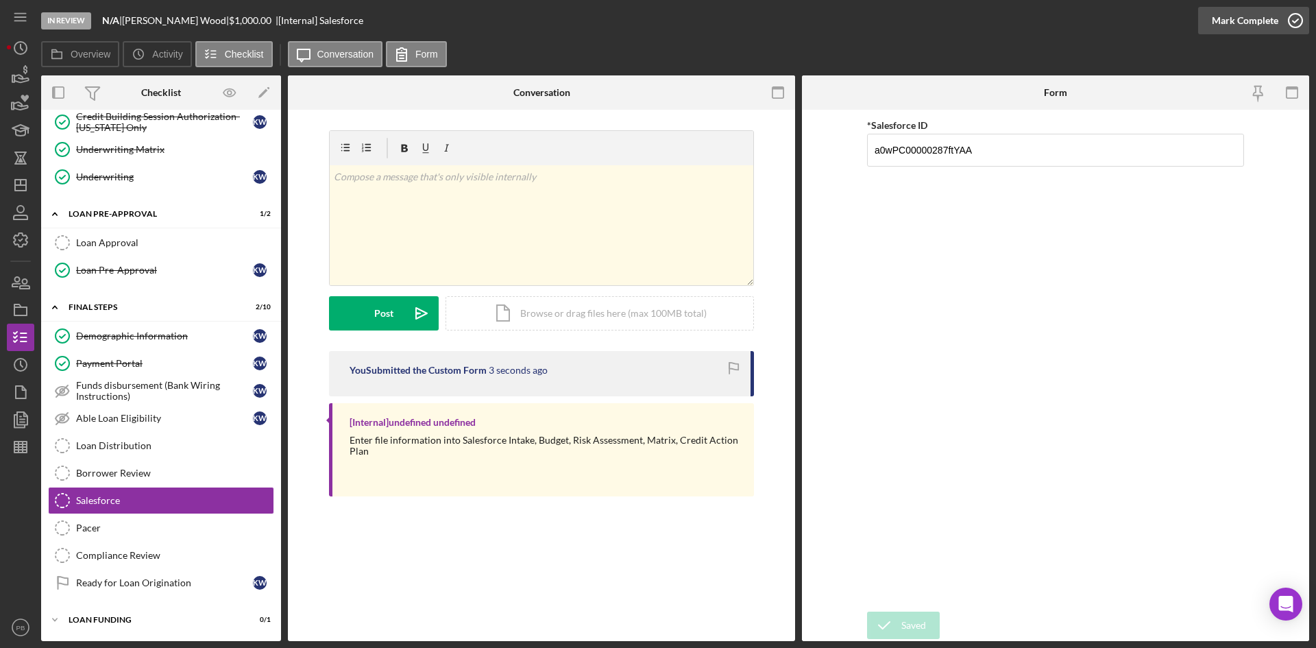
click at [1052, 21] on div "Mark Complete" at bounding box center [1245, 20] width 66 height 27
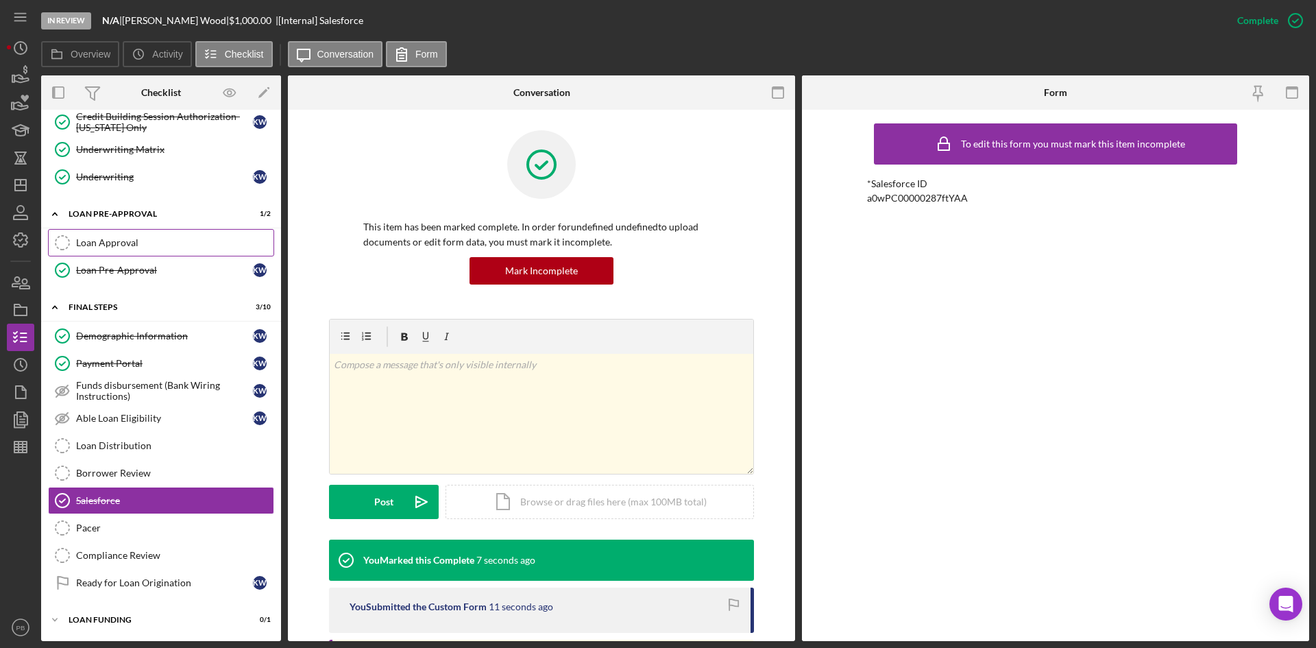
click at [112, 242] on div "Loan Approval" at bounding box center [174, 242] width 197 height 11
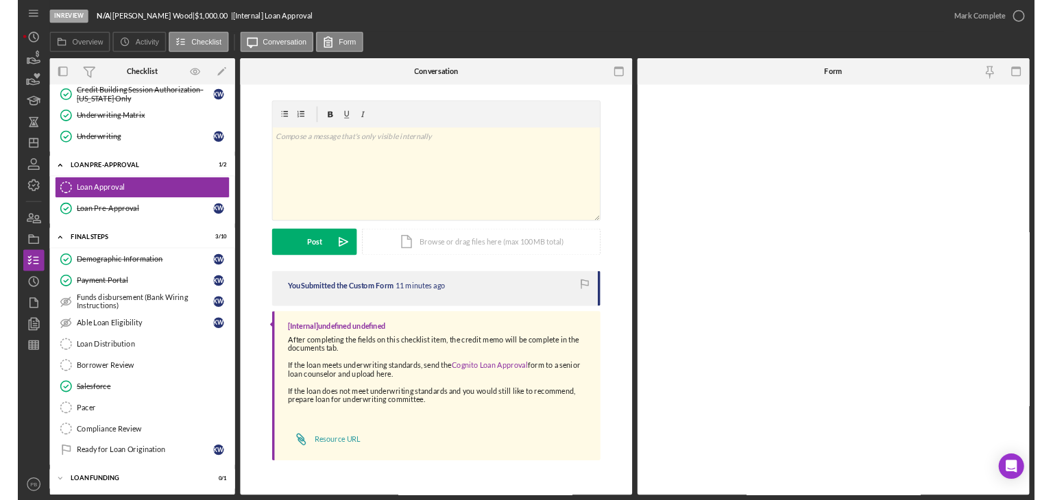
scroll to position [607, 0]
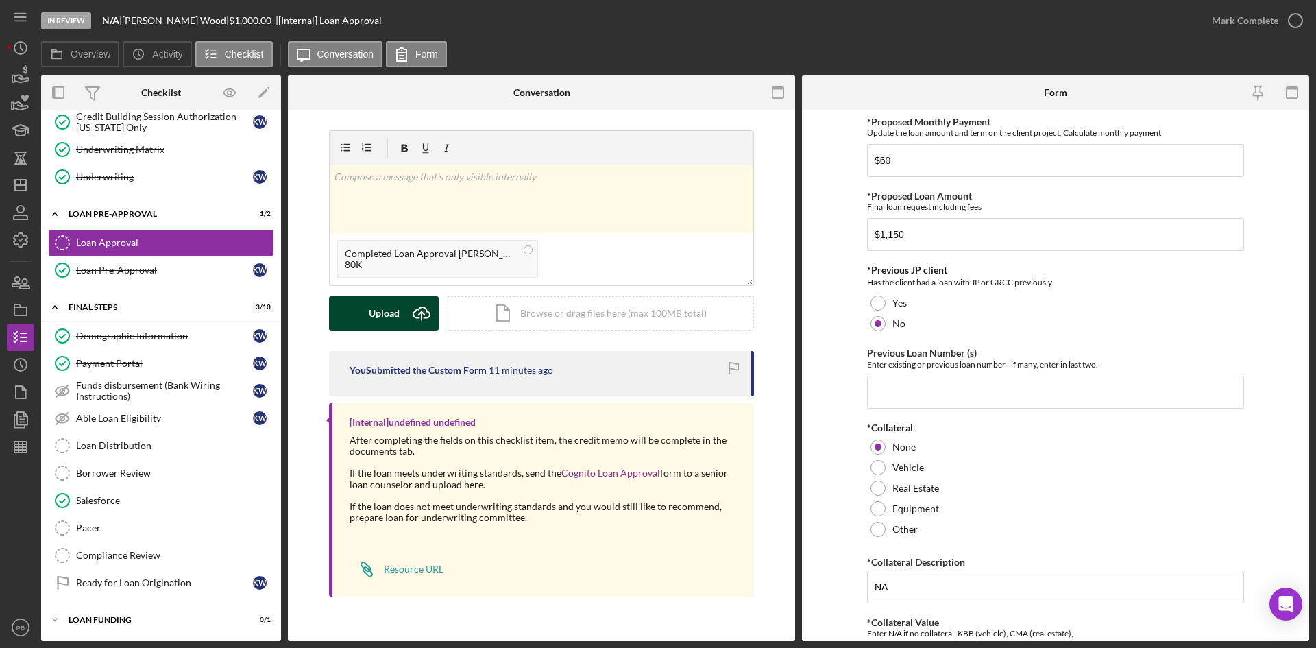
click at [399, 311] on button "Upload Icon/Upload" at bounding box center [384, 313] width 110 height 34
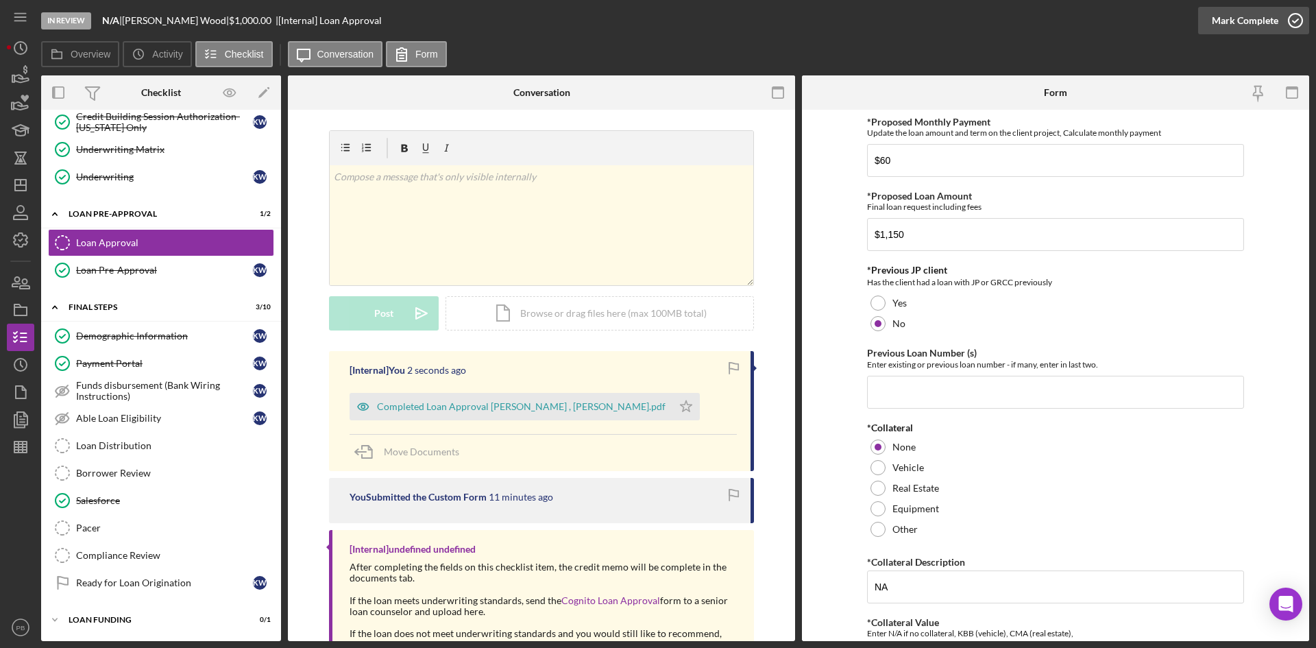
click at [1052, 21] on div "Mark Complete" at bounding box center [1245, 20] width 66 height 27
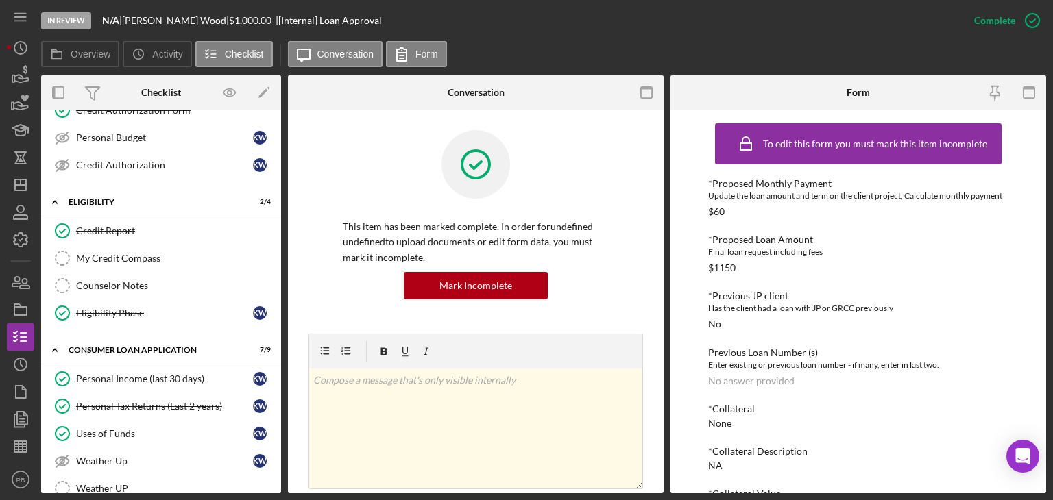
scroll to position [0, 0]
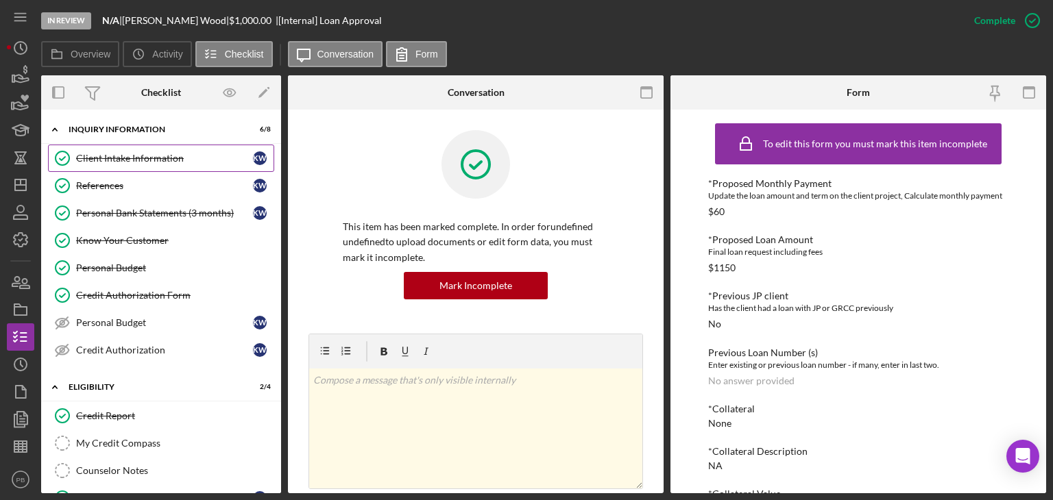
click at [149, 160] on div "Client Intake Information" at bounding box center [164, 158] width 177 height 11
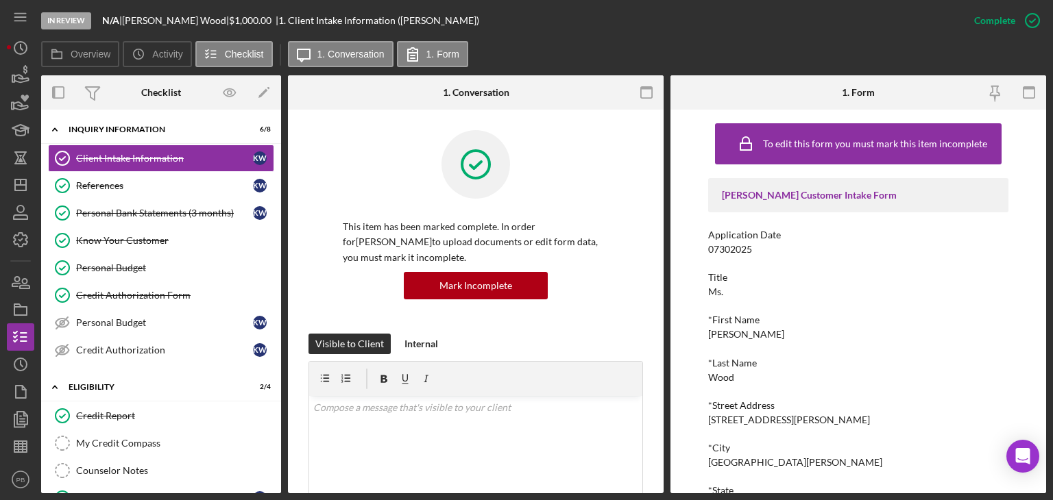
scroll to position [343, 0]
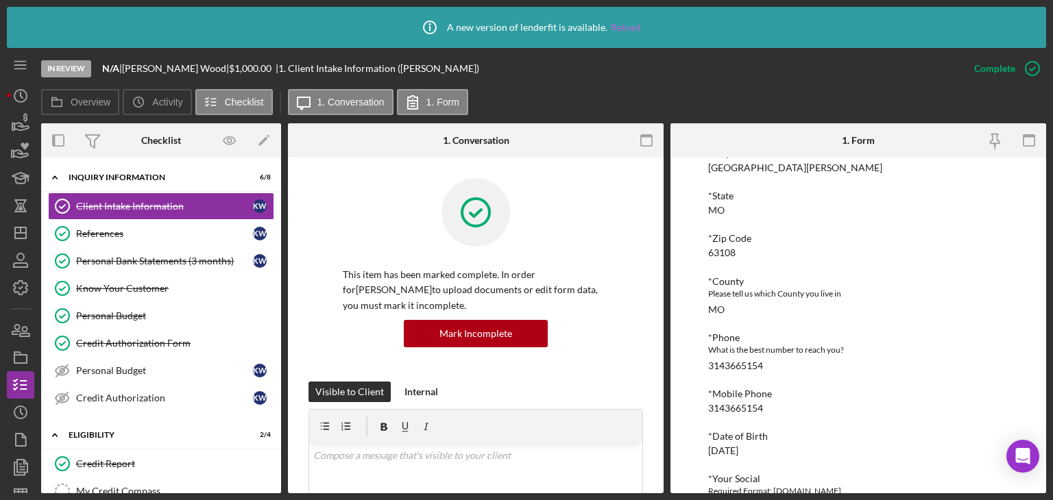
click at [630, 23] on link "Reload" at bounding box center [625, 27] width 29 height 11
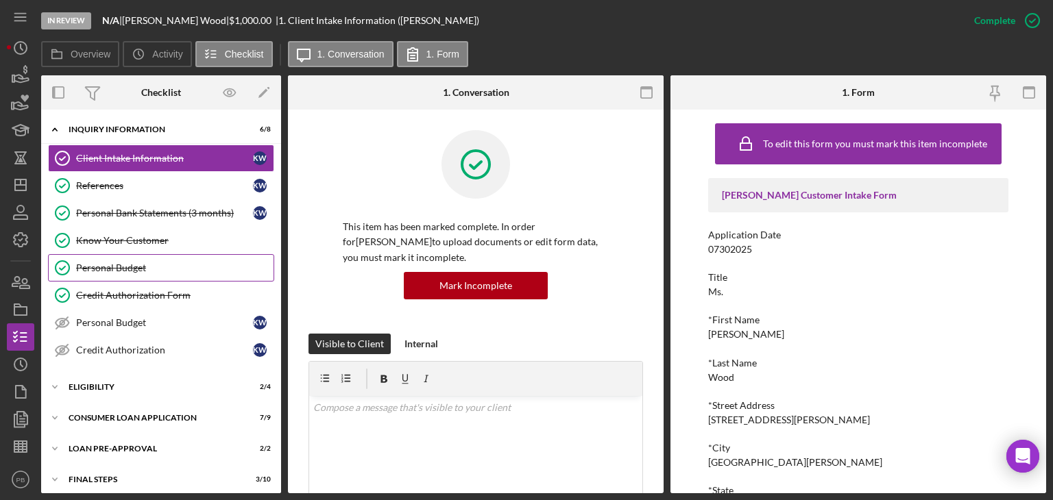
scroll to position [36, 0]
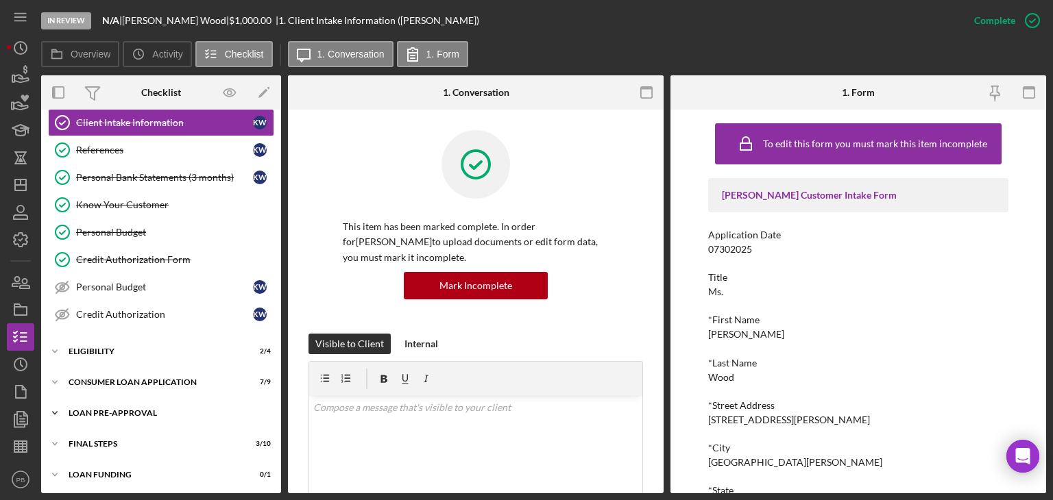
click at [87, 415] on div "Icon/Expander Loan Pre-Approval 2 / 2" at bounding box center [161, 413] width 240 height 27
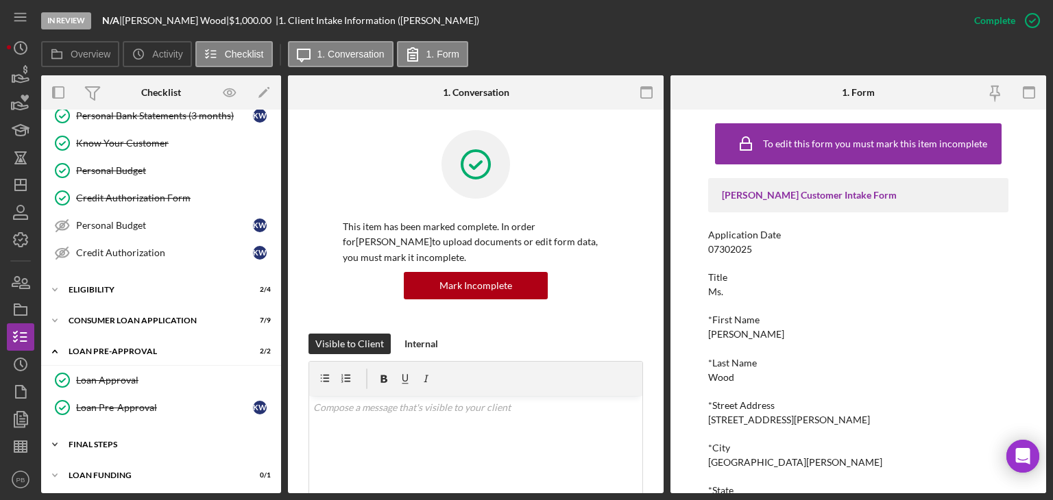
click at [111, 431] on div "Icon/Expander FINAL STEPS 3 / 10" at bounding box center [161, 444] width 240 height 27
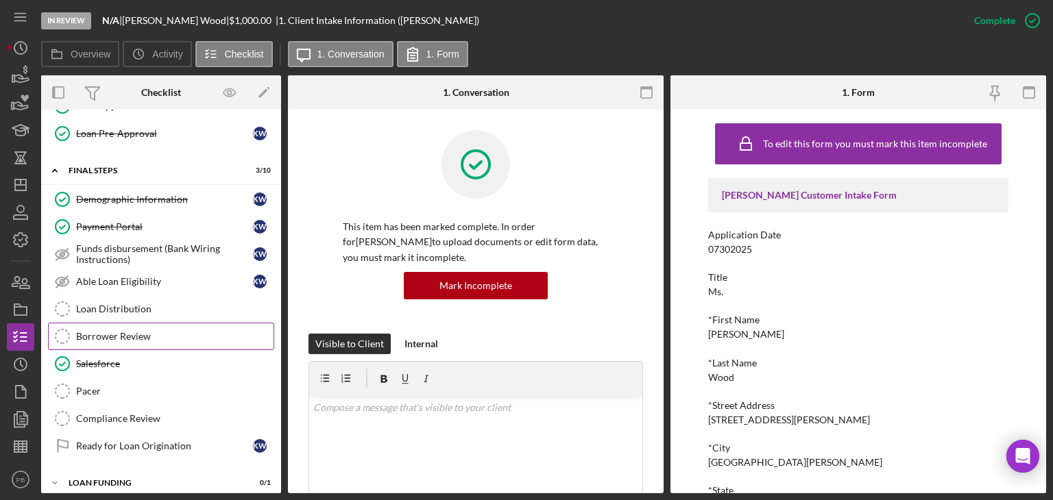
click at [132, 335] on div "Borrower Review" at bounding box center [174, 336] width 197 height 11
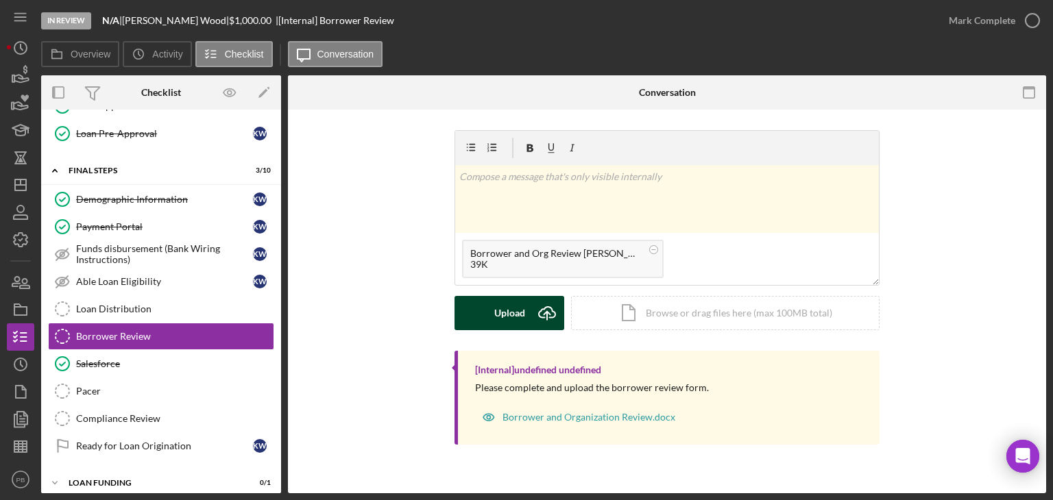
click at [526, 324] on button "Upload Icon/Upload" at bounding box center [509, 313] width 110 height 34
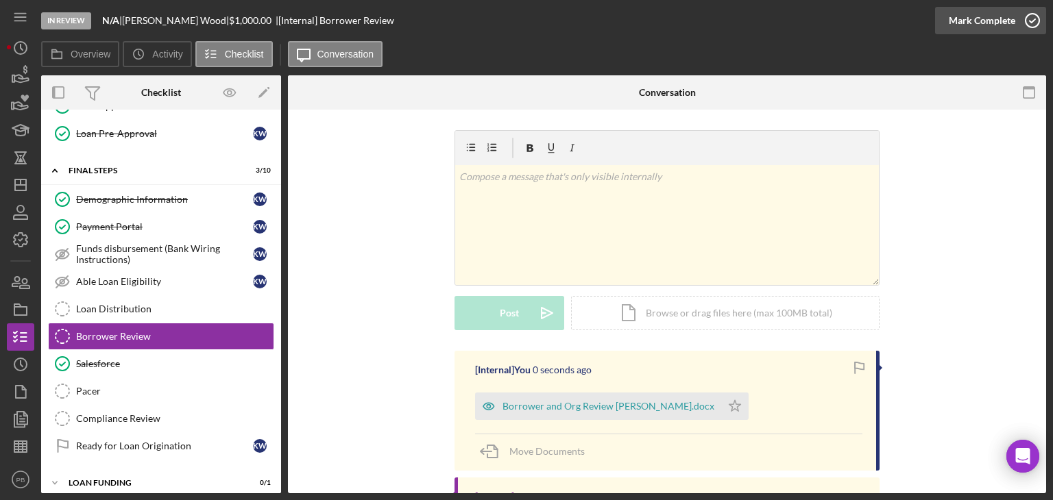
click at [995, 14] on div "Mark Complete" at bounding box center [982, 20] width 66 height 27
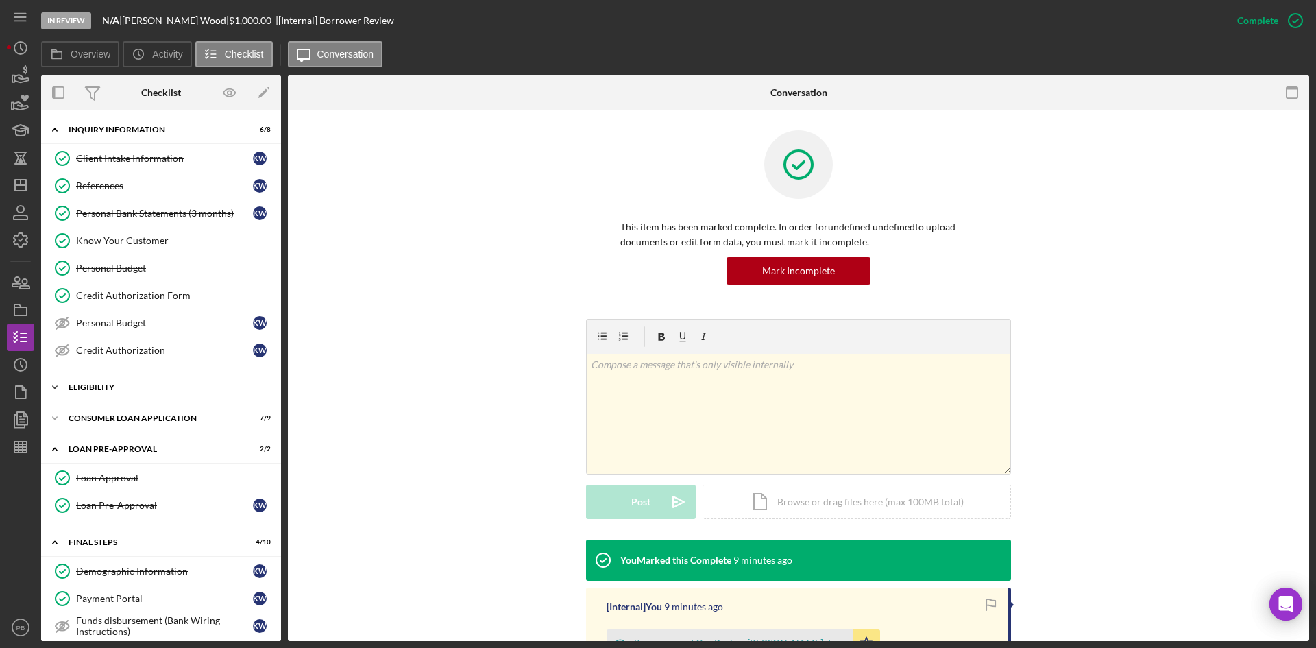
click at [123, 383] on div "Icon/Expander Eligibility 2 / 4" at bounding box center [161, 387] width 240 height 27
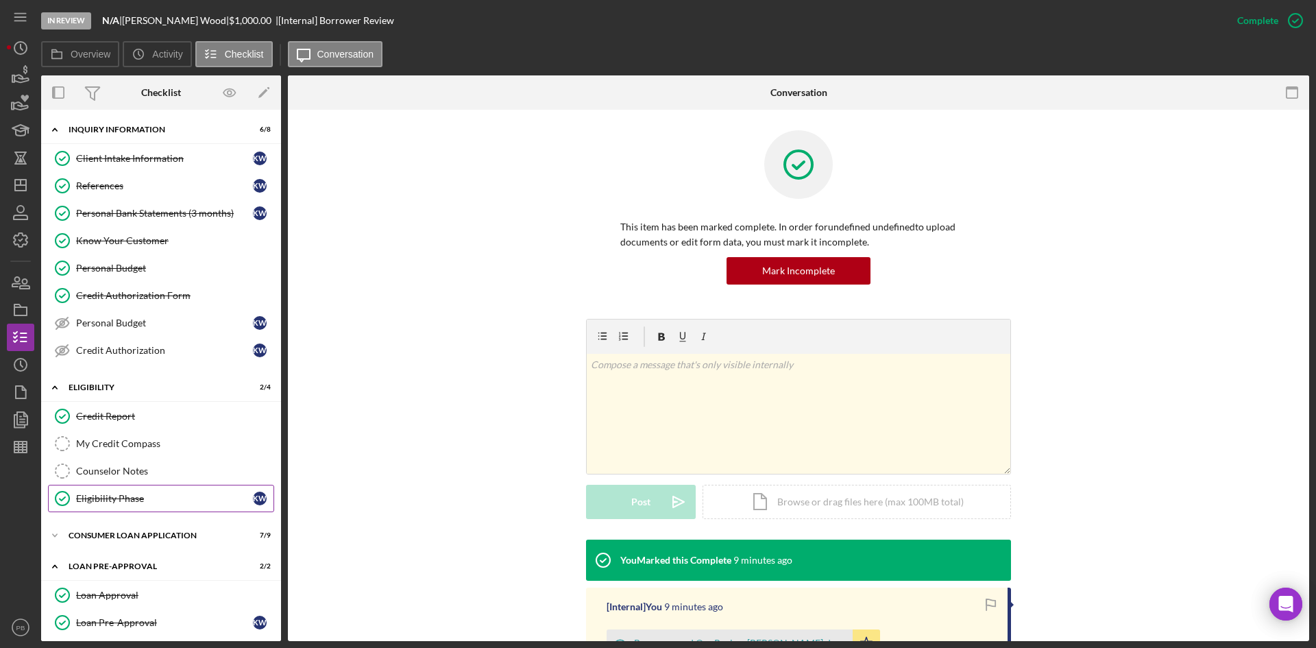
scroll to position [137, 0]
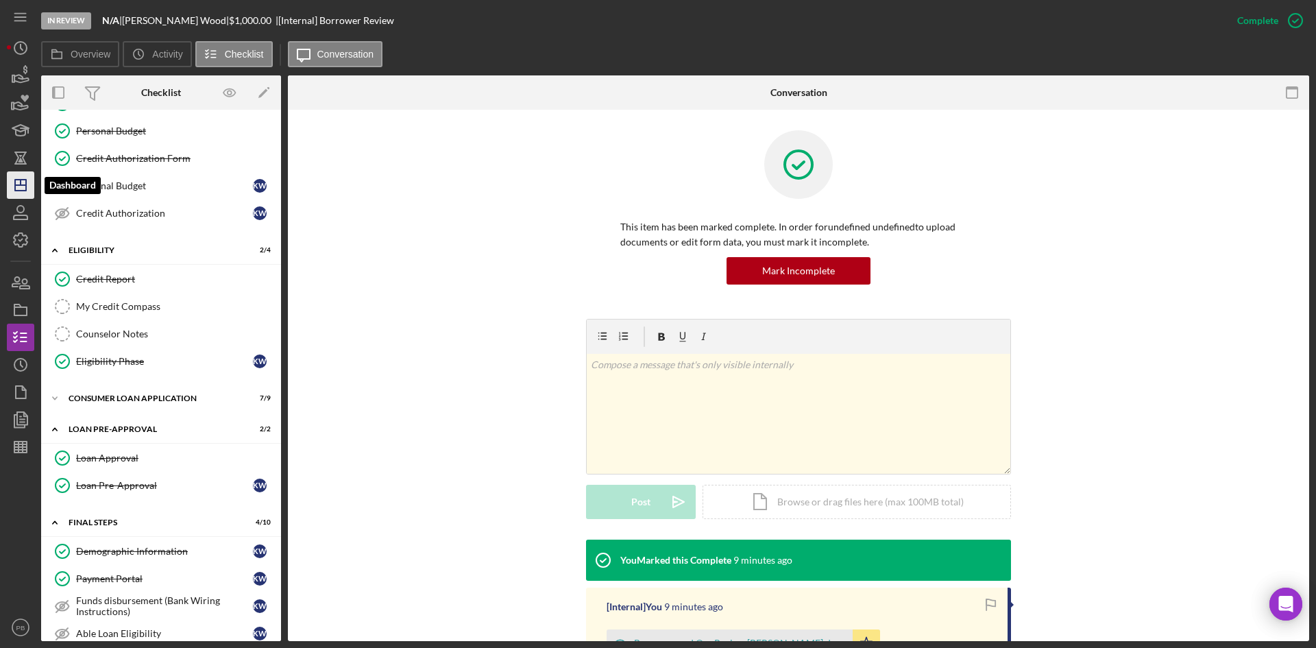
click at [21, 188] on icon "Icon/Dashboard" at bounding box center [20, 185] width 34 height 34
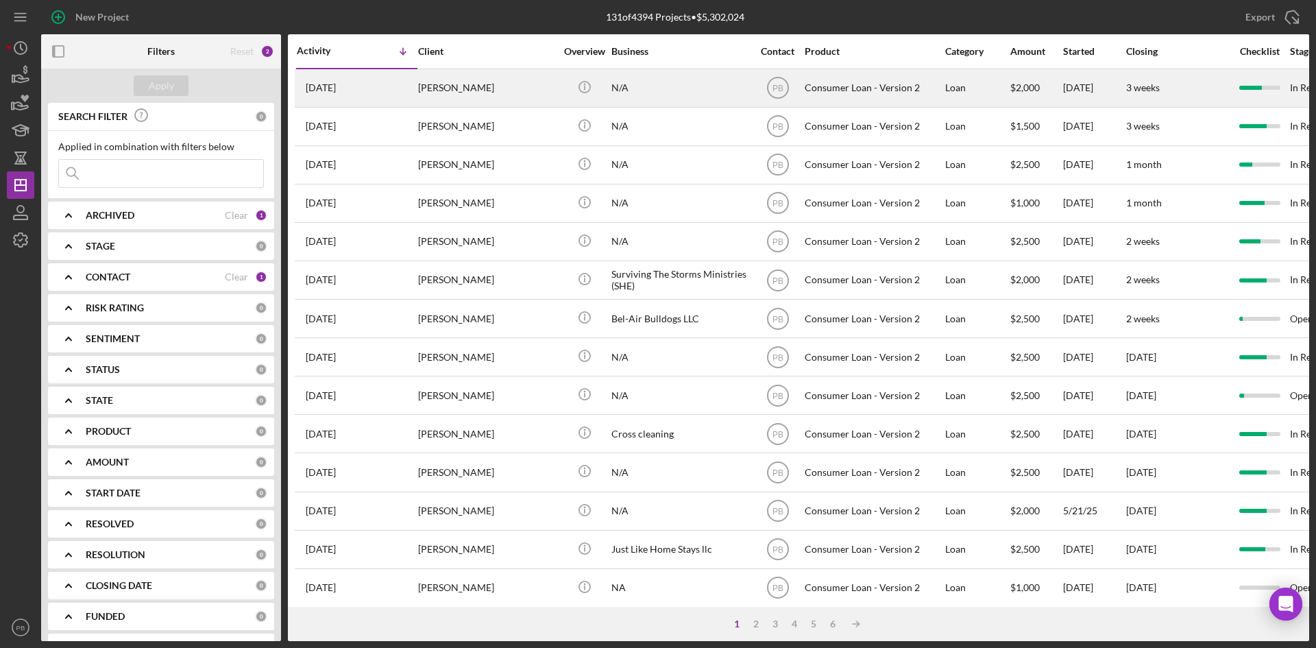
click at [467, 86] on div "[PERSON_NAME]" at bounding box center [486, 88] width 137 height 36
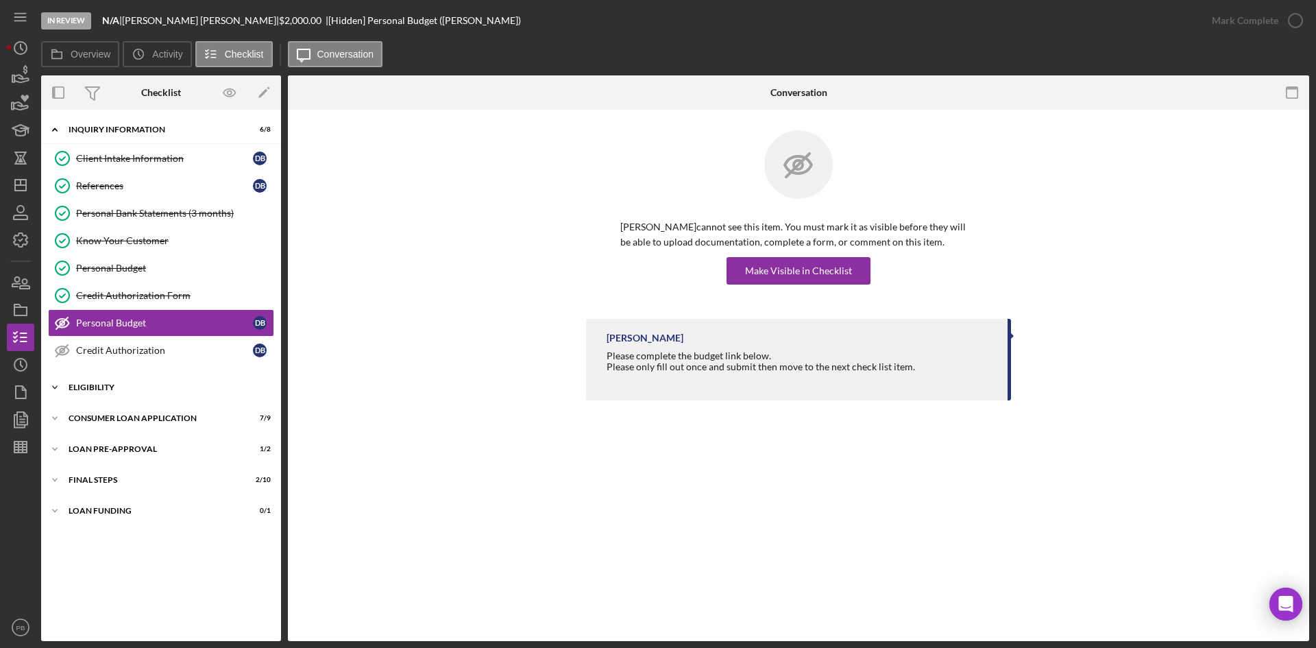
click at [110, 393] on div "Icon/Expander Eligibility 3 / 4" at bounding box center [161, 387] width 240 height 27
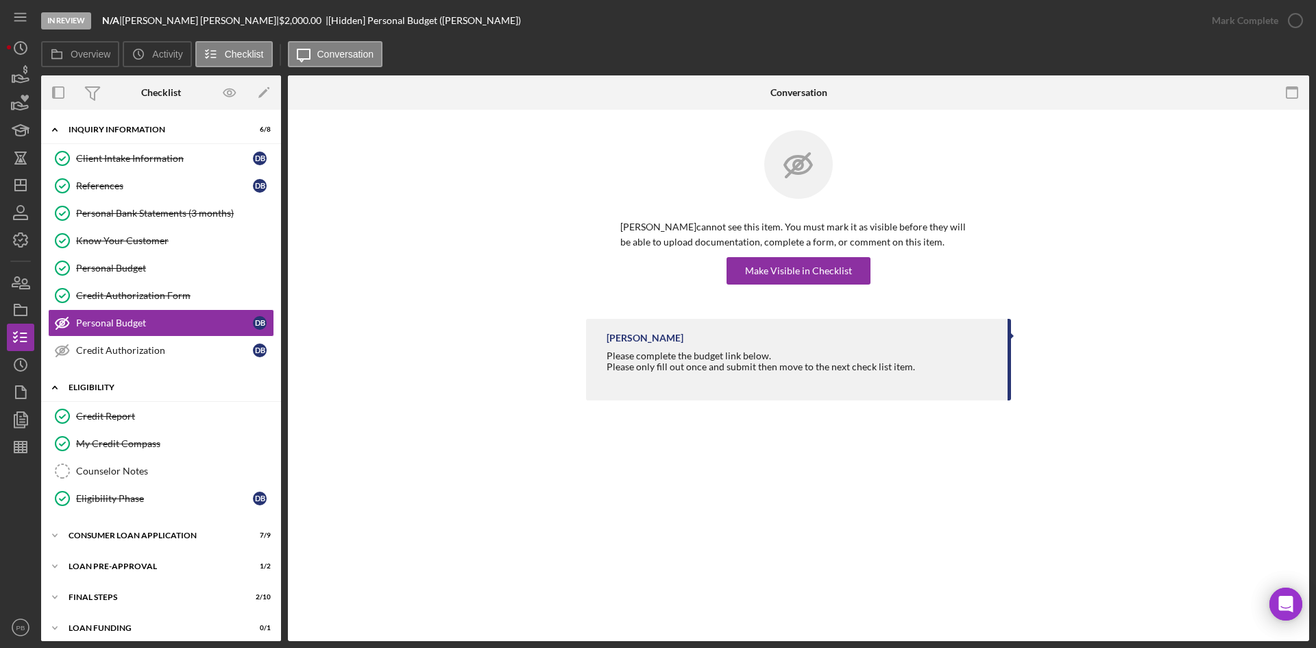
scroll to position [8, 0]
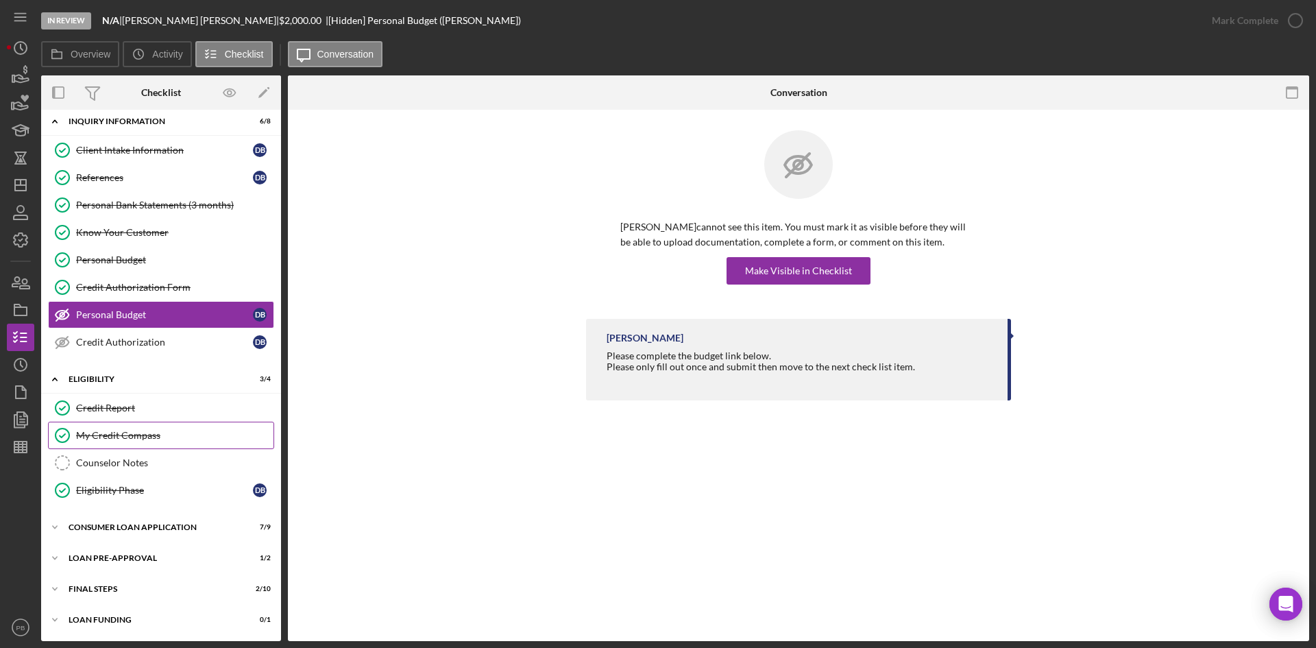
click at [130, 437] on div "My Credit Compass" at bounding box center [174, 435] width 197 height 11
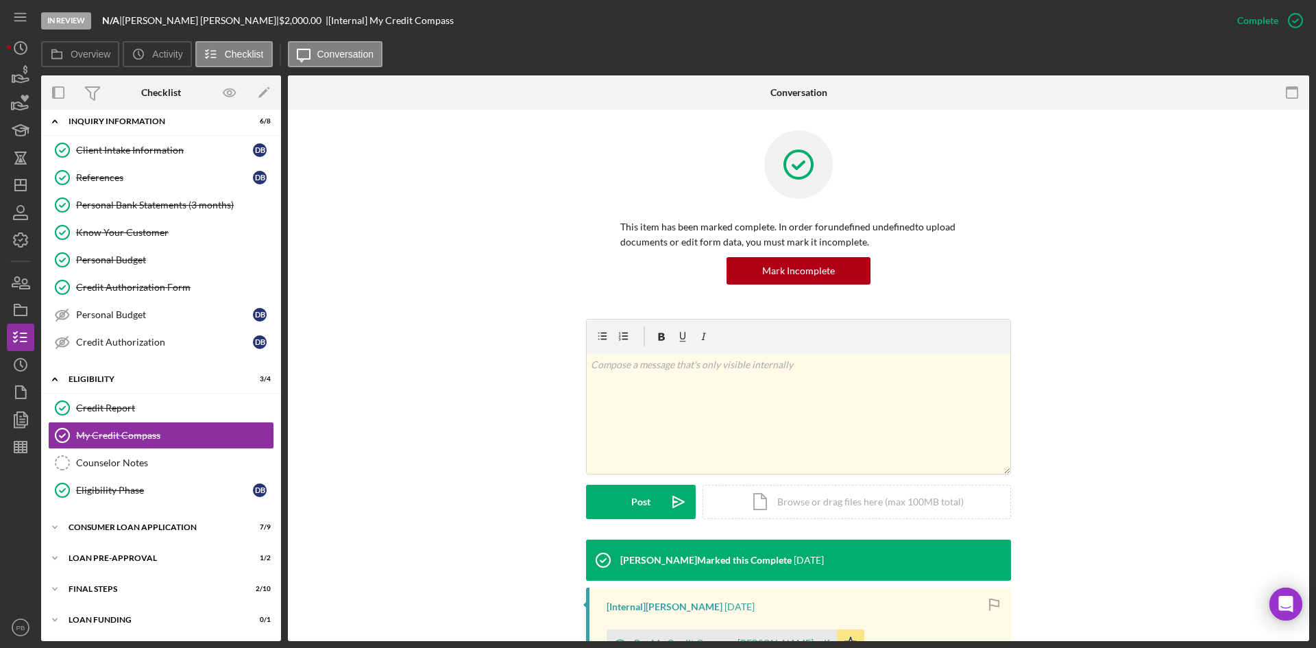
scroll to position [205, 0]
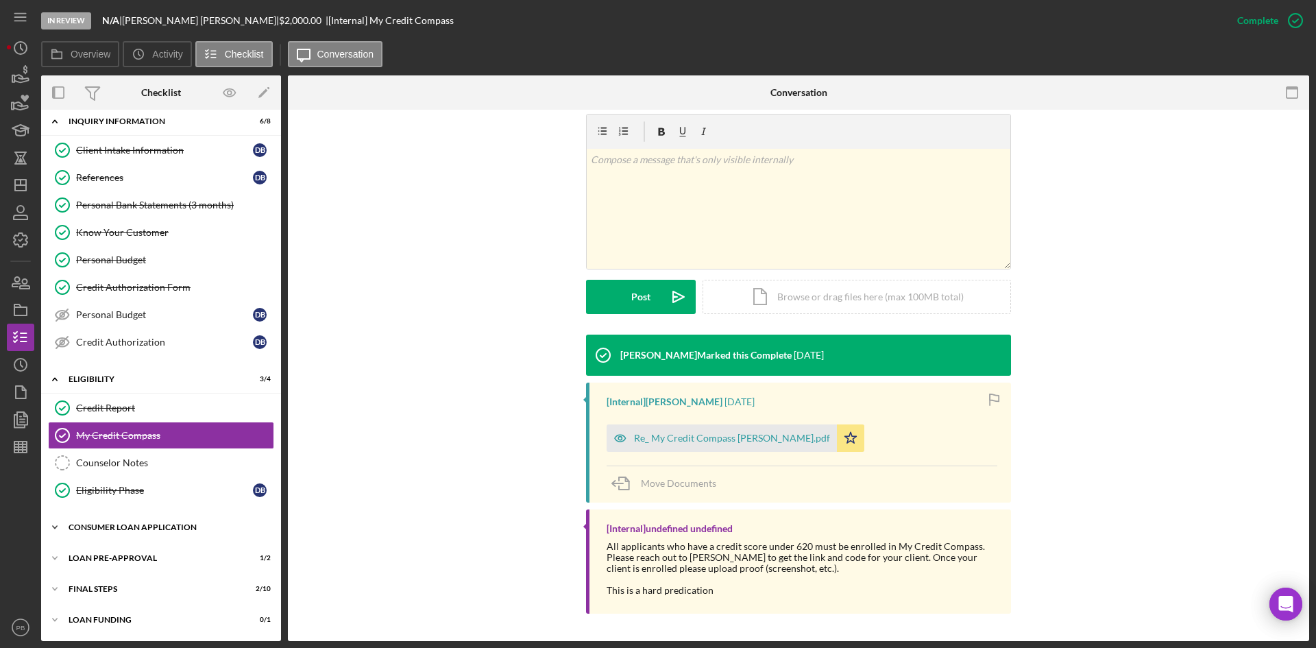
click at [129, 500] on div "Icon/Expander Consumer Loan Application 7 / 9" at bounding box center [161, 526] width 240 height 27
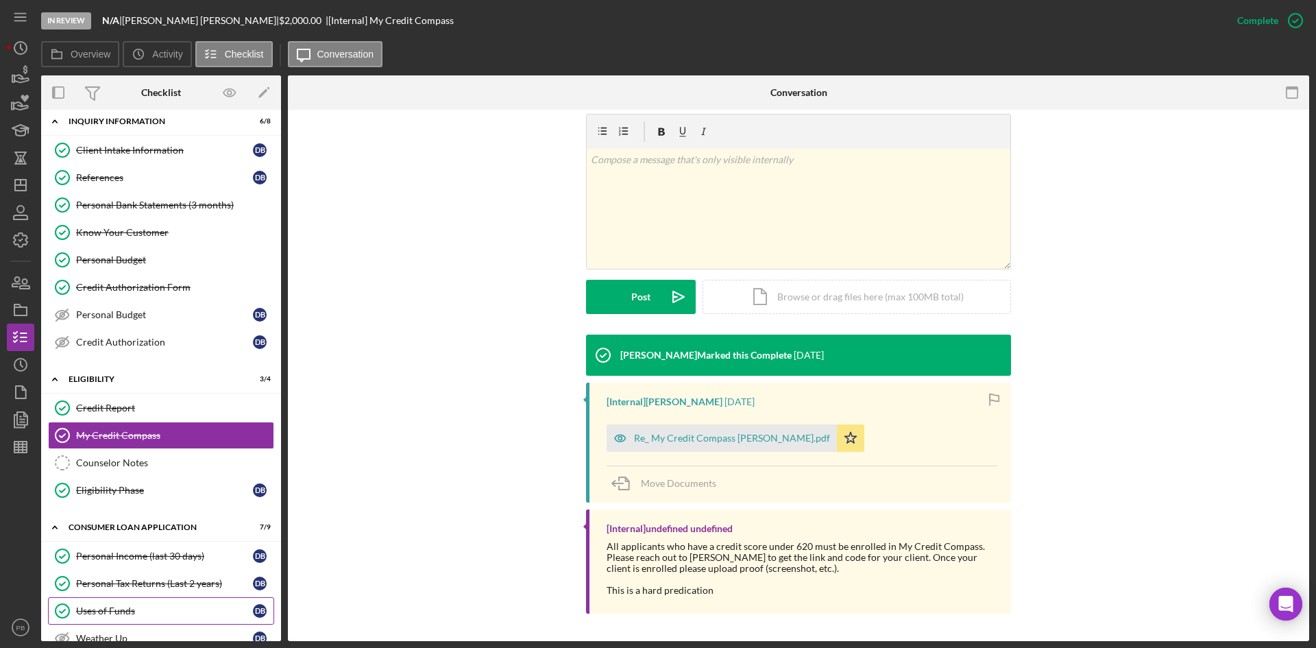
scroll to position [263, 0]
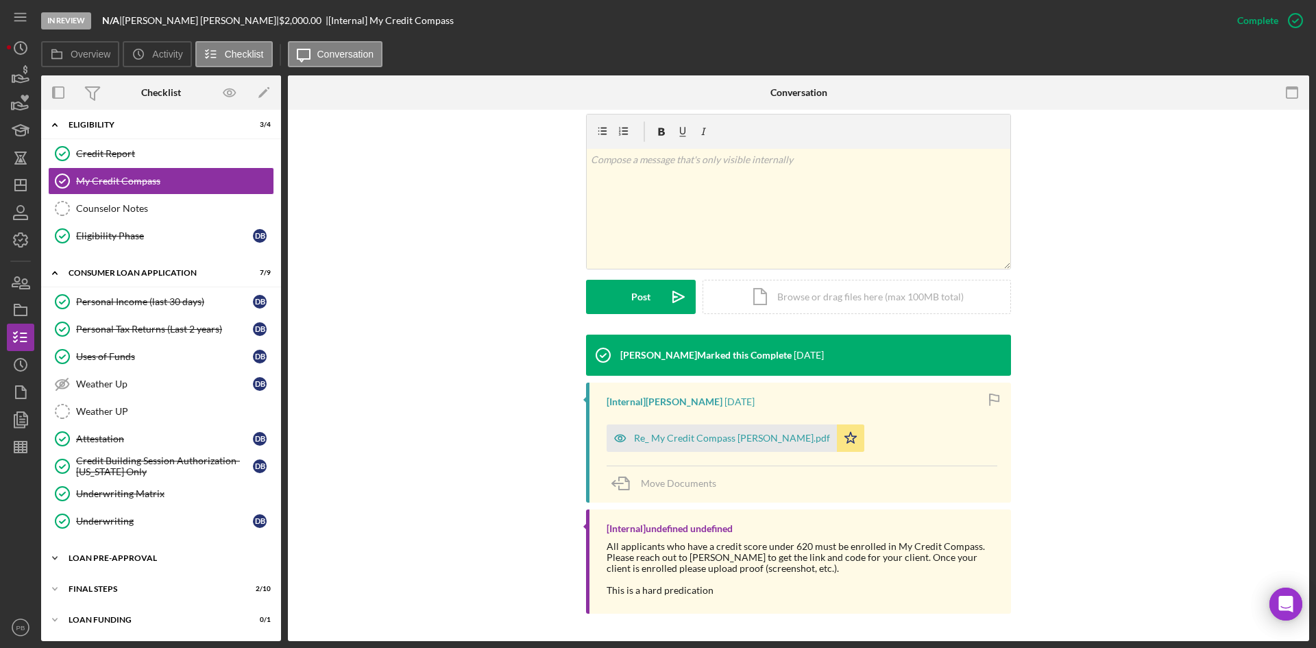
click at [121, 500] on div "Loan Pre-Approval" at bounding box center [166, 558] width 195 height 8
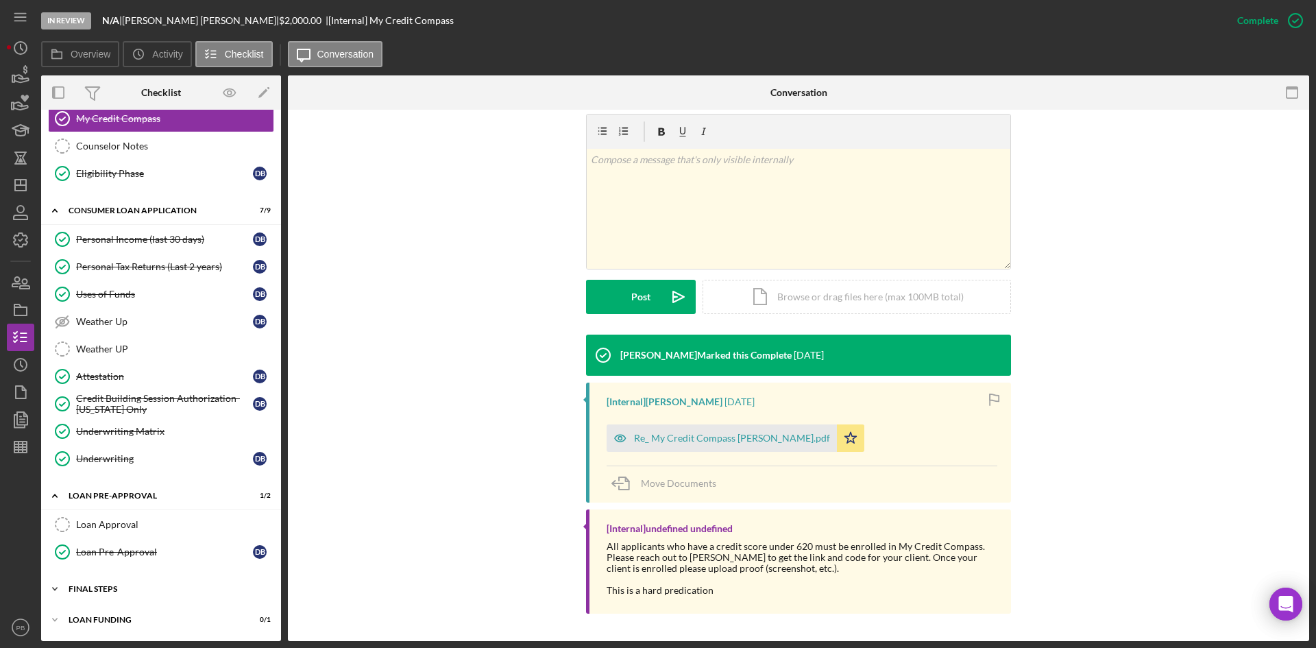
click at [95, 500] on div "FINAL STEPS" at bounding box center [166, 589] width 195 height 8
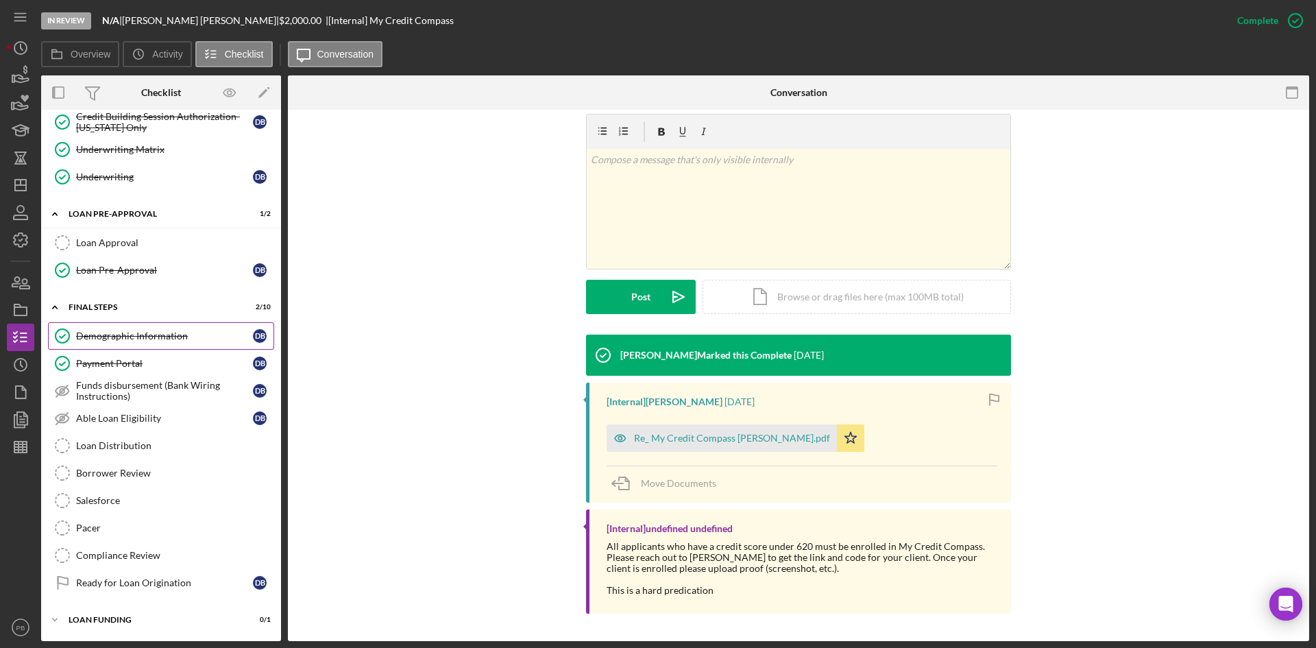
click at [129, 340] on div "Demographic Information" at bounding box center [164, 335] width 177 height 11
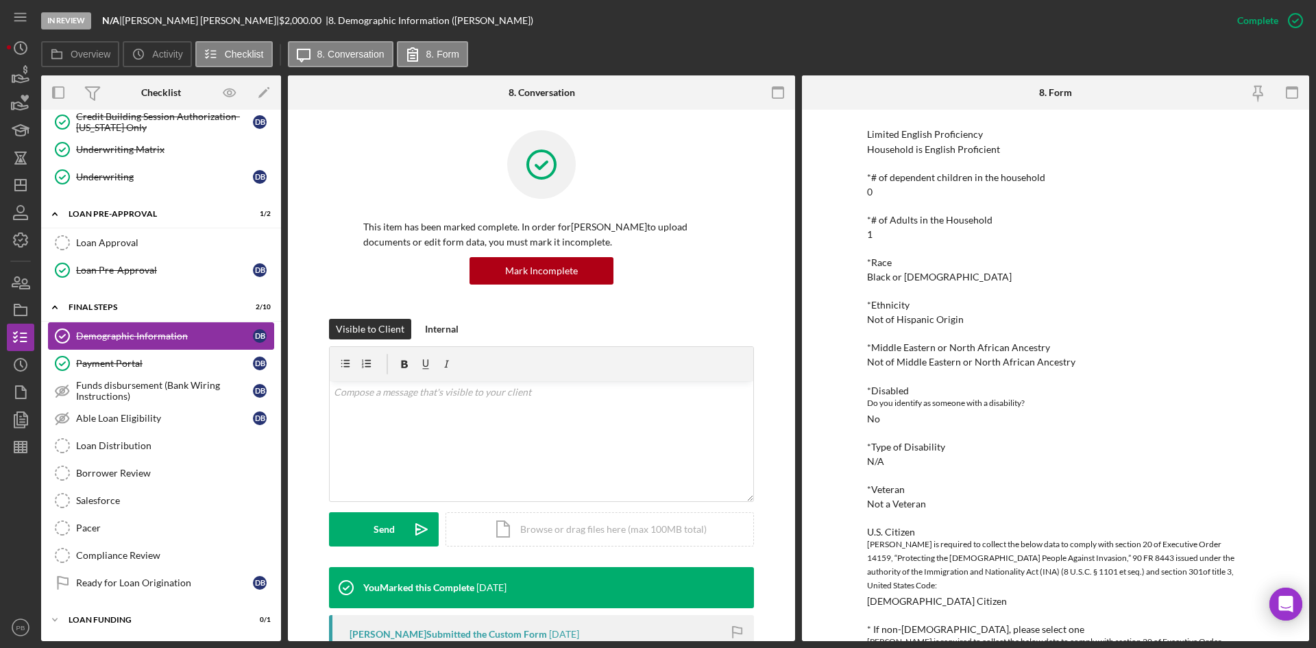
scroll to position [401, 0]
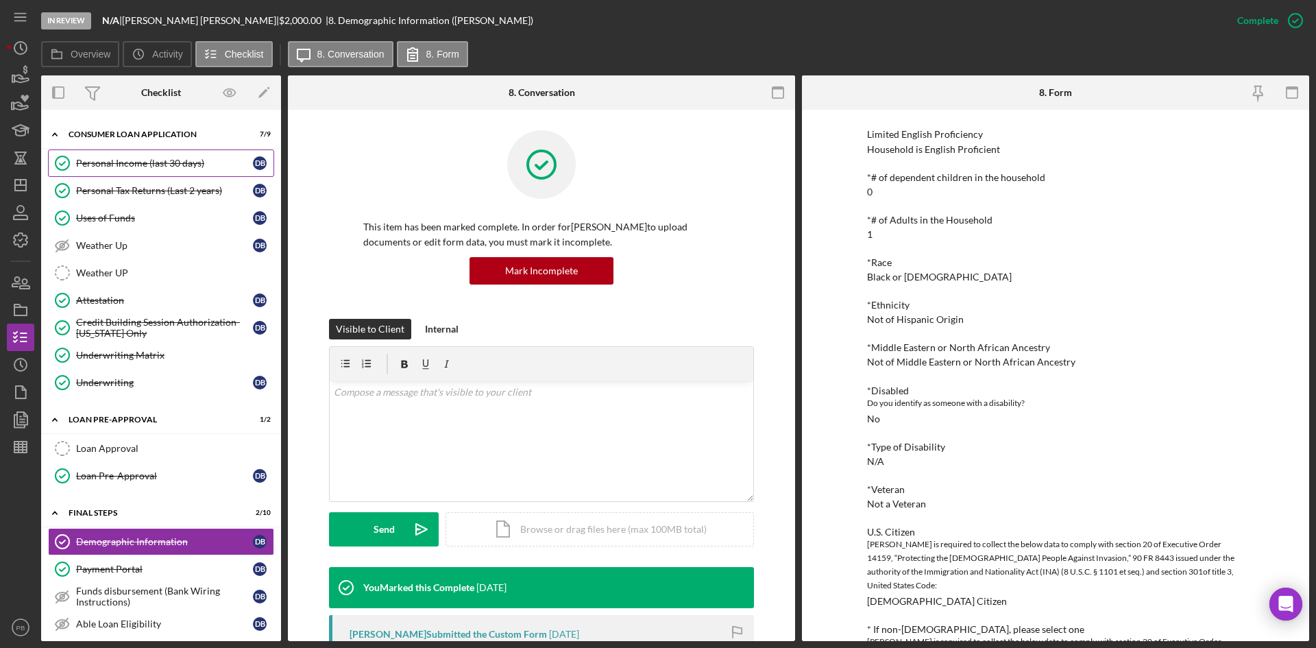
click at [132, 162] on div "Personal Income (last 30 days)" at bounding box center [164, 163] width 177 height 11
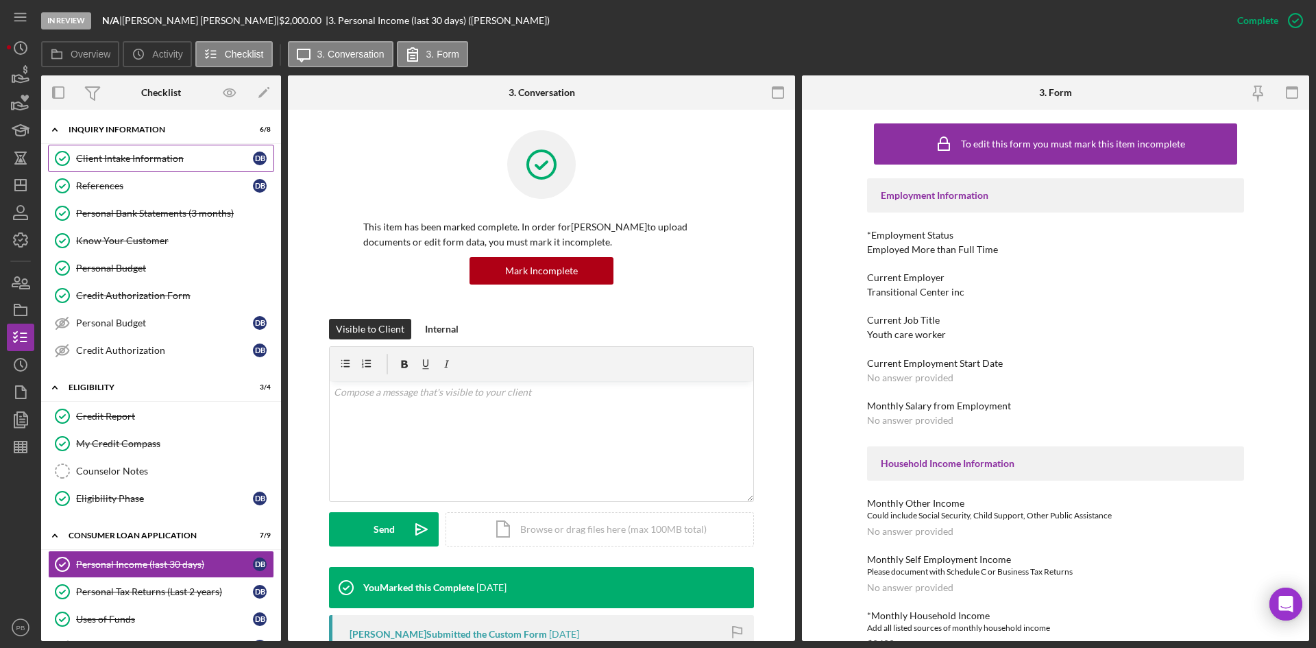
click at [142, 158] on div "Client Intake Information" at bounding box center [164, 158] width 177 height 11
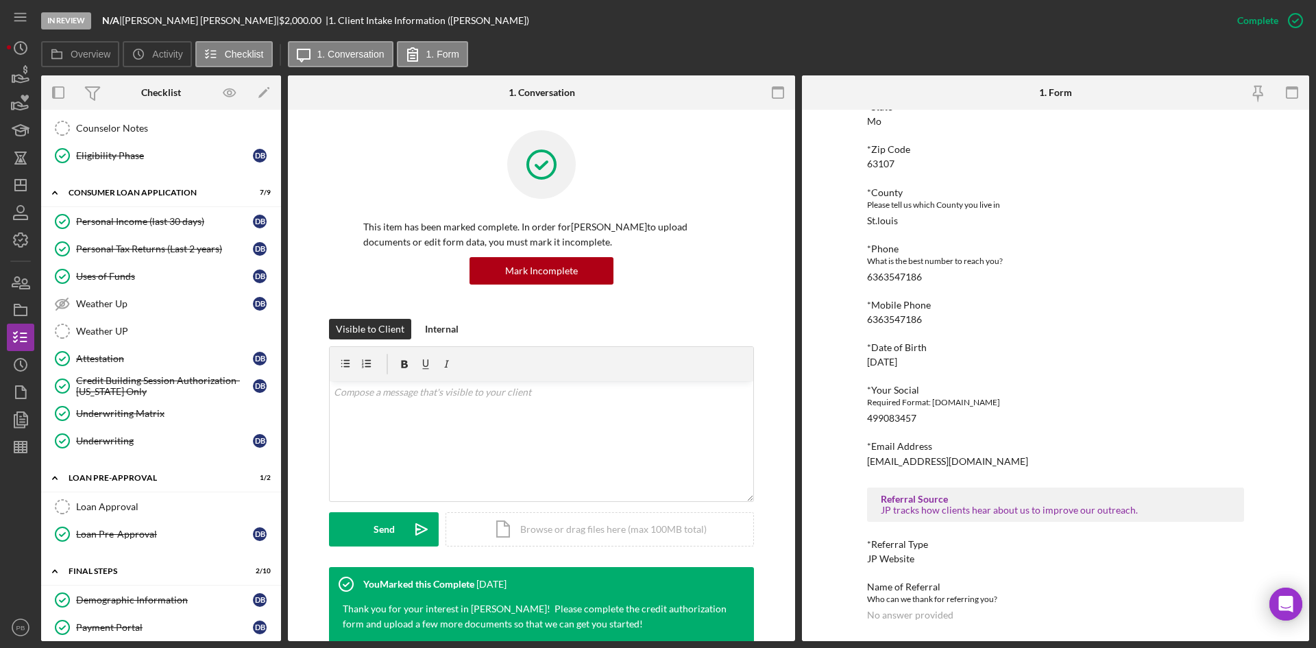
scroll to position [607, 0]
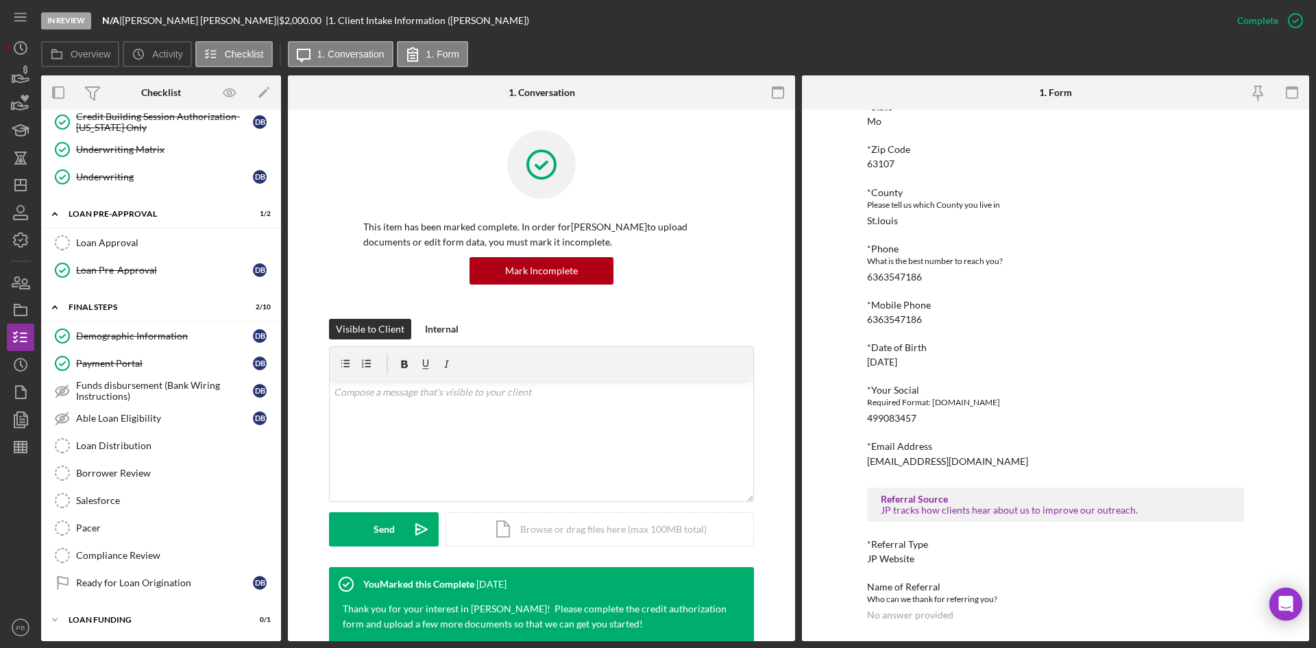
drag, startPoint x: 140, startPoint y: 333, endPoint x: 992, endPoint y: 446, distance: 859.5
click at [140, 333] on div "Demographic Information" at bounding box center [164, 335] width 177 height 11
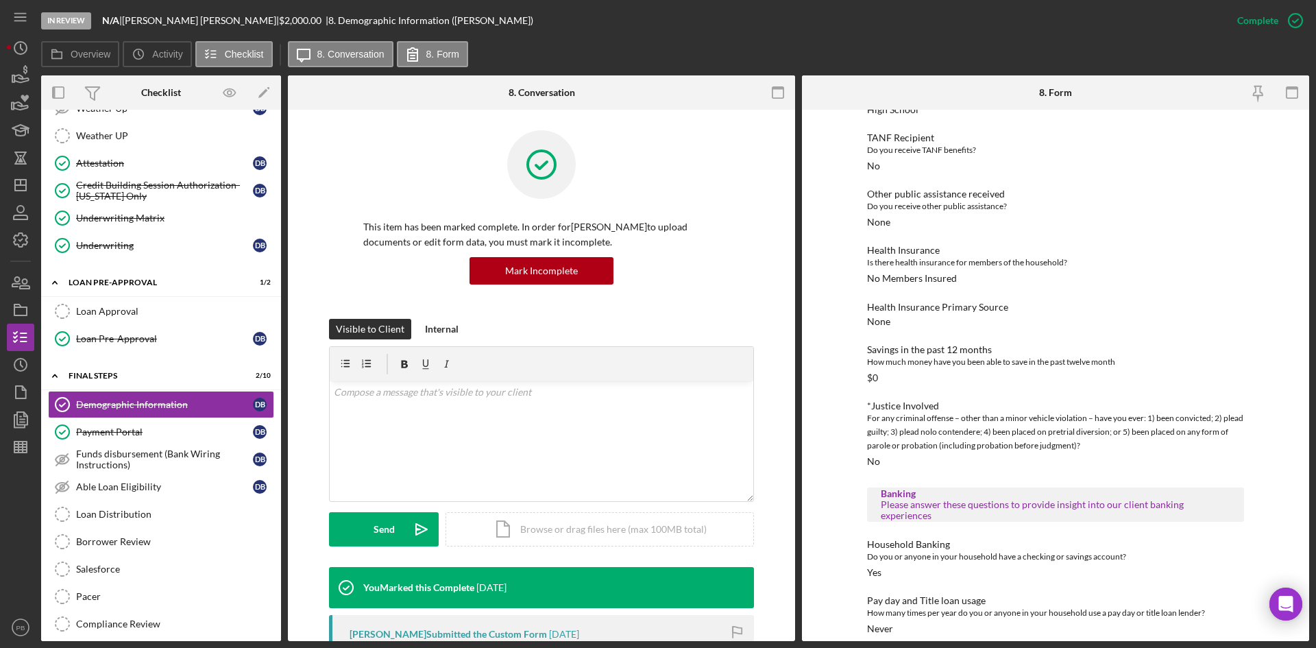
scroll to position [332, 0]
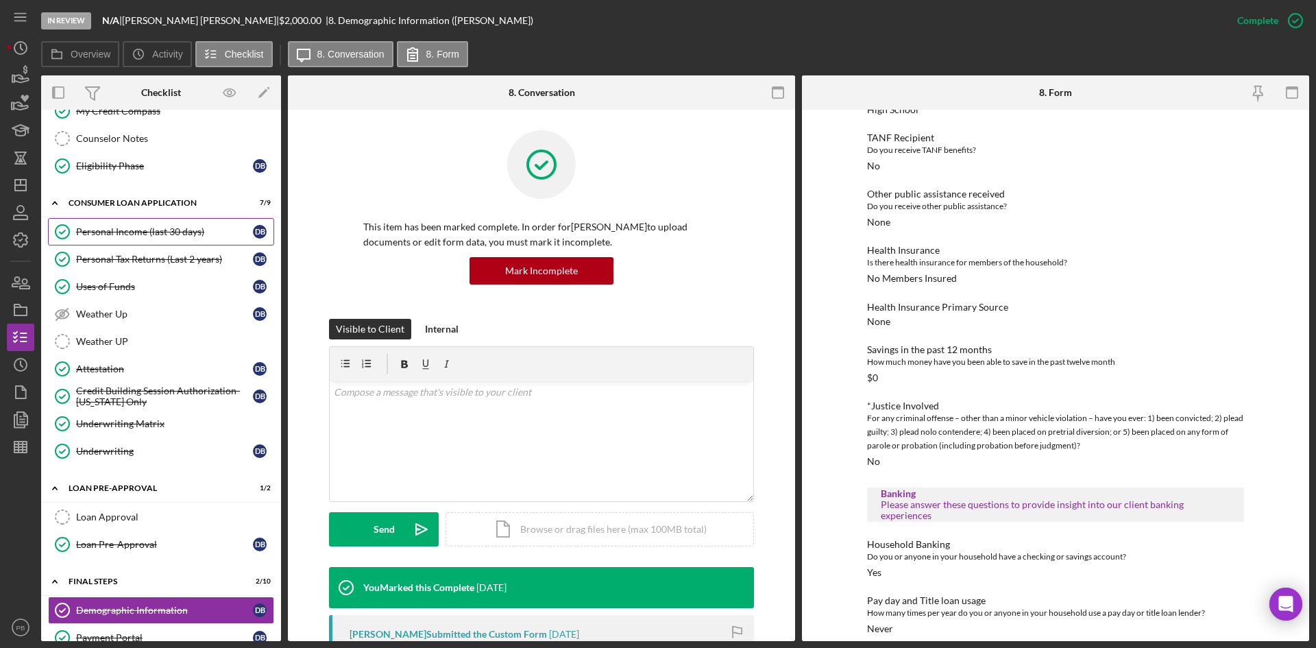
drag, startPoint x: 126, startPoint y: 224, endPoint x: 476, endPoint y: 241, distance: 350.0
click at [126, 224] on link "Personal Income (last 30 days) Personal Income (last 30 days) D B" at bounding box center [161, 231] width 226 height 27
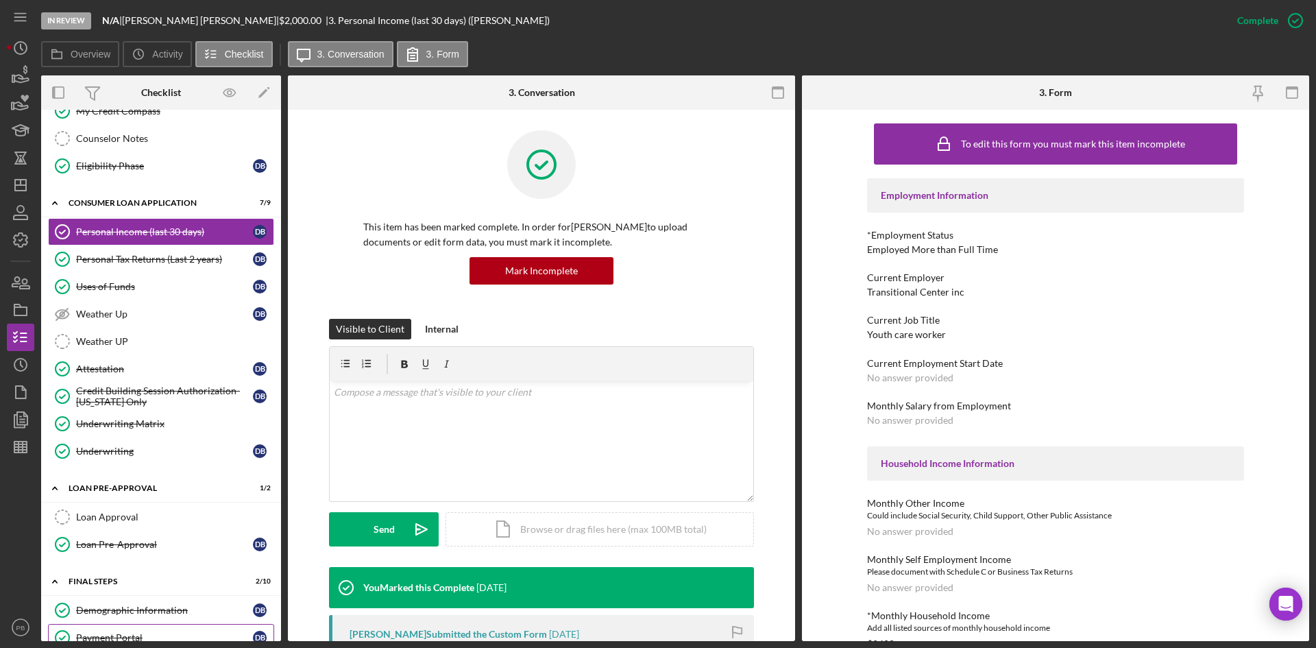
scroll to position [470, 0]
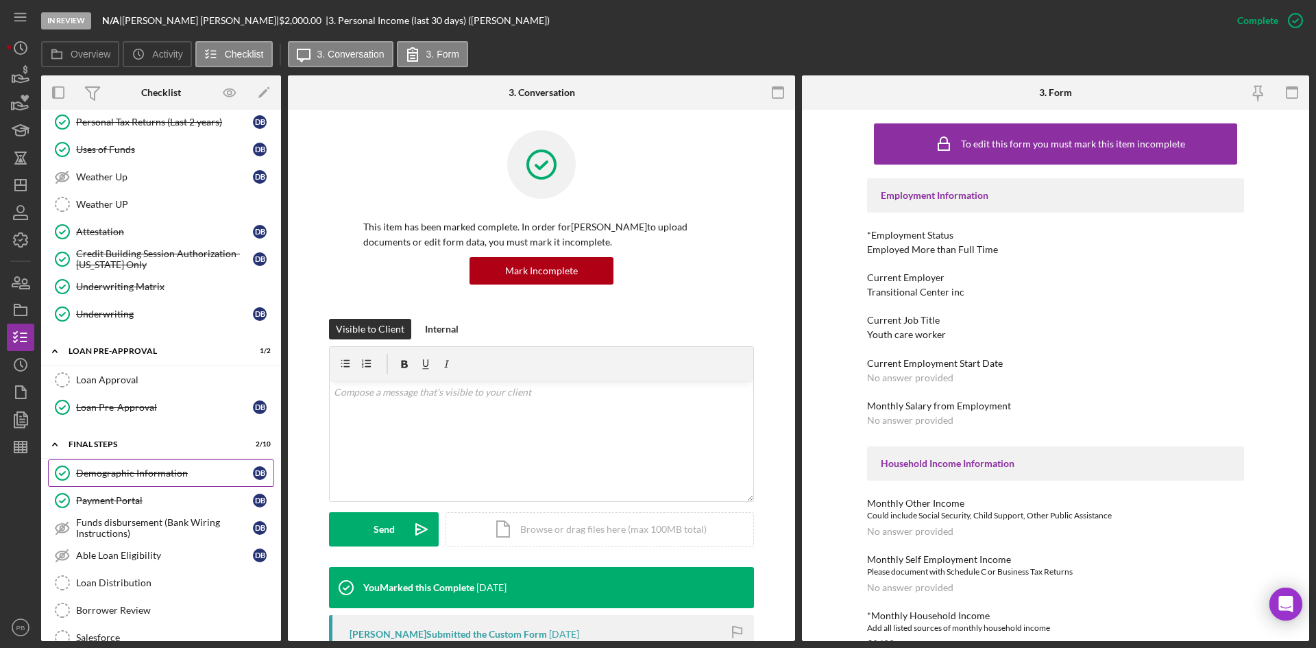
click at [141, 473] on div "Demographic Information" at bounding box center [164, 473] width 177 height 11
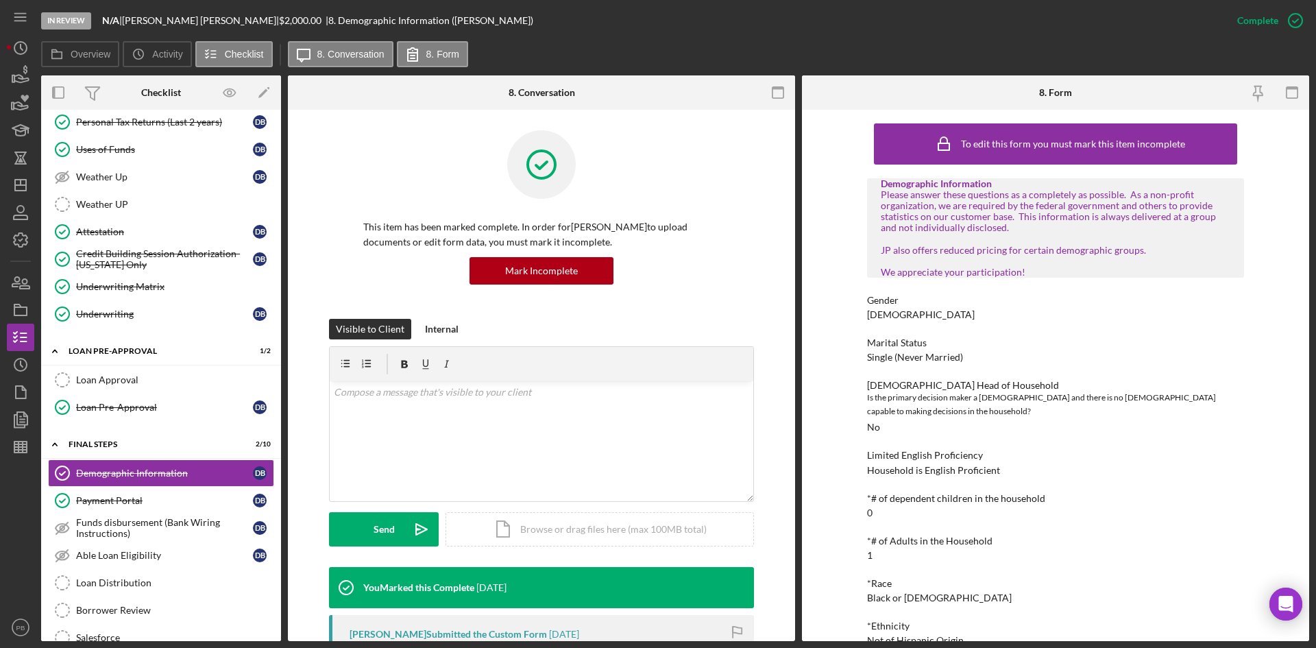
scroll to position [127, 0]
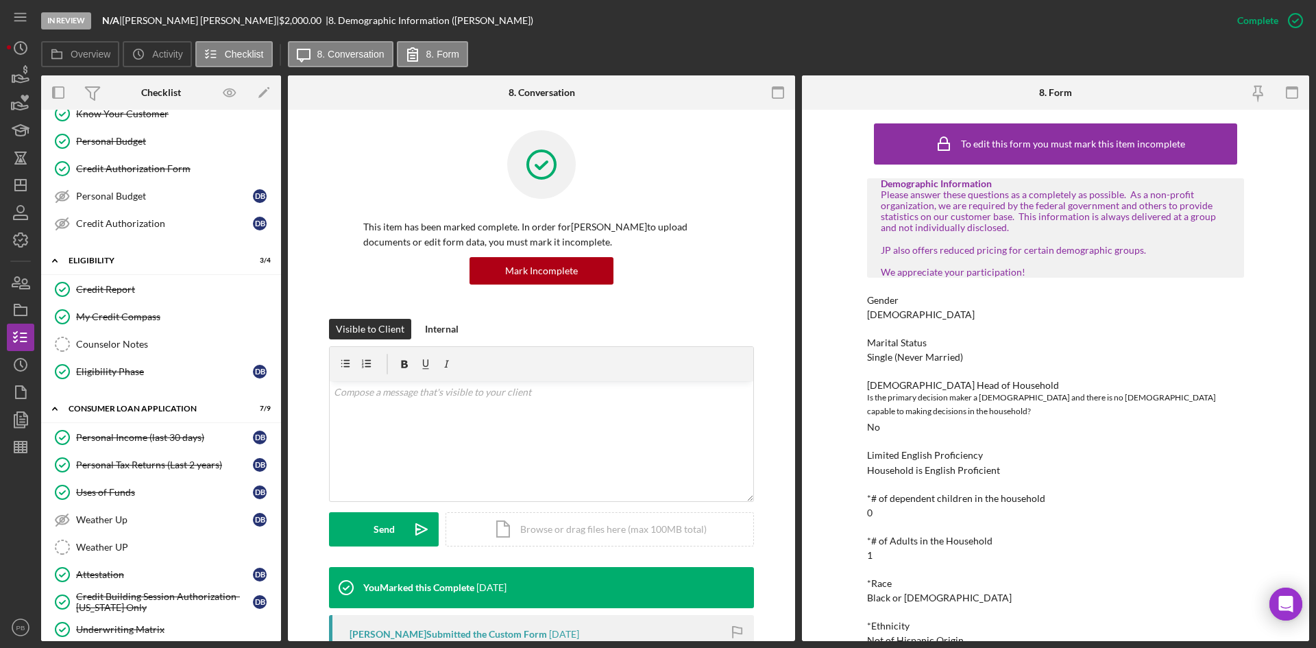
drag, startPoint x: 117, startPoint y: 432, endPoint x: 498, endPoint y: 395, distance: 383.6
click at [117, 432] on div "Personal Income (last 30 days)" at bounding box center [164, 437] width 177 height 11
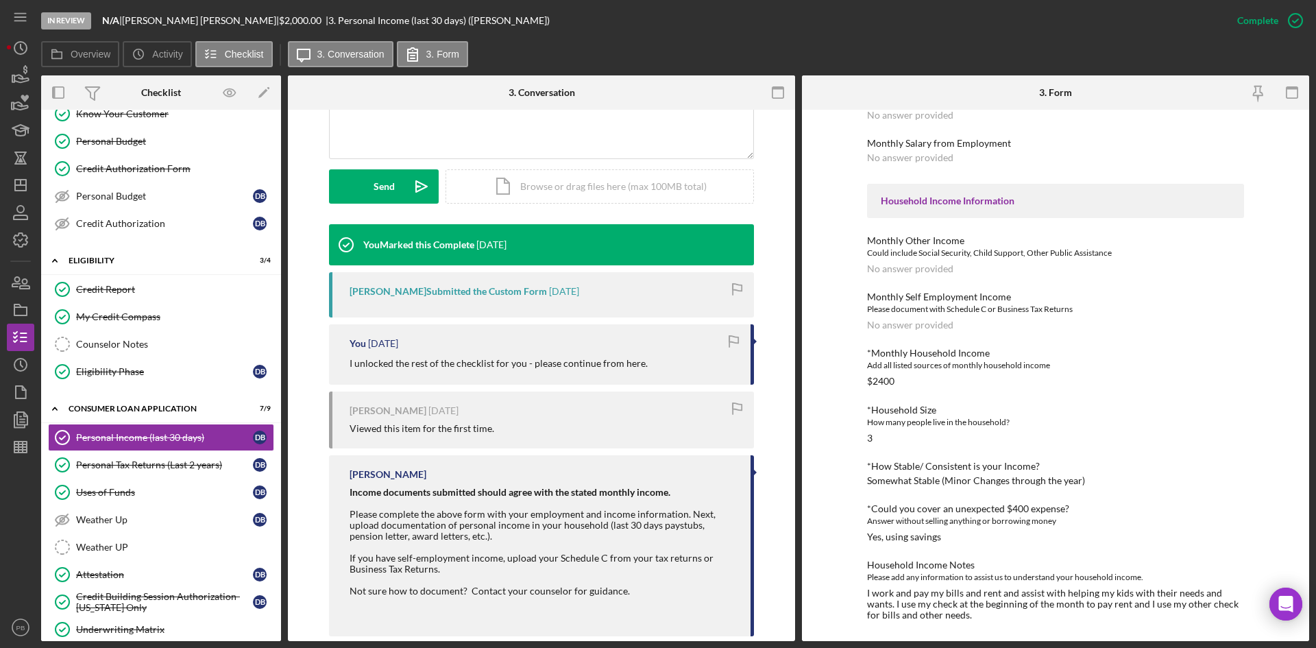
scroll to position [470, 0]
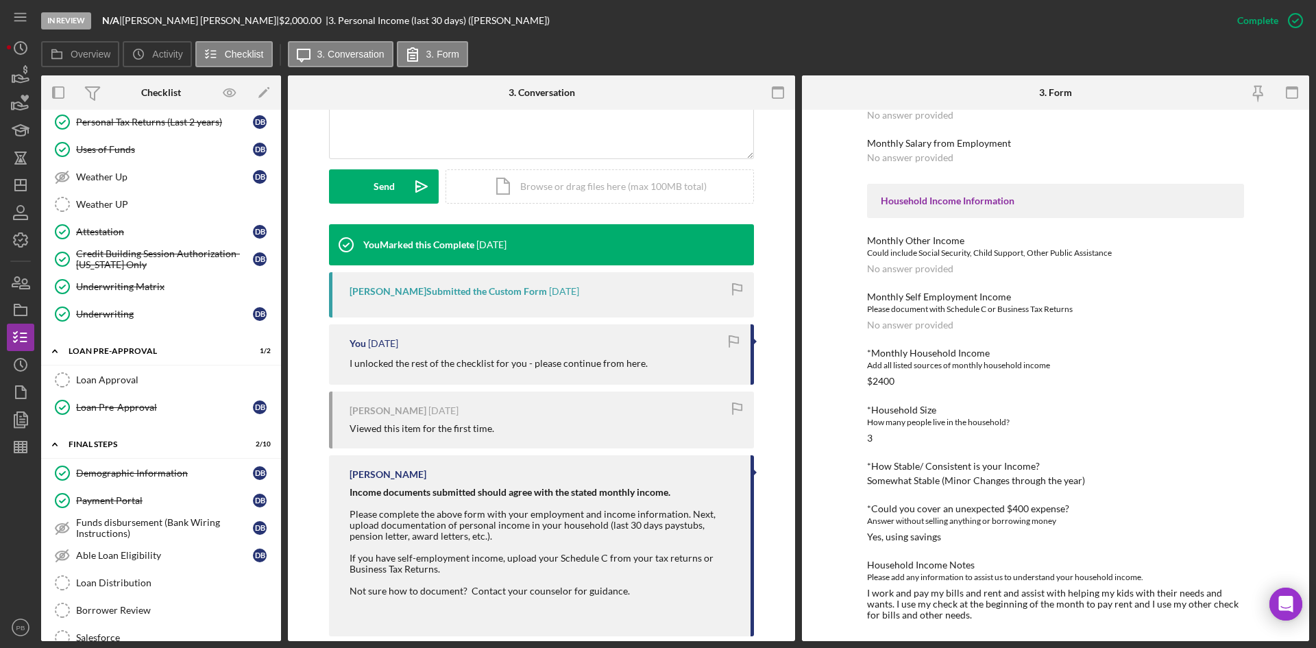
drag, startPoint x: 132, startPoint y: 475, endPoint x: 314, endPoint y: 446, distance: 183.9
click at [132, 475] on div "Demographic Information" at bounding box center [164, 473] width 177 height 11
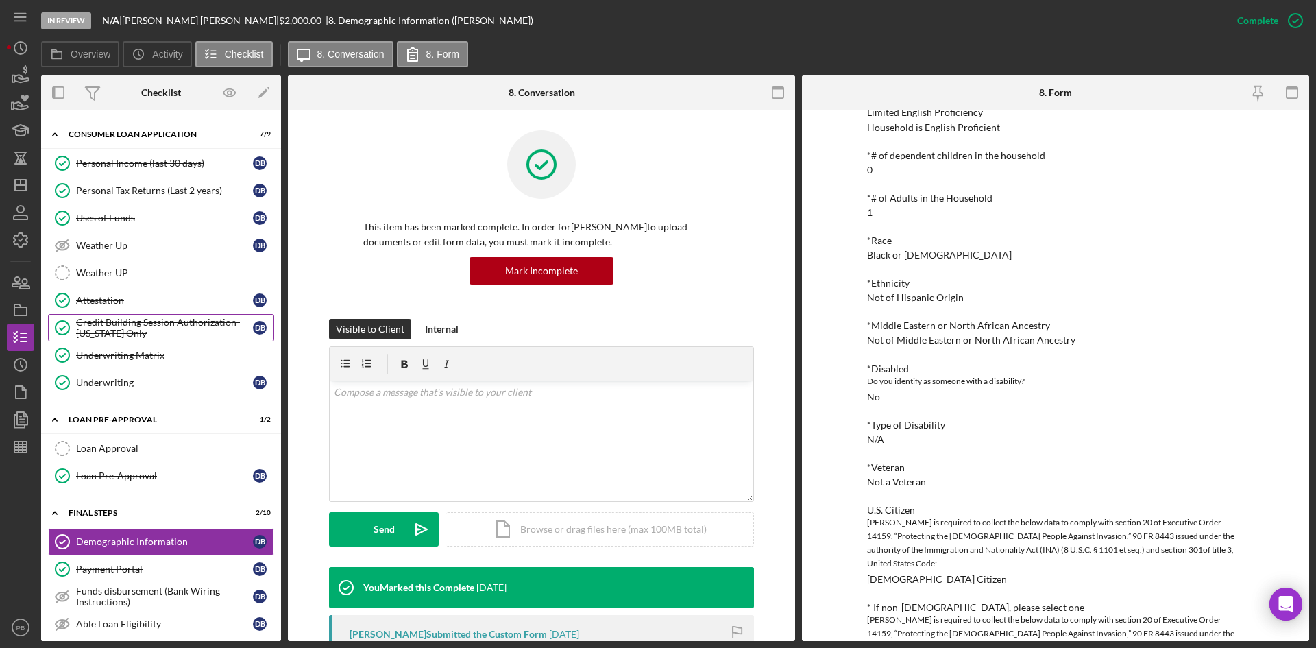
scroll to position [332, 0]
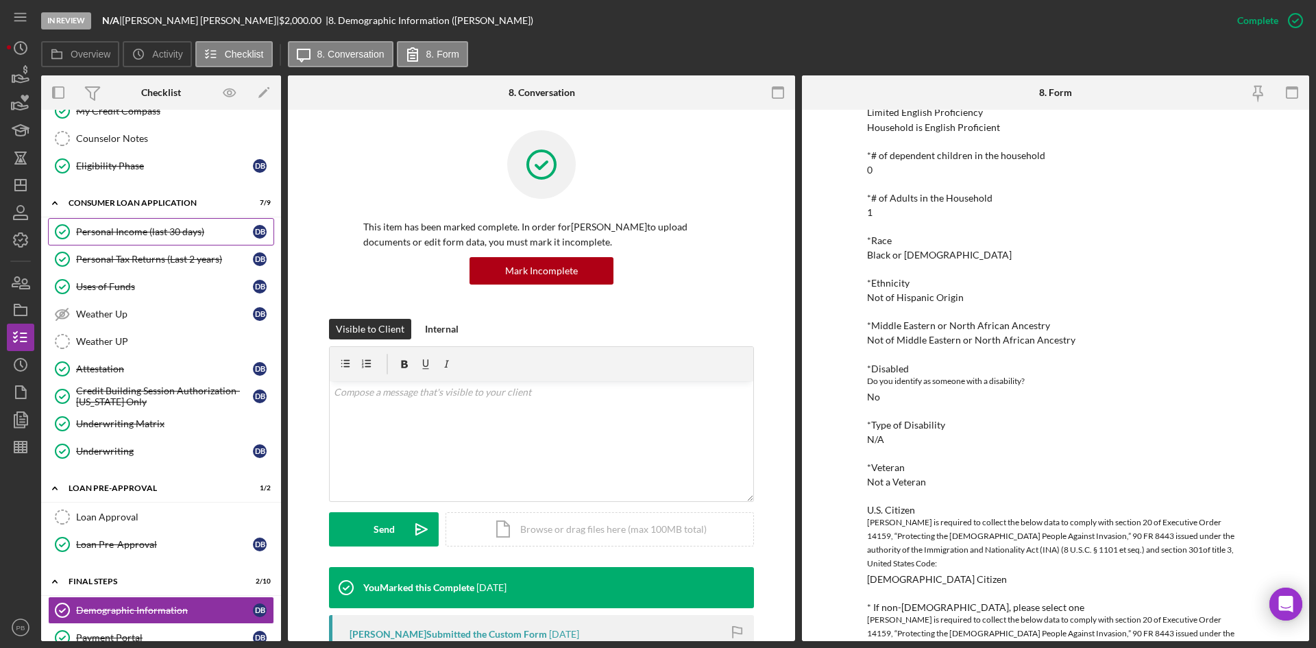
click at [129, 222] on link "Personal Income (last 30 days) Personal Income (last 30 days) D B" at bounding box center [161, 231] width 226 height 27
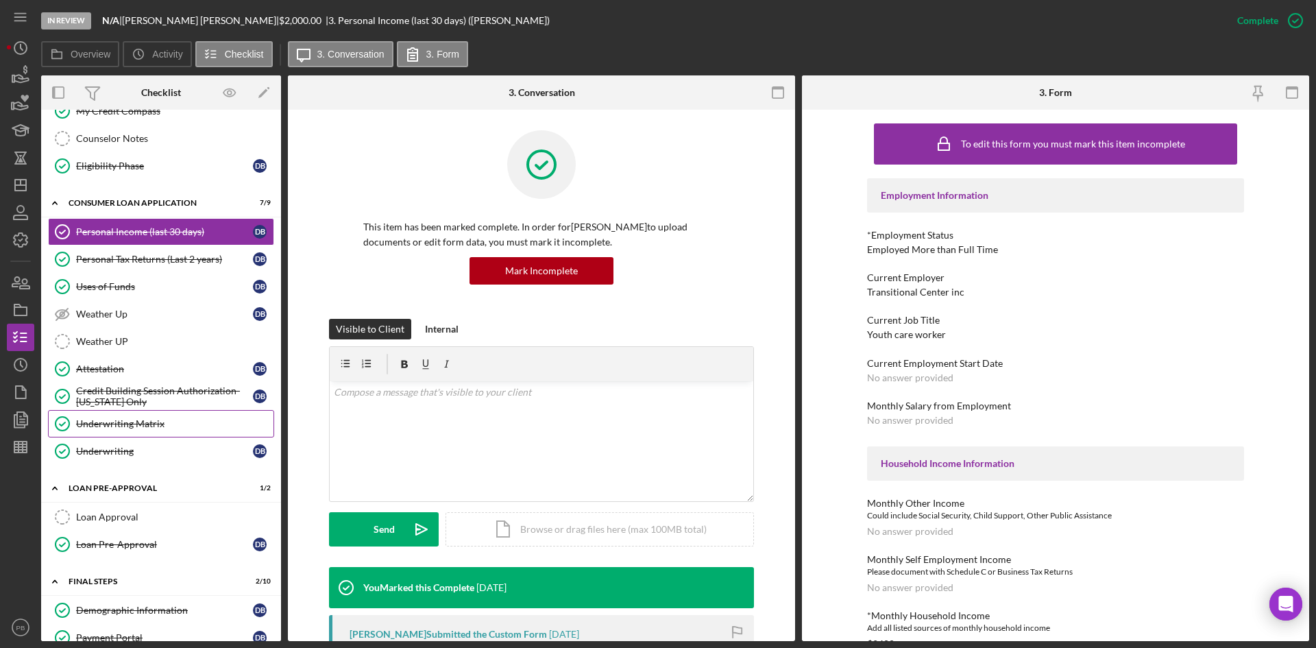
drag, startPoint x: 131, startPoint y: 417, endPoint x: 499, endPoint y: 400, distance: 368.5
click at [131, 417] on link "Underwriting Matrix Underwriting Matrix" at bounding box center [161, 423] width 226 height 27
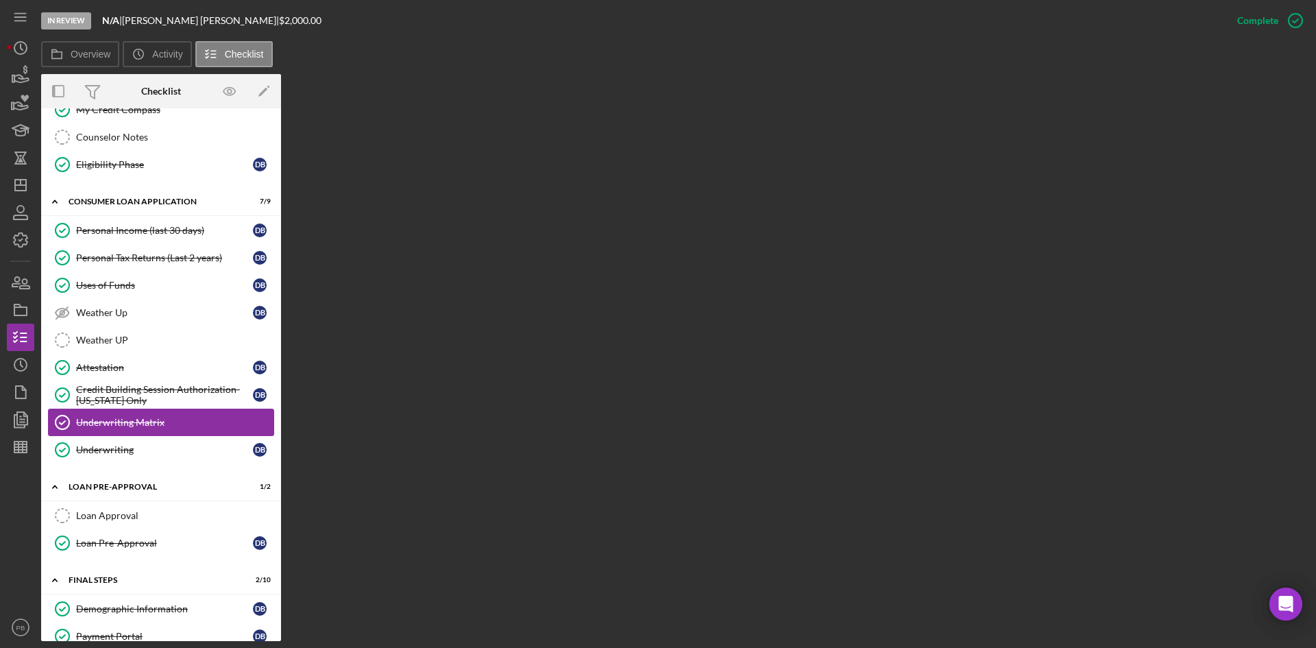
click at [119, 421] on div "Underwriting Matrix" at bounding box center [174, 422] width 197 height 11
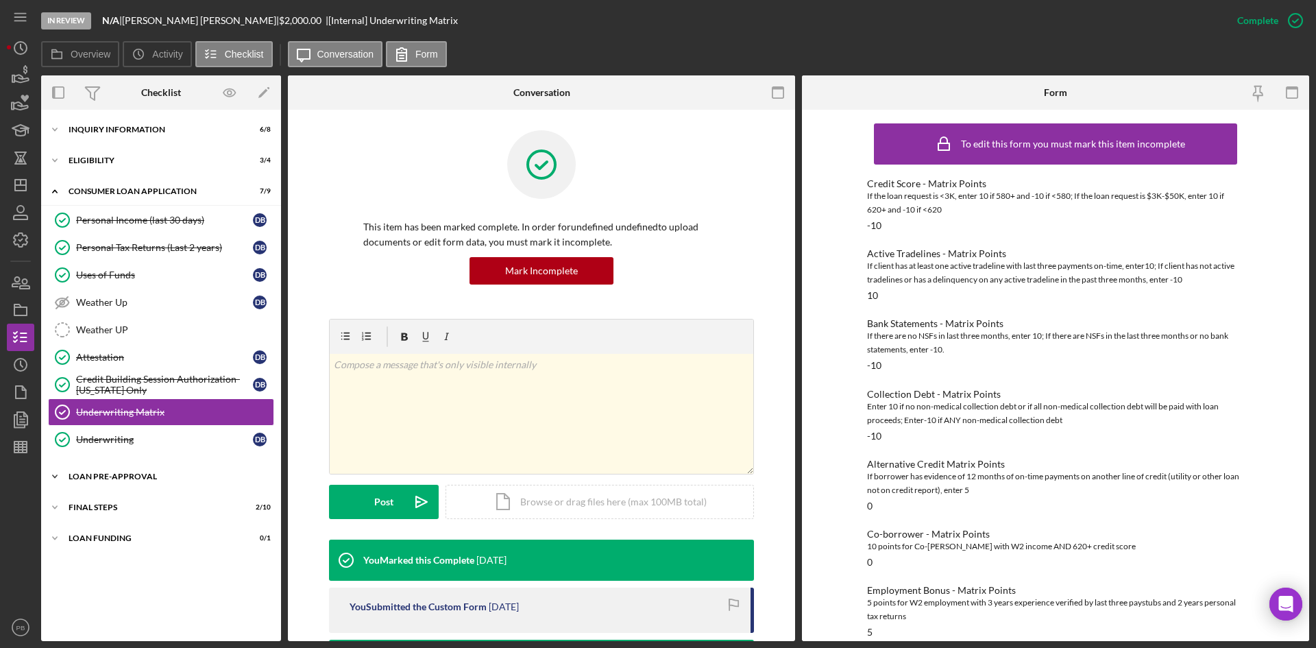
click at [108, 481] on div "Icon/Expander Loan Pre-Approval 1 / 2" at bounding box center [161, 476] width 240 height 27
click at [96, 571] on div "FINAL STEPS" at bounding box center [166, 570] width 195 height 8
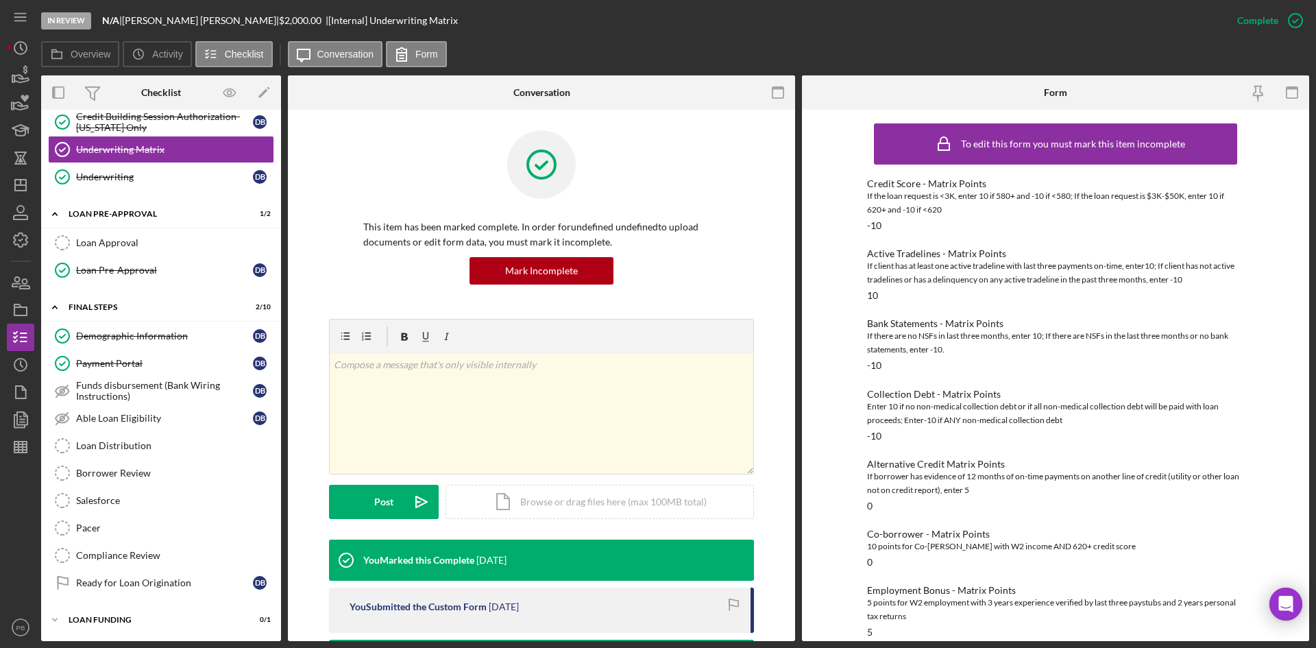
scroll to position [200, 0]
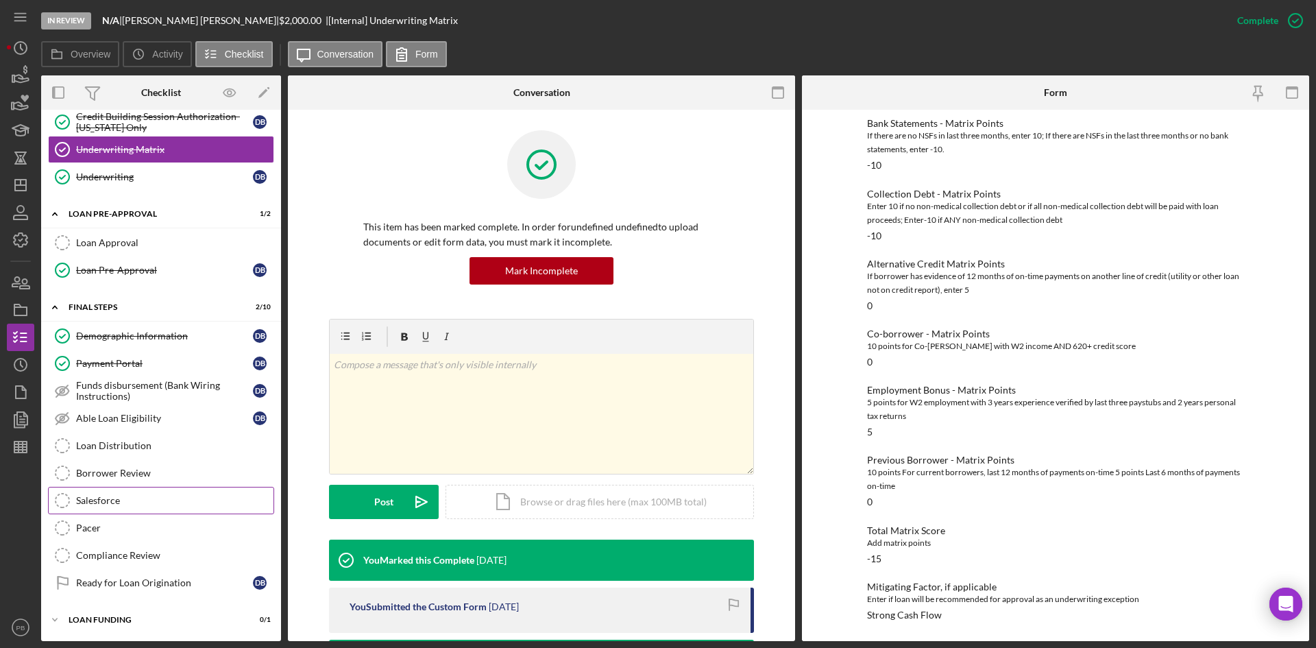
click at [119, 503] on div "Salesforce" at bounding box center [174, 500] width 197 height 11
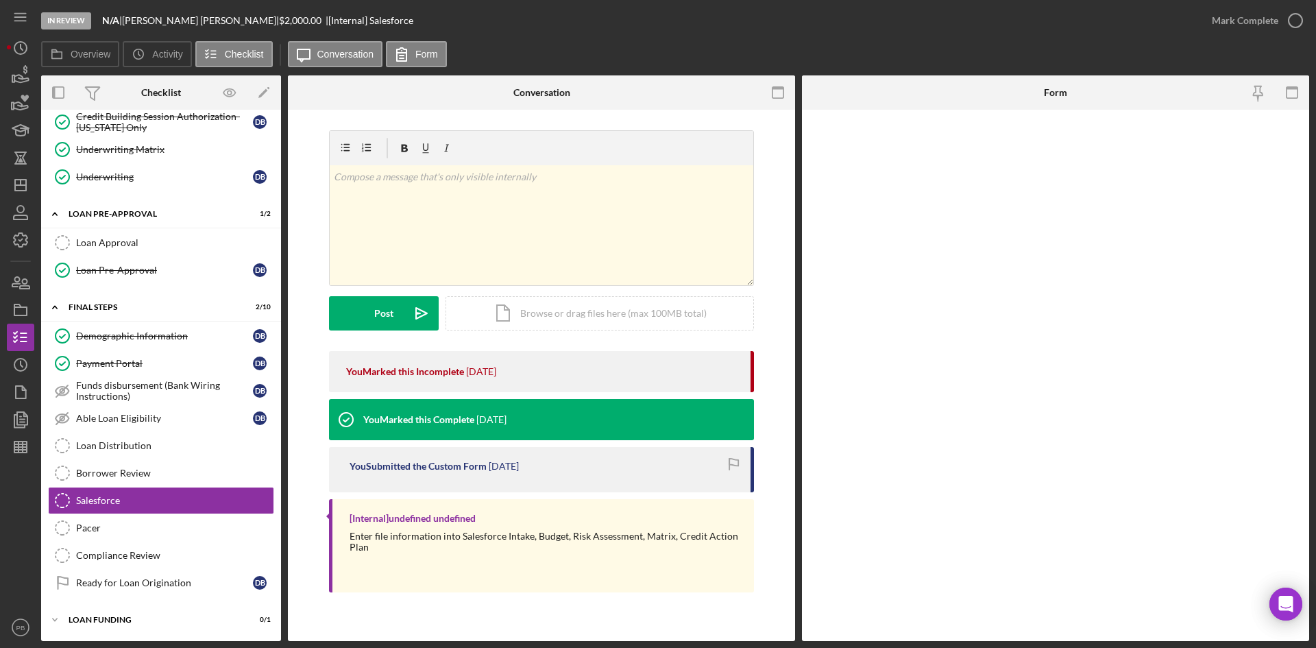
scroll to position [263, 0]
click at [117, 441] on div "Loan Distribution" at bounding box center [174, 445] width 197 height 11
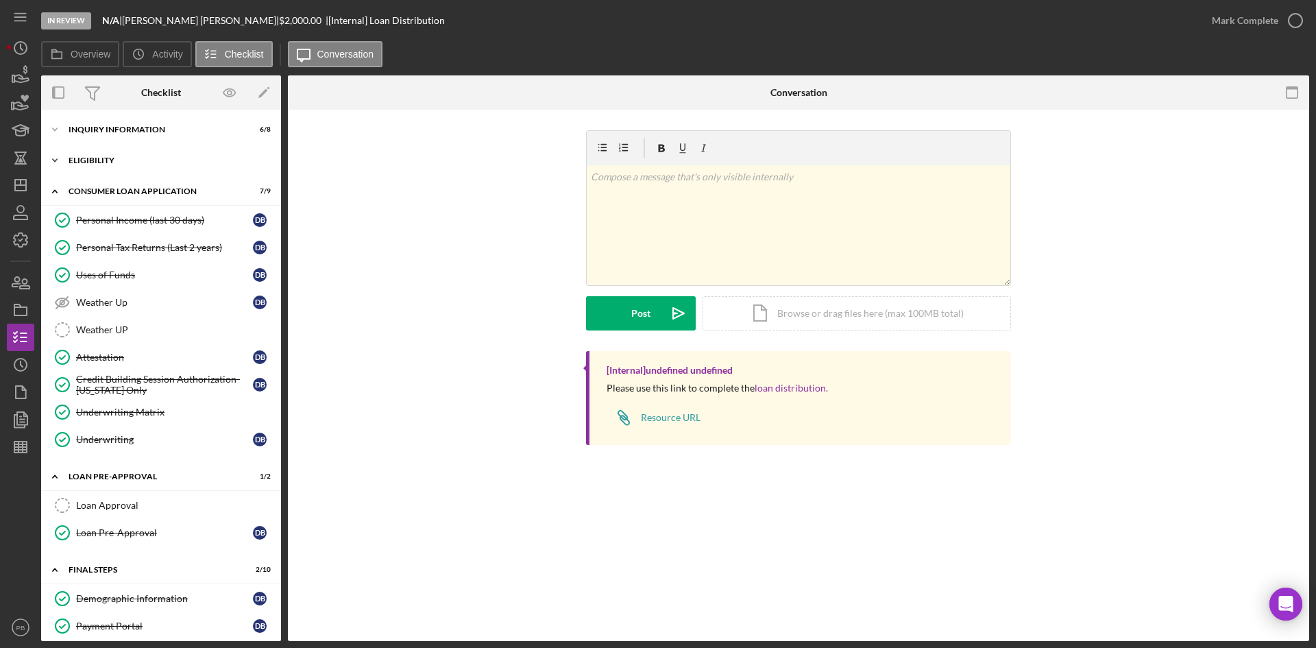
click at [101, 163] on div "Eligibility" at bounding box center [166, 160] width 195 height 8
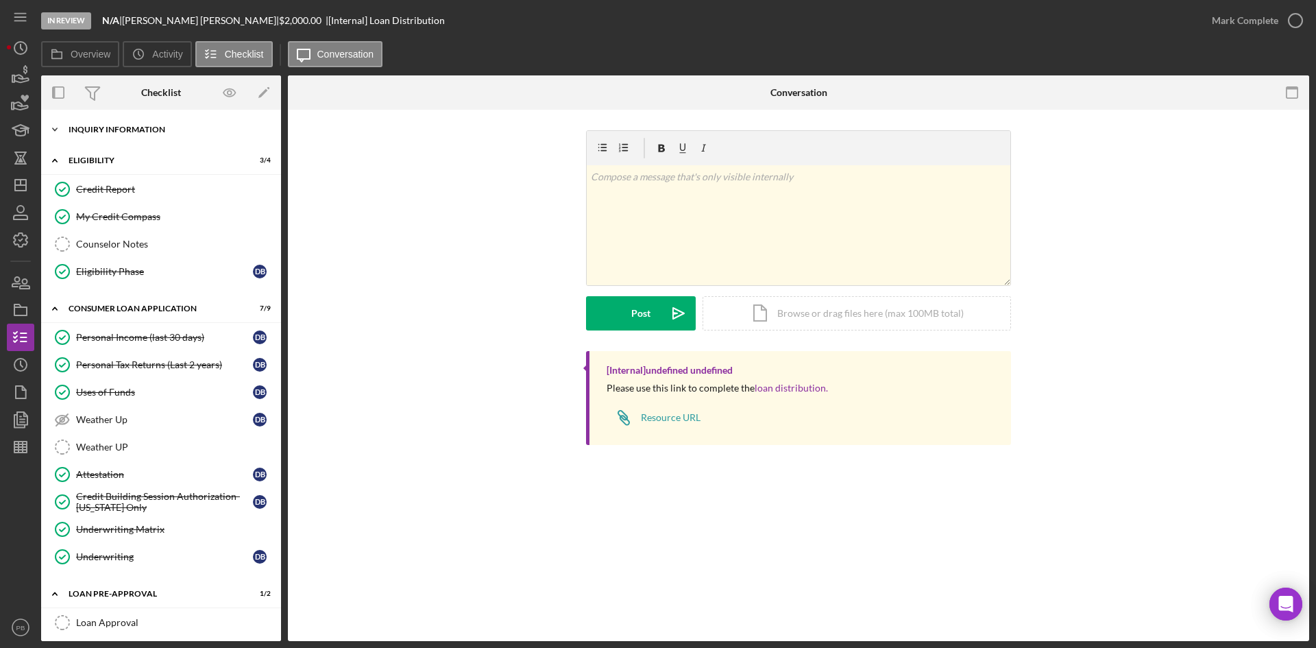
click at [100, 124] on div "Icon/Expander Inquiry Information 6 / 8" at bounding box center [161, 129] width 240 height 27
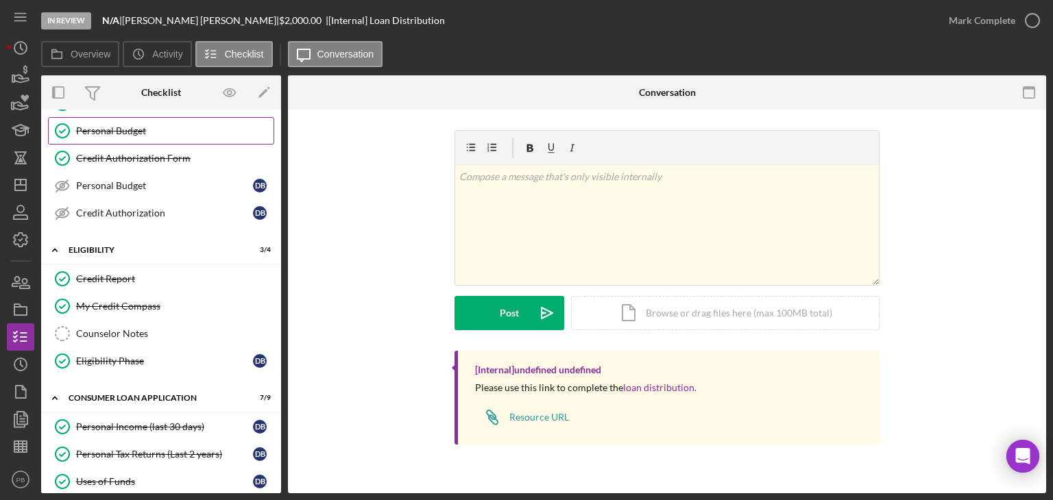
scroll to position [274, 0]
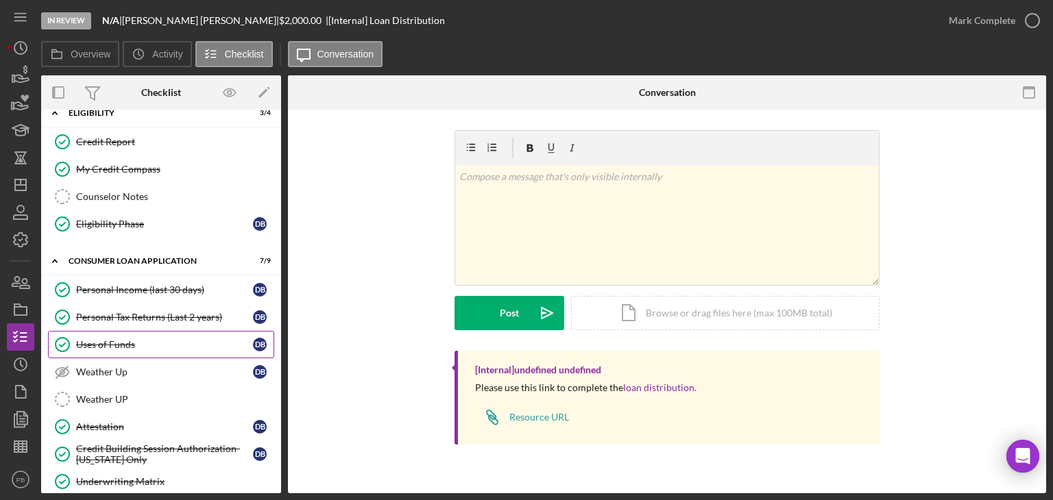
drag, startPoint x: 113, startPoint y: 335, endPoint x: 130, endPoint y: 335, distance: 17.1
click at [113, 339] on div "Uses of Funds" at bounding box center [164, 344] width 177 height 11
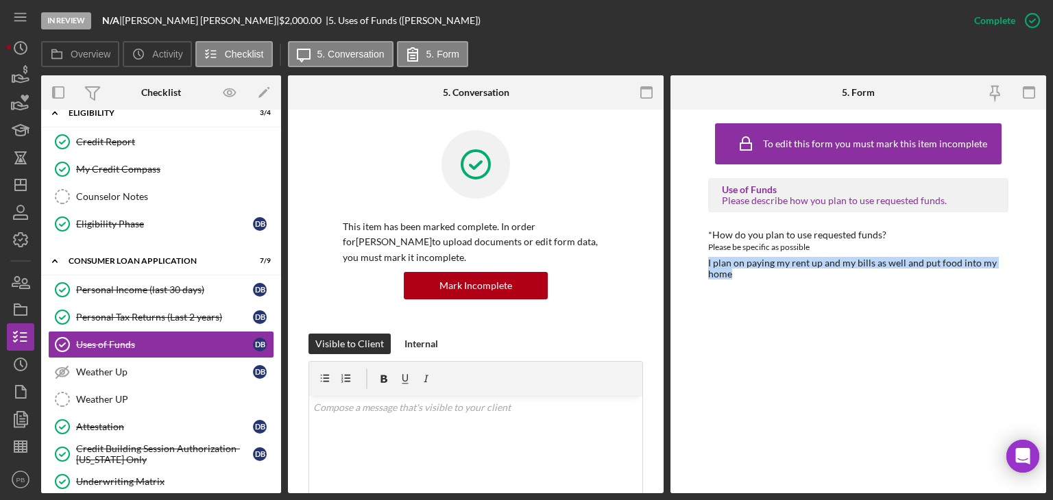
drag, startPoint x: 703, startPoint y: 258, endPoint x: 827, endPoint y: 287, distance: 127.4
click at [827, 287] on div "To edit this form you must mark this item incomplete Use of Funds Please descri…" at bounding box center [858, 302] width 376 height 384
click at [787, 274] on div "I plan on paying my rent up and my bills as well and put food into my home" at bounding box center [858, 269] width 300 height 22
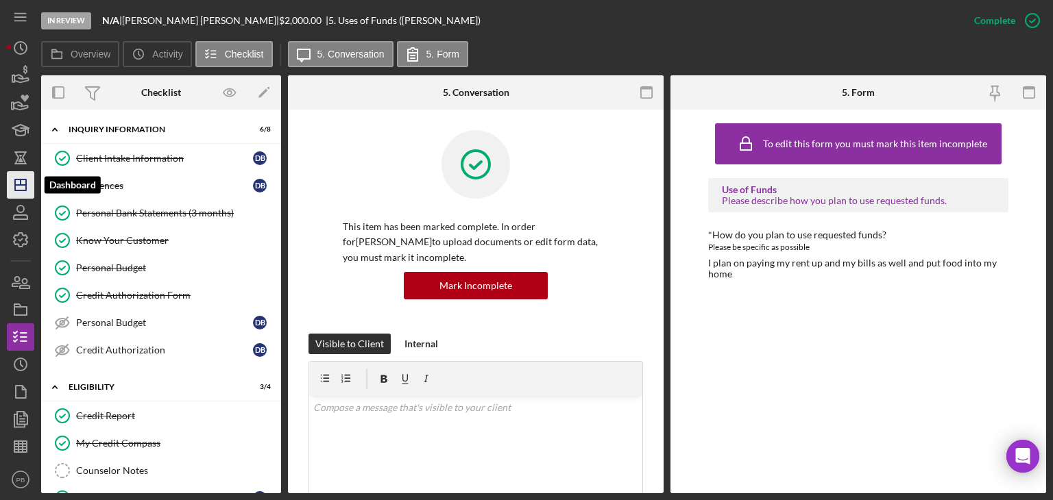
click at [22, 176] on icon "Icon/Dashboard" at bounding box center [20, 185] width 34 height 34
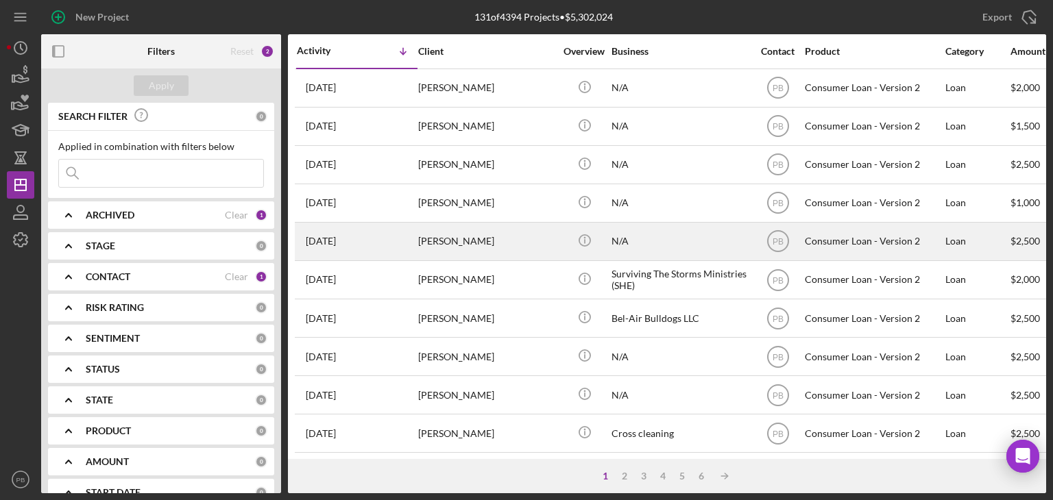
click at [464, 250] on div "[PERSON_NAME]" at bounding box center [486, 241] width 137 height 36
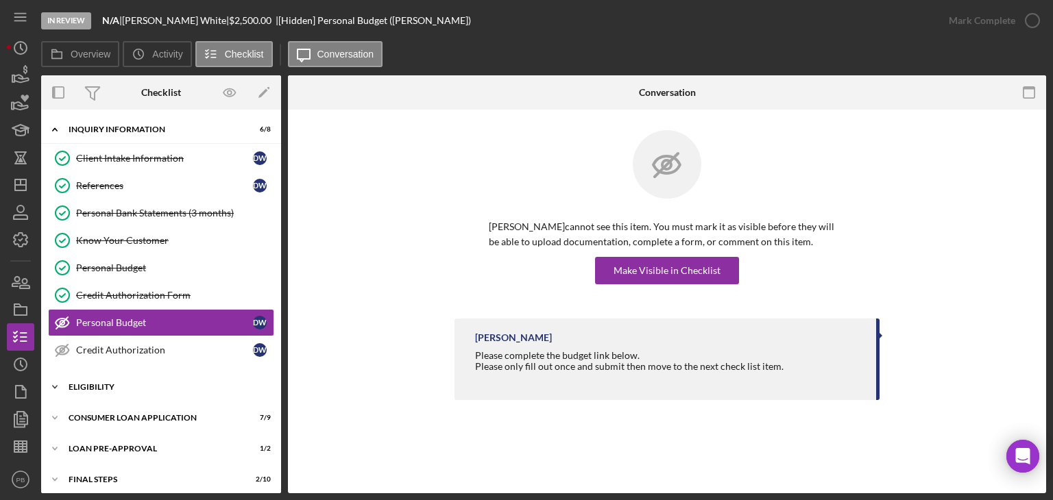
click at [98, 383] on div "Eligibility" at bounding box center [166, 387] width 195 height 8
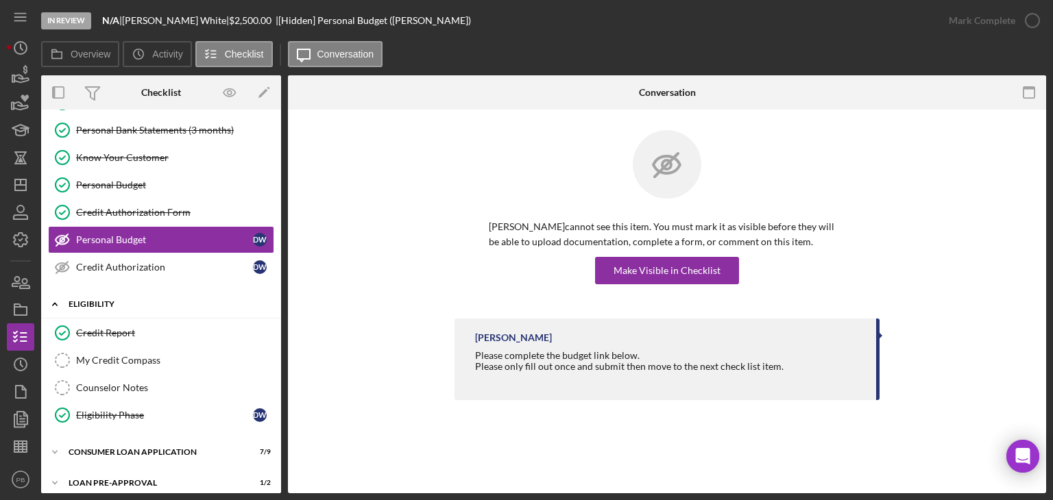
scroll to position [151, 0]
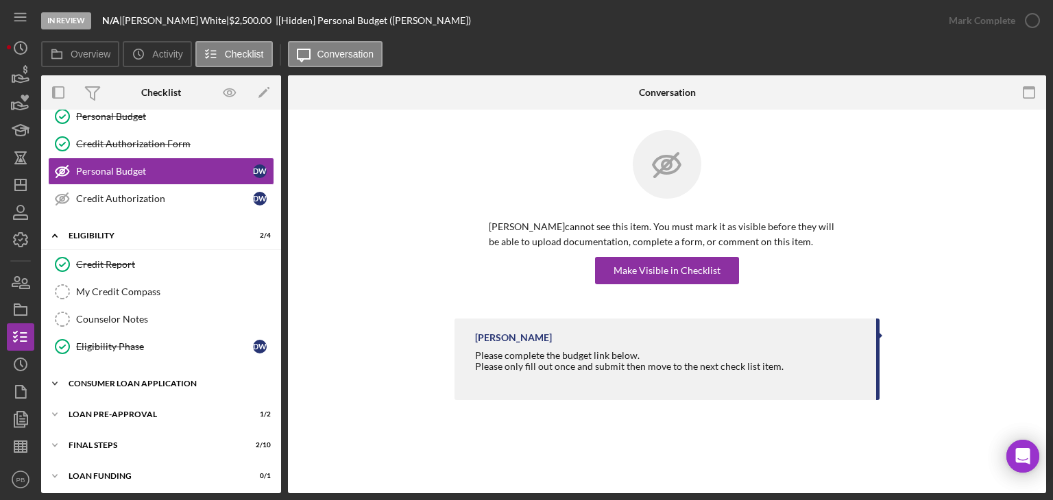
click at [126, 370] on div "Icon/Expander Consumer Loan Application 7 / 9" at bounding box center [161, 383] width 240 height 27
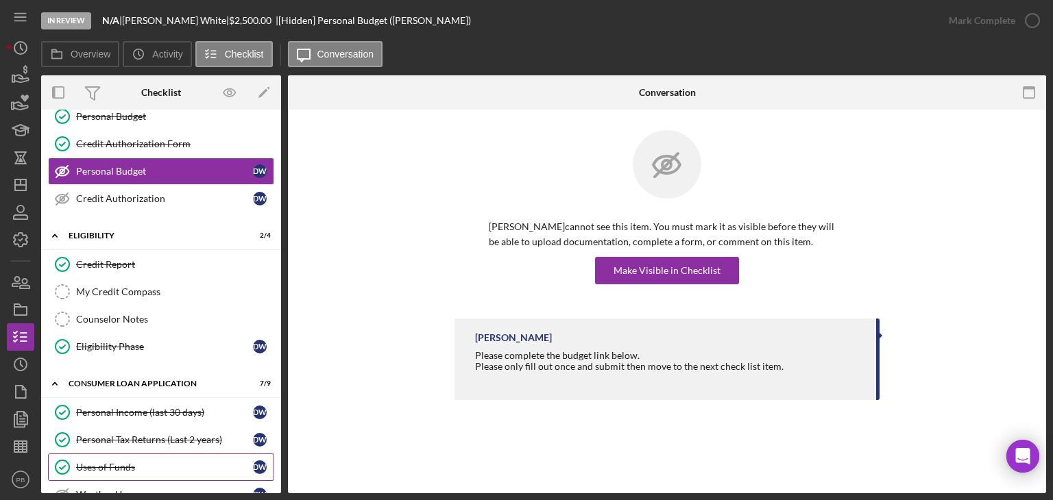
scroll to position [289, 0]
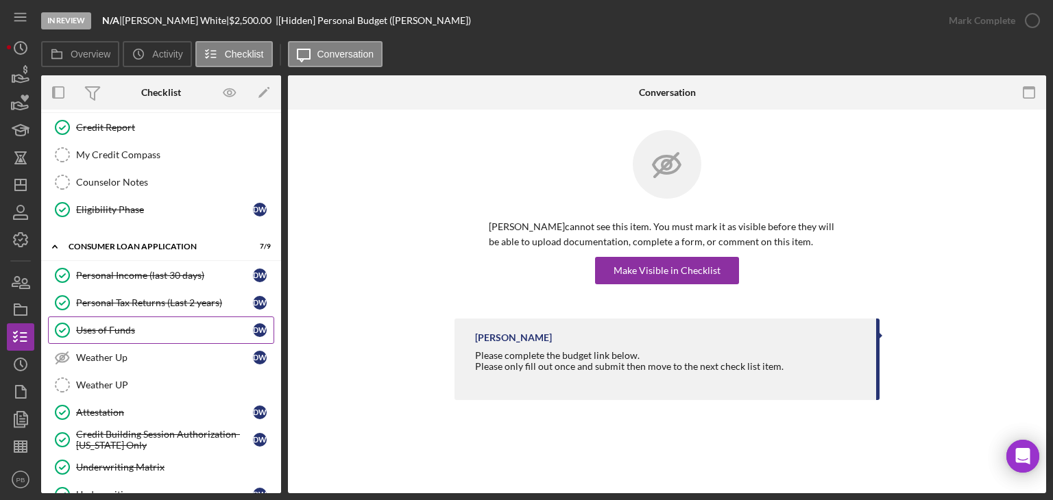
click at [117, 317] on link "Uses of Funds Uses of Funds D W" at bounding box center [161, 330] width 226 height 27
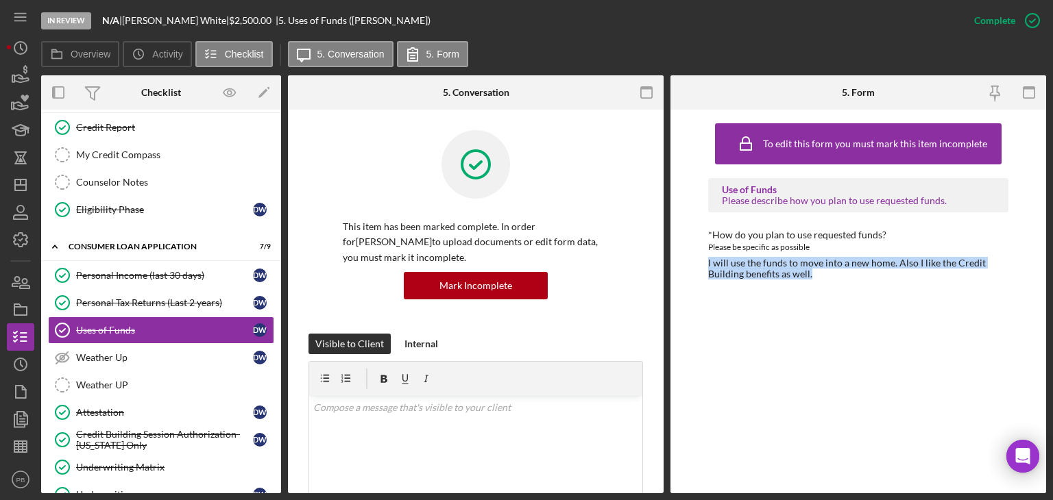
drag, startPoint x: 707, startPoint y: 266, endPoint x: 936, endPoint y: 269, distance: 229.0
click at [937, 269] on div "To edit this form you must mark this item incomplete Use of Funds Please descri…" at bounding box center [858, 302] width 376 height 384
click at [856, 280] on div "I will use the funds to move into a new home. Also I like the Credit Building b…" at bounding box center [858, 269] width 300 height 22
